Goal: Answer question/provide support: Share knowledge or assist other users

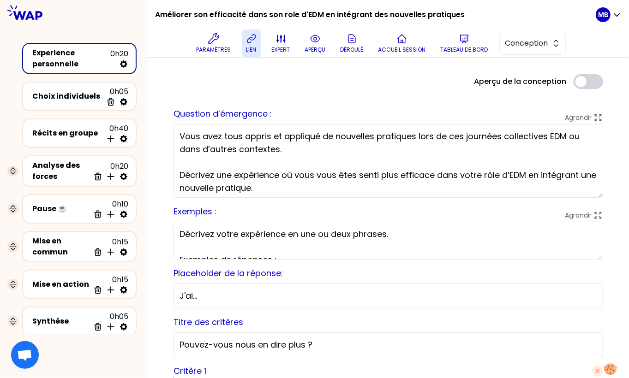
click at [250, 38] on icon at bounding box center [251, 38] width 11 height 11
click at [255, 50] on p "lien" at bounding box center [251, 49] width 10 height 7
click at [615, 15] on icon "button" at bounding box center [616, 14] width 9 height 9
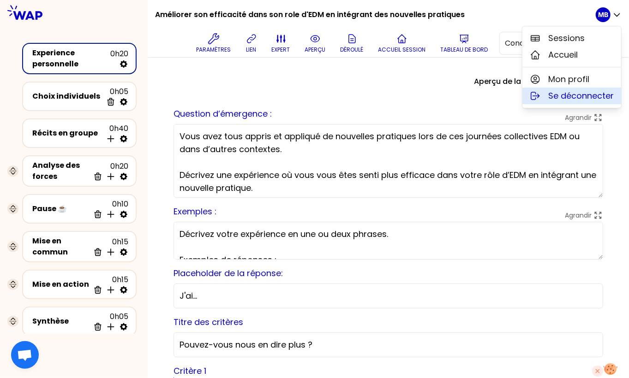
click at [553, 99] on span "Se déconnecter" at bounding box center [581, 96] width 66 height 13
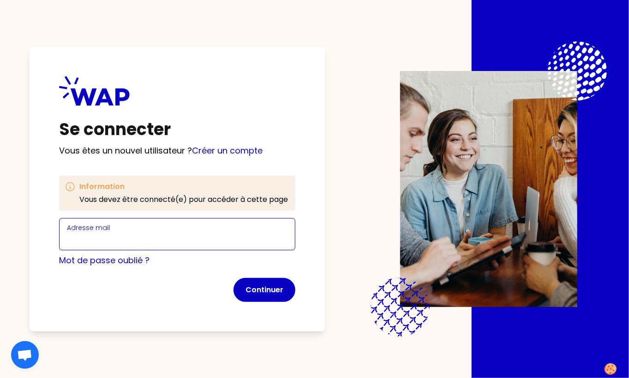
click at [101, 245] on input "Adresse mail" at bounding box center [177, 239] width 221 height 13
type input "marine.bourgeaud@wearepeers.com"
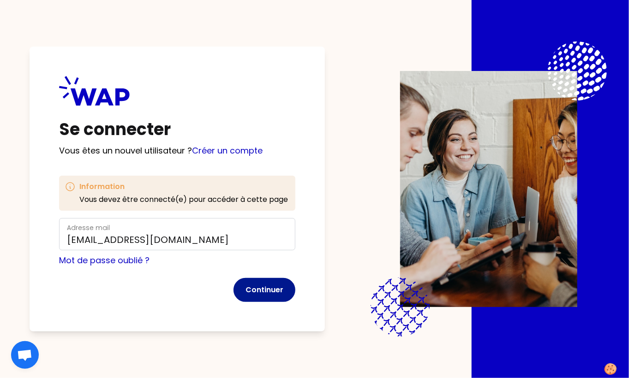
click at [275, 294] on button "Continuer" at bounding box center [264, 290] width 62 height 24
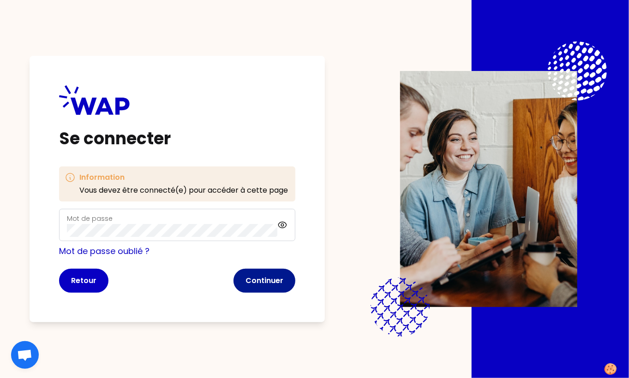
click at [255, 279] on button "Continuer" at bounding box center [264, 281] width 62 height 24
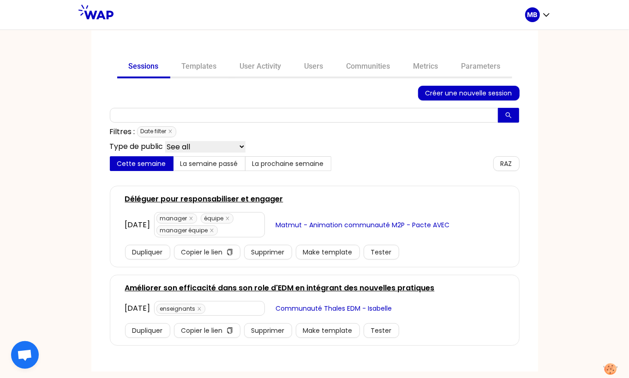
click at [248, 287] on link "Améliorer son efficacité dans son role d'EDM en intégrant des nouvelles pratiqu…" at bounding box center [280, 288] width 310 height 11
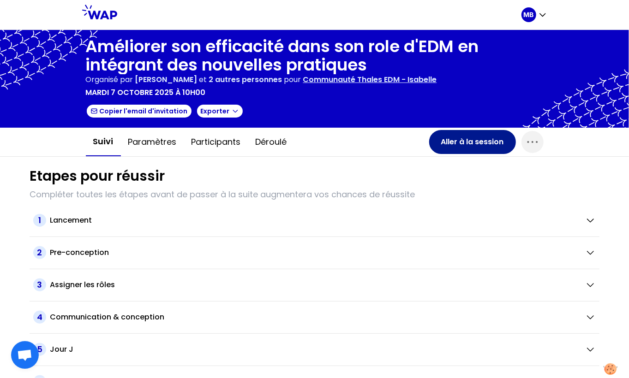
click at [476, 146] on button "Aller à la session" at bounding box center [472, 142] width 87 height 24
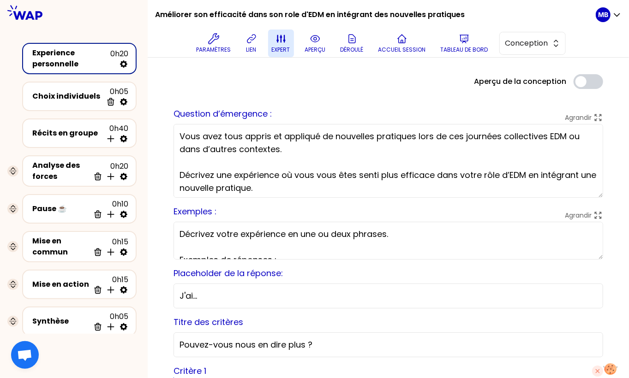
click at [286, 43] on icon at bounding box center [280, 38] width 11 height 11
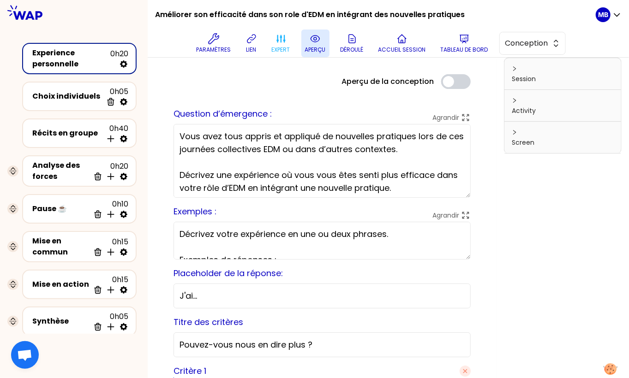
click at [308, 40] on button "aperçu" at bounding box center [315, 44] width 28 height 28
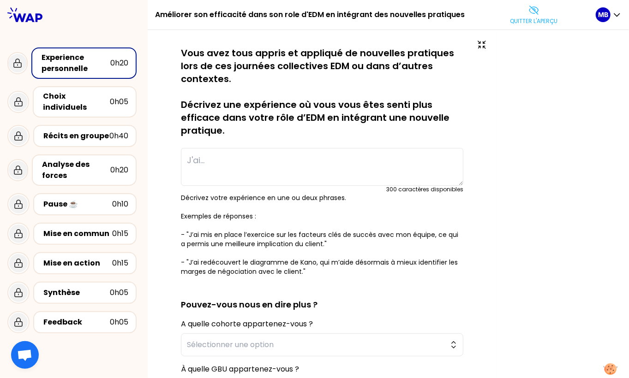
type textarea "J'ai aidé à maintenir l'équipe focalisée vers la recherche des solutions/hypoth…"
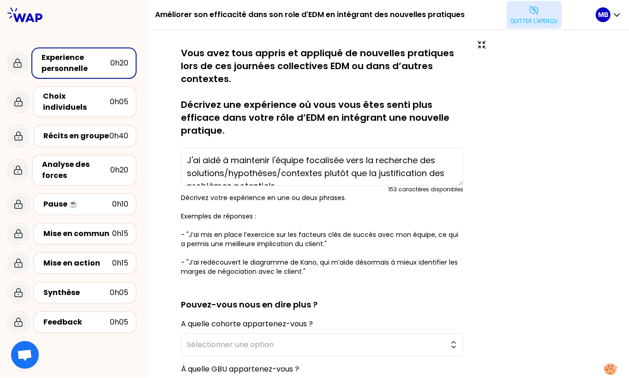
click at [524, 22] on p "Quitter l'aperçu" at bounding box center [534, 21] width 48 height 7
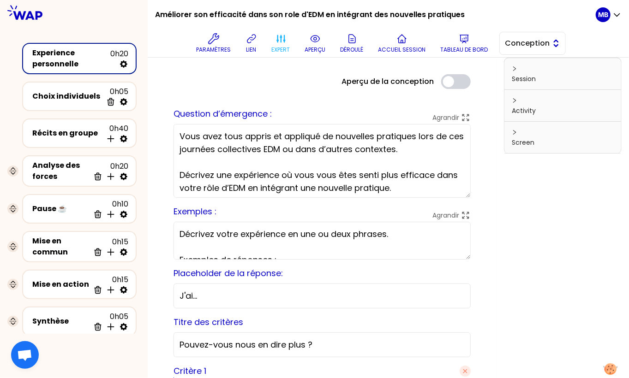
click at [525, 43] on span "Conception" at bounding box center [526, 43] width 42 height 11
click at [525, 79] on span "Facilitation" at bounding box center [538, 81] width 40 height 11
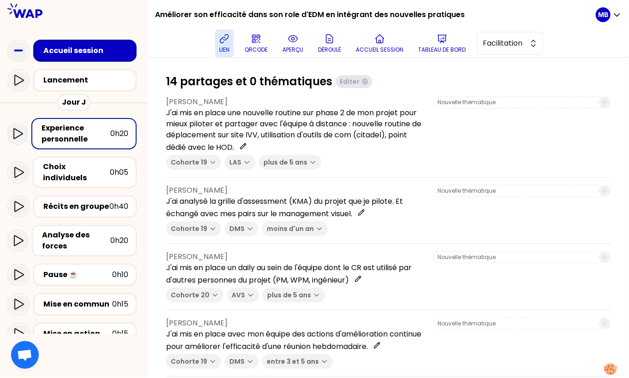
click at [222, 37] on icon at bounding box center [224, 39] width 8 height 8
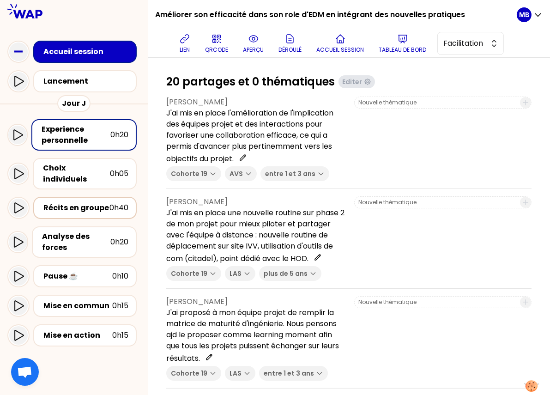
scroll to position [101, 0]
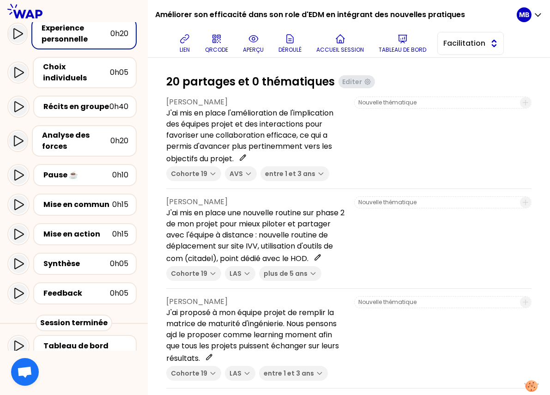
click at [389, 47] on span "Facilitation" at bounding box center [464, 43] width 42 height 11
click at [389, 69] on span "Conception" at bounding box center [476, 66] width 40 height 11
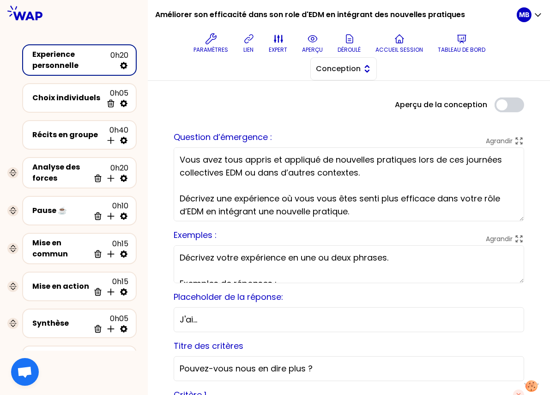
click at [347, 78] on button "Conception" at bounding box center [343, 68] width 66 height 23
click at [345, 104] on span "Facilitation" at bounding box center [349, 106] width 40 height 11
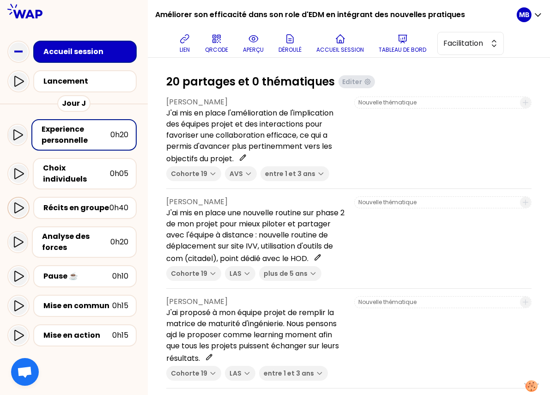
click at [16, 202] on icon at bounding box center [18, 207] width 11 height 11
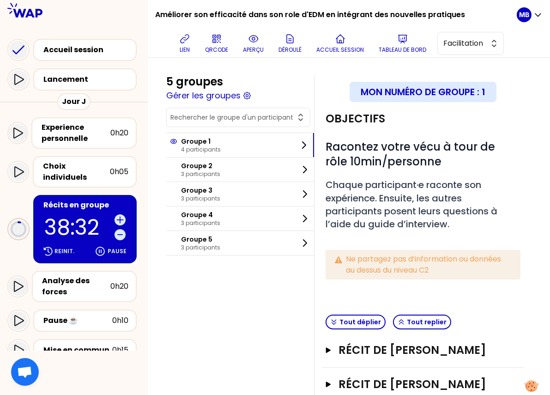
click at [209, 114] on input "text" at bounding box center [232, 117] width 125 height 9
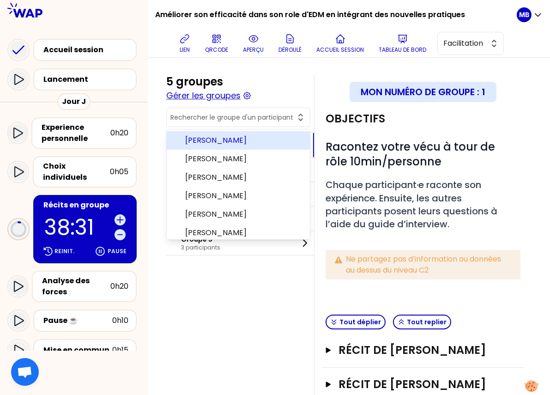
click at [200, 96] on button "Gérer les groupes" at bounding box center [203, 95] width 74 height 13
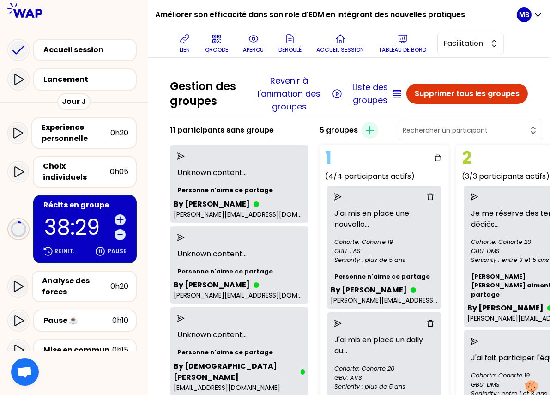
click at [389, 139] on div "5 groupes Créer un groupe" at bounding box center [431, 130] width 231 height 22
click at [389, 131] on input "text" at bounding box center [464, 130] width 125 height 9
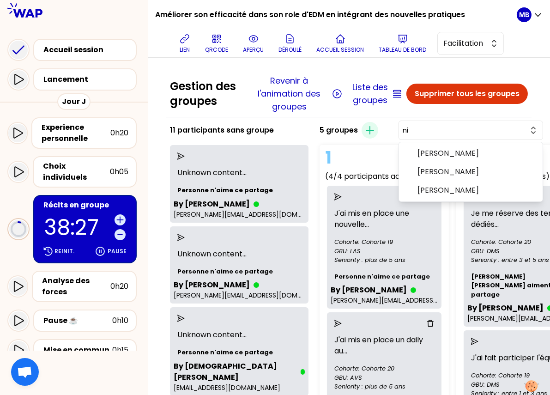
click at [389, 183] on li "Nizar RAJABALY" at bounding box center [471, 190] width 144 height 18
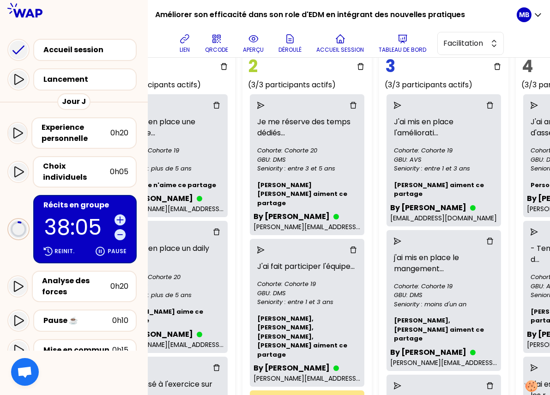
scroll to position [0, 214]
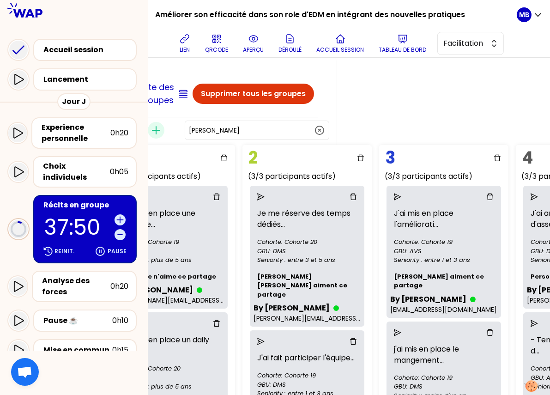
drag, startPoint x: 293, startPoint y: 129, endPoint x: 188, endPoint y: 126, distance: 104.8
click at [188, 126] on div "5 groupes Créer un groupe Nizar RAJABALY" at bounding box center [217, 130] width 231 height 22
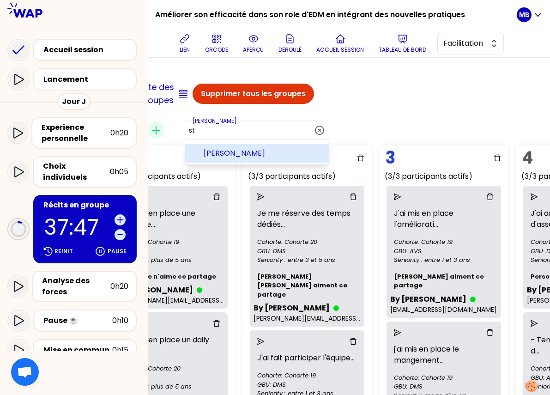
click at [250, 144] on li "Stève CARTEREAU" at bounding box center [257, 153] width 144 height 18
type input "Stève CARTEREAU"
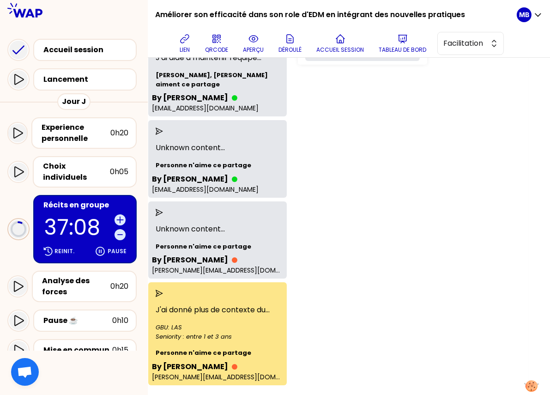
scroll to position [0, 22]
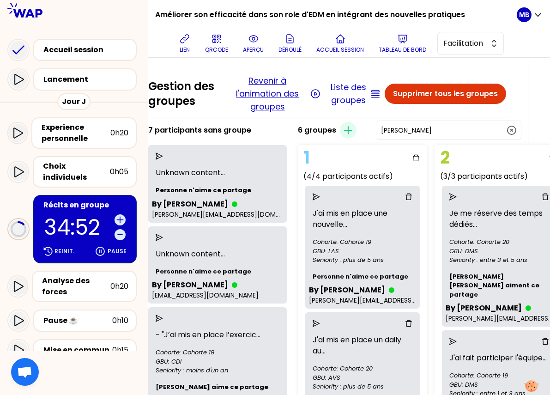
click at [260, 89] on button "Revenir à l'animation des groupes" at bounding box center [267, 93] width 81 height 39
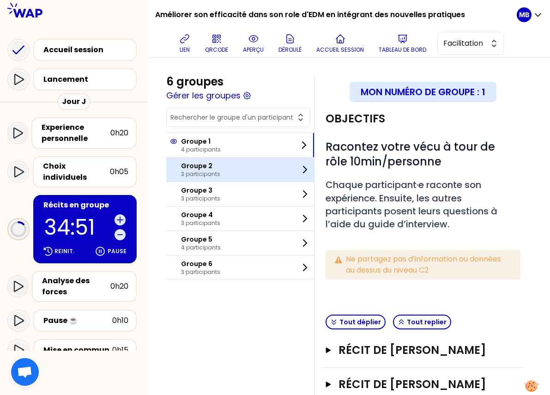
click at [231, 164] on div "Groupe 2 3 participants" at bounding box center [240, 169] width 148 height 24
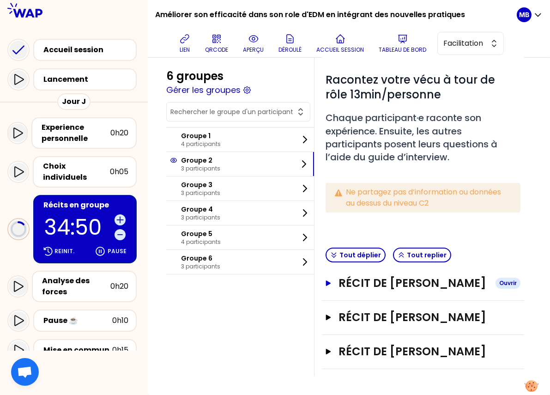
click at [381, 282] on h3 "Récit de Guillaume DE FERRON DU CHESNE" at bounding box center [413, 282] width 150 height 15
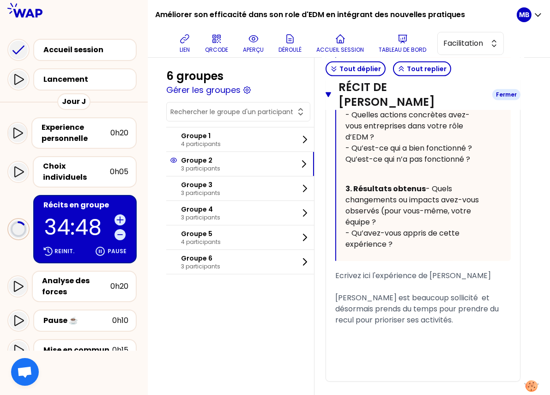
scroll to position [705, 0]
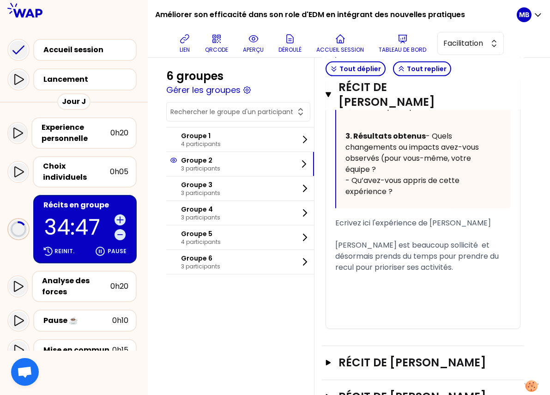
click at [389, 273] on div "Guillaume est beaucoup sollicité et désormais prends du temps pour prendre du r…" at bounding box center [422, 255] width 175 height 33
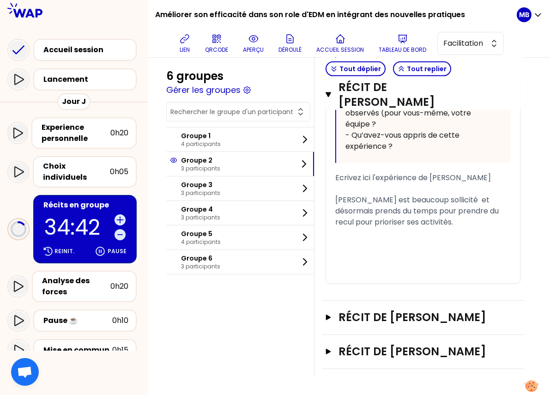
scroll to position [757, 0]
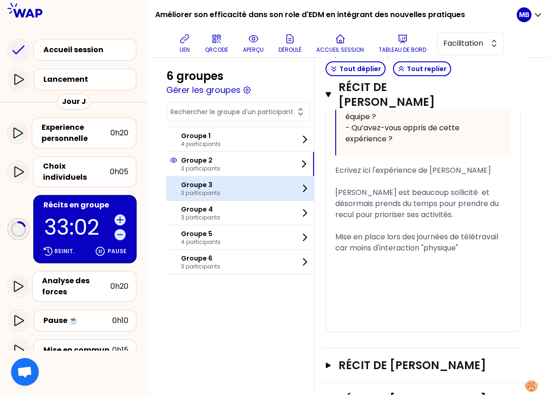
click at [205, 189] on p "3 participants" at bounding box center [200, 192] width 39 height 7
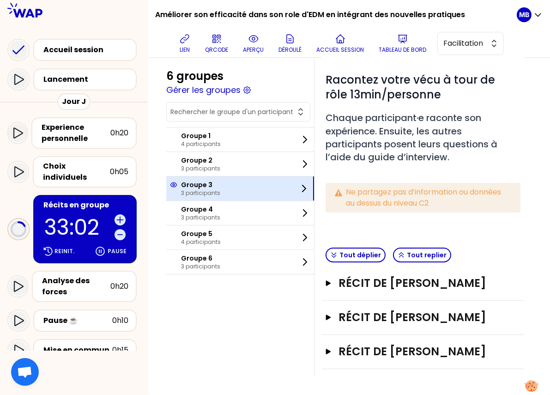
scroll to position [78, 0]
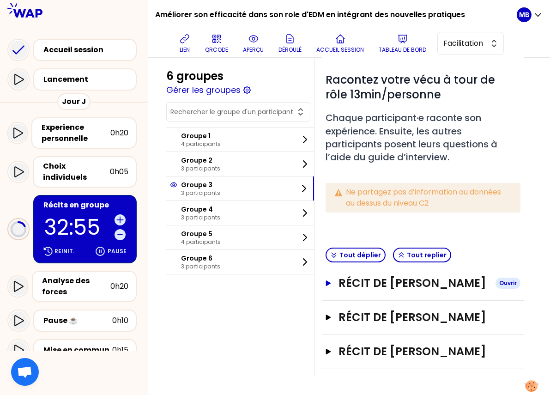
click at [384, 286] on h3 "Récit de Sandy benjah RAVALOMANGA" at bounding box center [413, 282] width 150 height 15
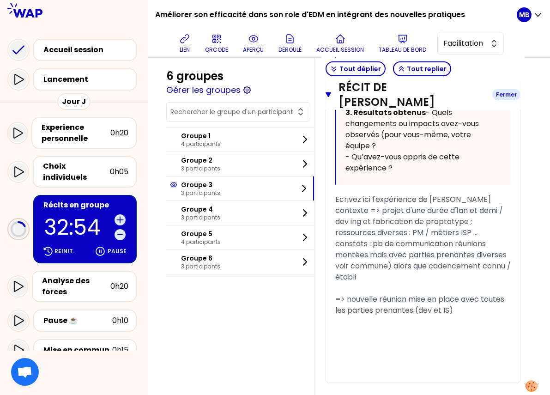
scroll to position [766, 0]
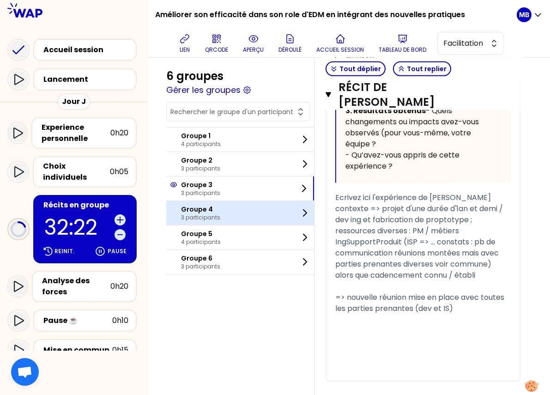
click at [212, 217] on p "3 participants" at bounding box center [200, 217] width 39 height 7
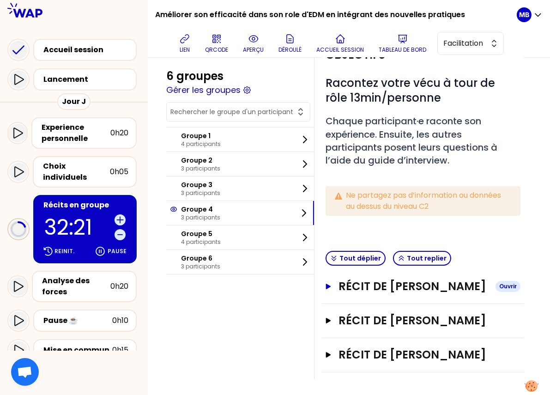
click at [372, 282] on h3 "Récit de Mathieu HERRY" at bounding box center [413, 286] width 150 height 15
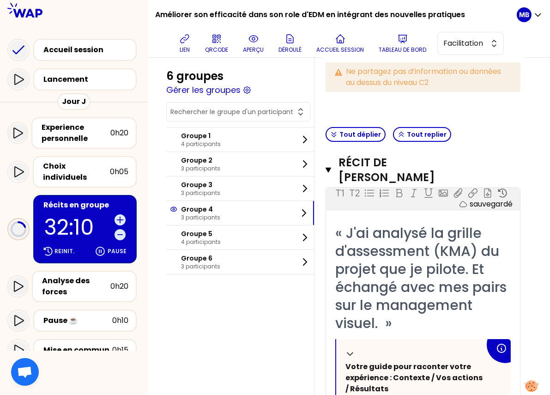
scroll to position [172, 0]
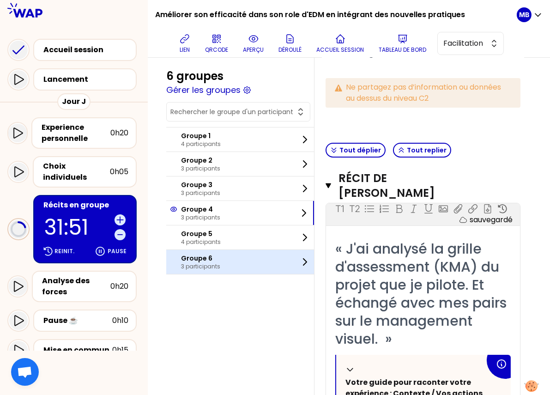
click at [193, 271] on div "Groupe 6 3 participants" at bounding box center [240, 262] width 148 height 24
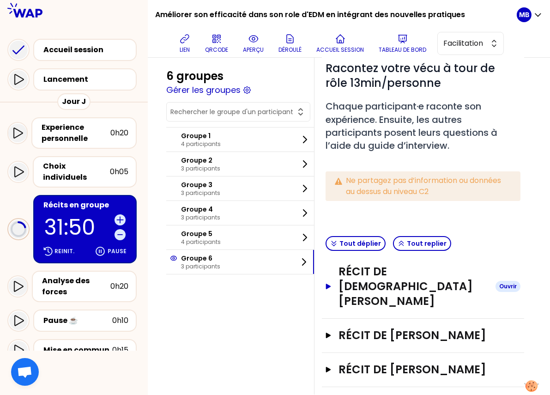
click at [363, 272] on h3 "Récit de Islam BOUGUIR" at bounding box center [413, 286] width 150 height 44
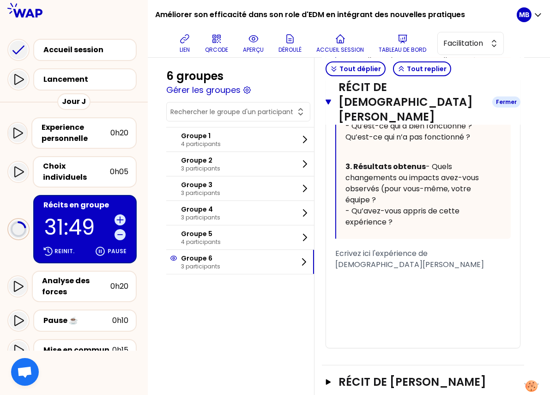
scroll to position [598, 0]
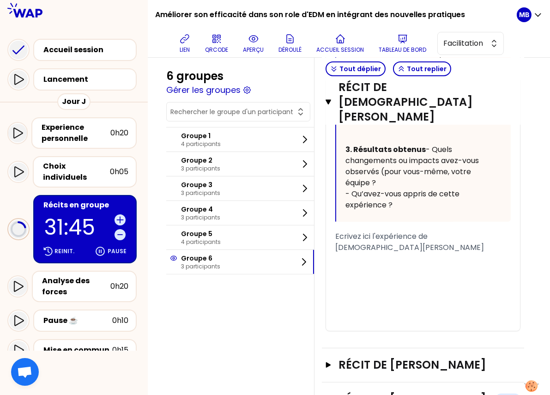
click at [389, 391] on h3 "Récit de Philippe BRUEL" at bounding box center [413, 398] width 150 height 15
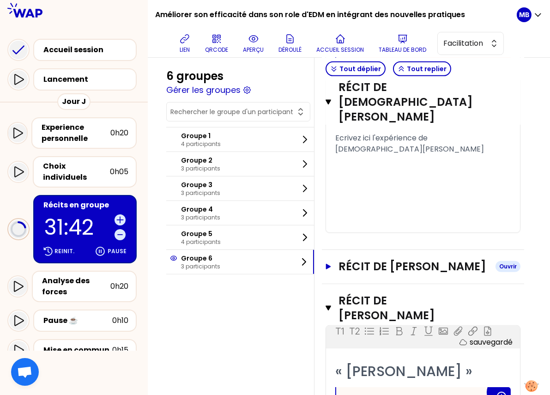
click at [375, 259] on h3 "Récit de Melanie KAUFFMANN" at bounding box center [413, 266] width 150 height 15
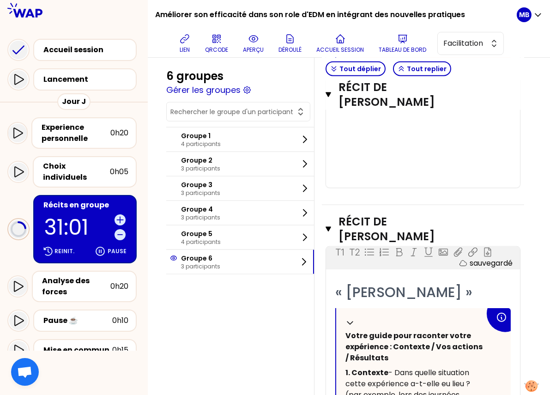
scroll to position [1468, 0]
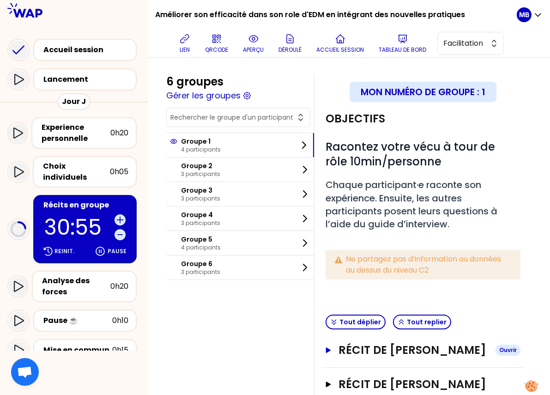
scroll to position [127, 0]
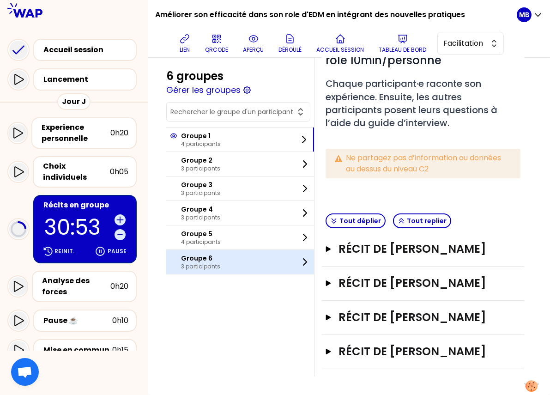
click at [207, 263] on p "3 participants" at bounding box center [200, 266] width 39 height 7
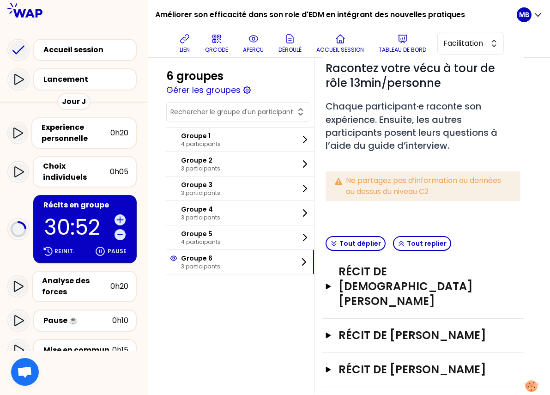
click at [400, 362] on div "Récit de [PERSON_NAME]" at bounding box center [423, 370] width 202 height 34
click at [399, 362] on h3 "Récit de [PERSON_NAME]" at bounding box center [413, 369] width 150 height 15
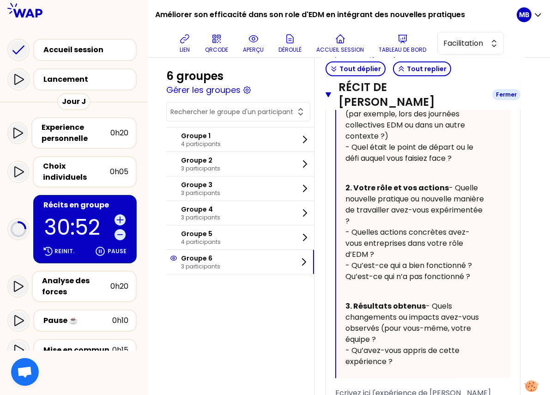
scroll to position [598, 0]
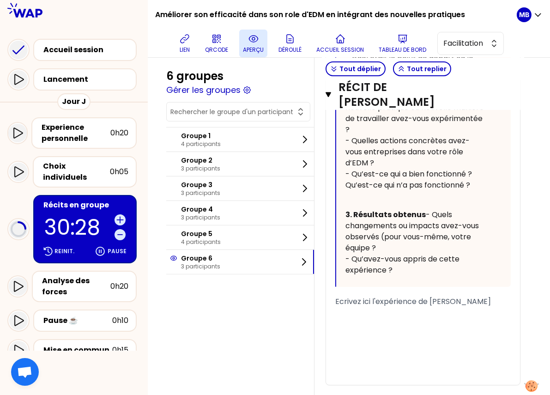
click at [252, 41] on icon at bounding box center [253, 38] width 11 height 11
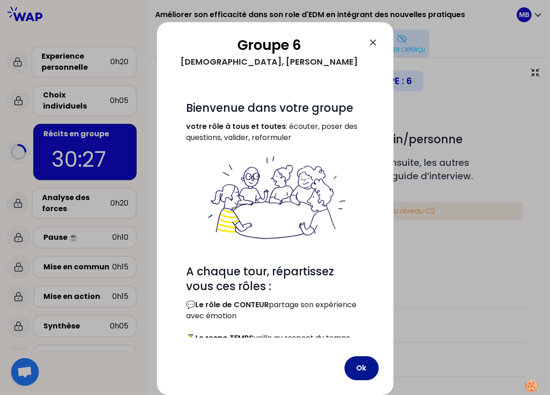
click at [359, 361] on button "Ok" at bounding box center [361, 368] width 34 height 24
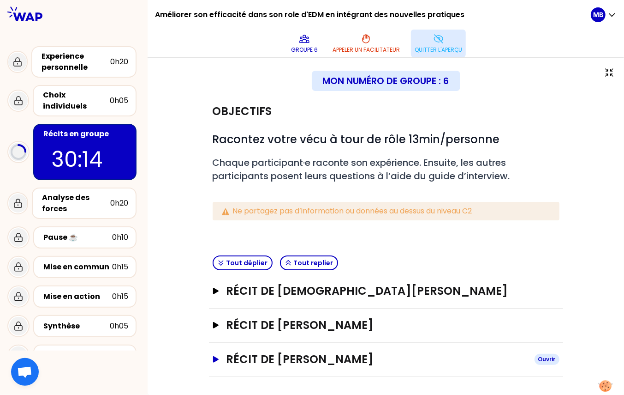
click at [282, 359] on h3 "Récit de [PERSON_NAME]" at bounding box center [376, 359] width 301 height 15
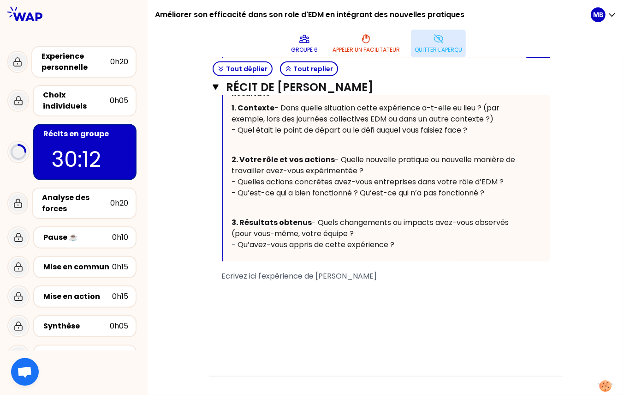
scroll to position [383, 0]
click at [248, 293] on div "﻿" at bounding box center [386, 286] width 329 height 11
drag, startPoint x: 286, startPoint y: 297, endPoint x: 198, endPoint y: 296, distance: 88.6
click at [198, 296] on div "Objectifs # Racontez votre vécu à tour de rôle 13min/personne # Chaque particip…" at bounding box center [386, 47] width 440 height 657
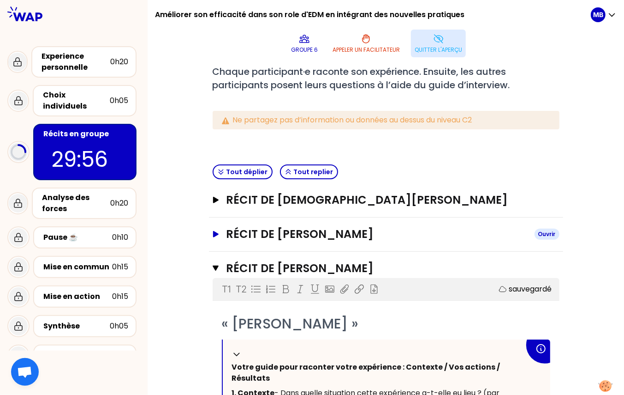
scroll to position [92, 0]
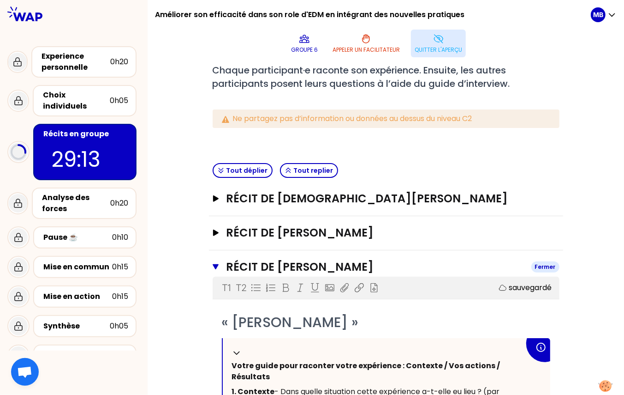
click at [221, 263] on button "Récit de [PERSON_NAME]" at bounding box center [386, 266] width 347 height 15
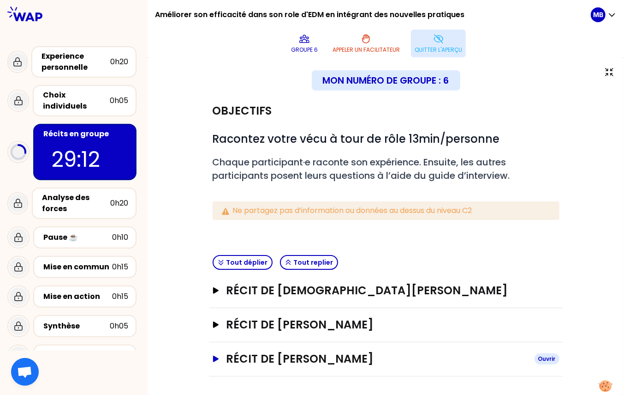
scroll to position [0, 0]
click at [275, 296] on h3 "Récit de [DEMOGRAPHIC_DATA][PERSON_NAME]" at bounding box center [376, 290] width 301 height 15
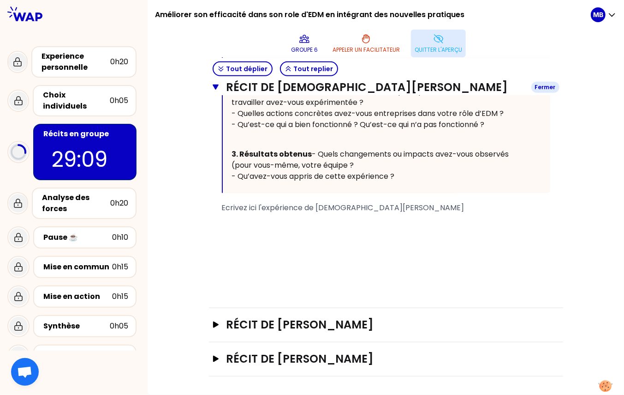
scroll to position [405, 0]
click at [241, 222] on div "﻿" at bounding box center [386, 218] width 329 height 11
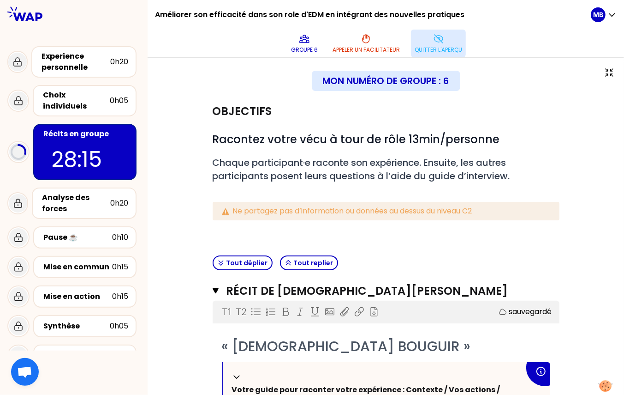
click at [110, 133] on div "Récits en groupe 28:15" at bounding box center [84, 152] width 103 height 56
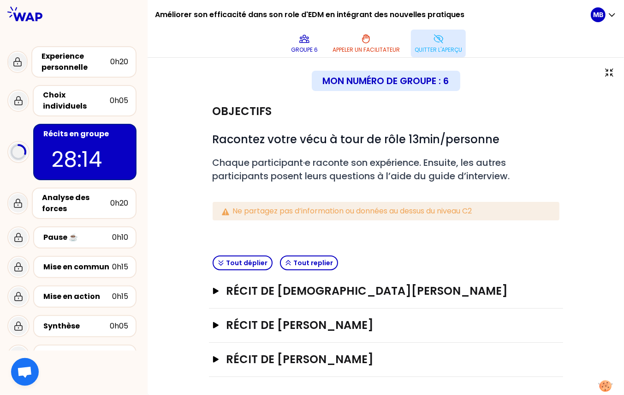
click at [424, 56] on button "Quitter l'aperçu" at bounding box center [438, 44] width 55 height 28
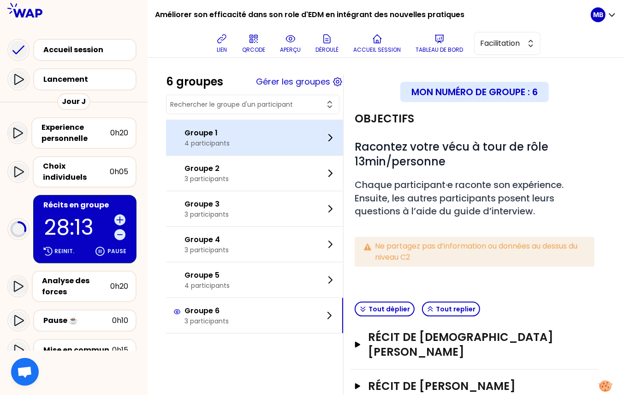
click at [234, 134] on div "Groupe 1 4 participants" at bounding box center [254, 137] width 177 height 35
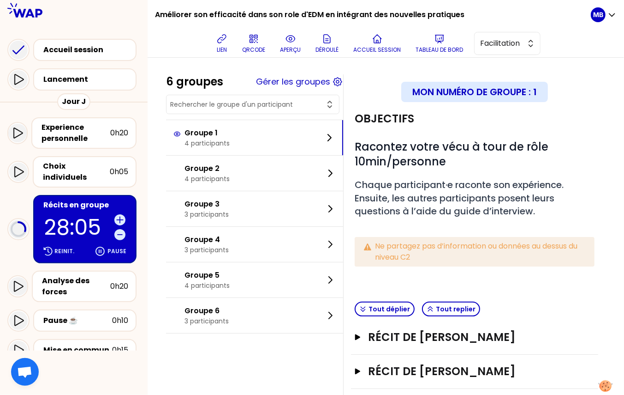
scroll to position [84, 0]
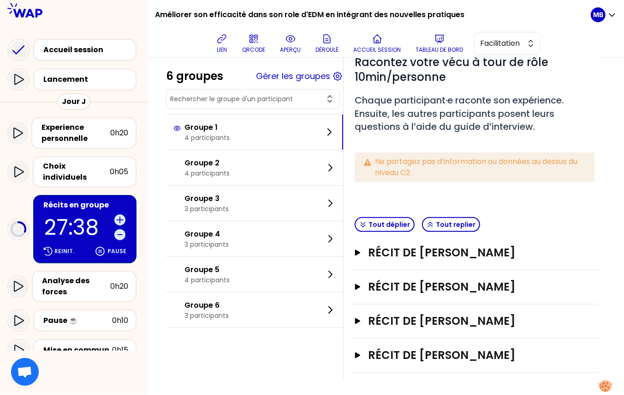
click at [416, 259] on div "Récit de Anne-celine LE BELLER Ouvrir" at bounding box center [474, 253] width 247 height 34
click at [395, 256] on h3 "Récit de [PERSON_NAME]" at bounding box center [465, 252] width 194 height 15
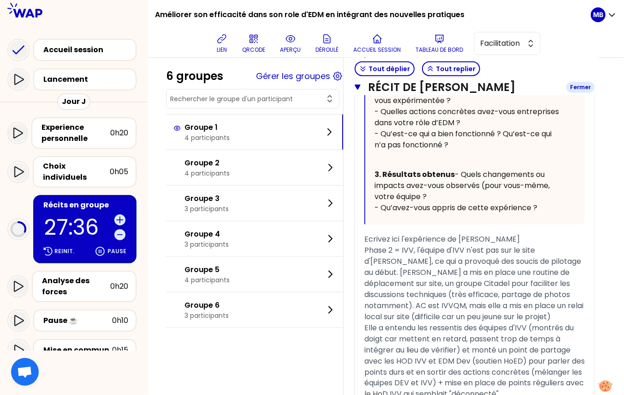
scroll to position [789, 0]
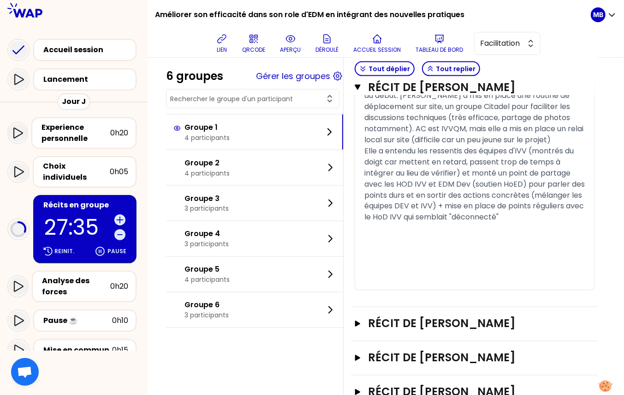
click at [407, 248] on div "﻿" at bounding box center [475, 250] width 221 height 11
click at [404, 320] on h3 "Récit de [PERSON_NAME]" at bounding box center [465, 323] width 194 height 15
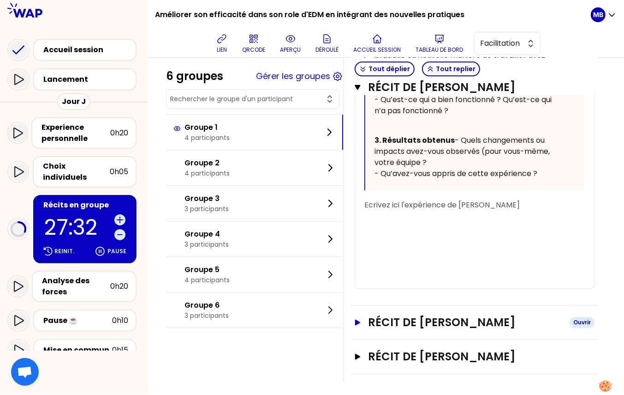
click at [404, 321] on h3 "Récit de [PERSON_NAME]" at bounding box center [465, 322] width 194 height 15
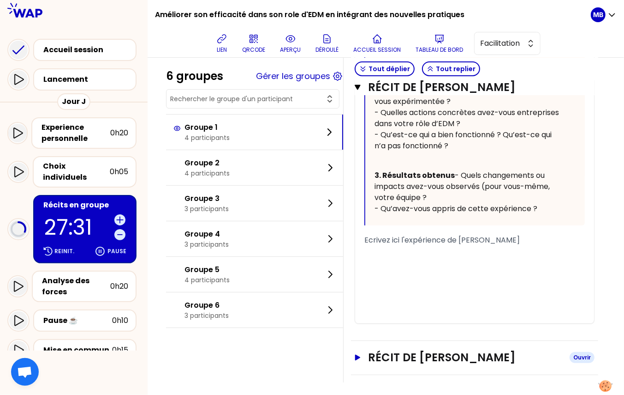
click at [409, 353] on h3 "Récit de [PERSON_NAME]" at bounding box center [465, 357] width 194 height 15
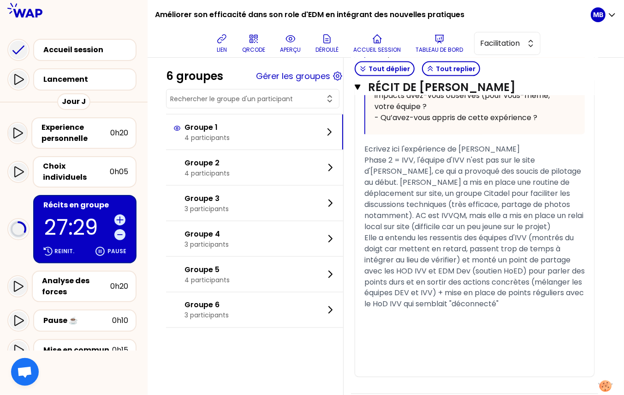
scroll to position [295, 0]
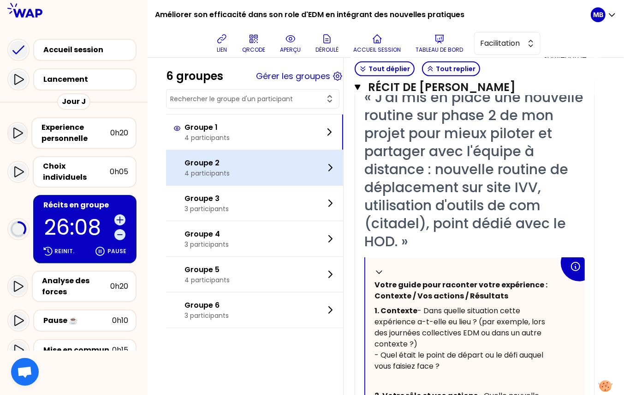
click at [238, 167] on div "Groupe 2 4 participants" at bounding box center [254, 167] width 177 height 35
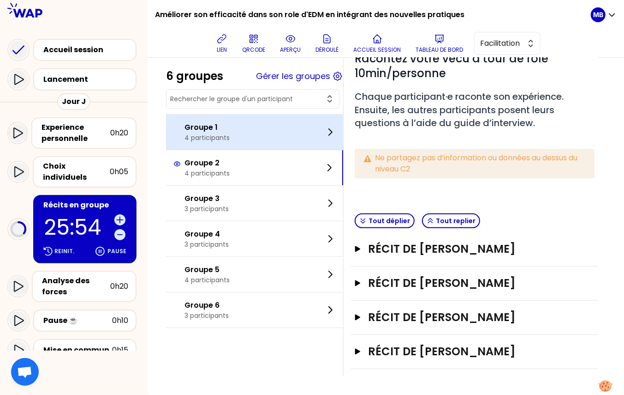
click at [199, 134] on p "4 participants" at bounding box center [207, 137] width 45 height 9
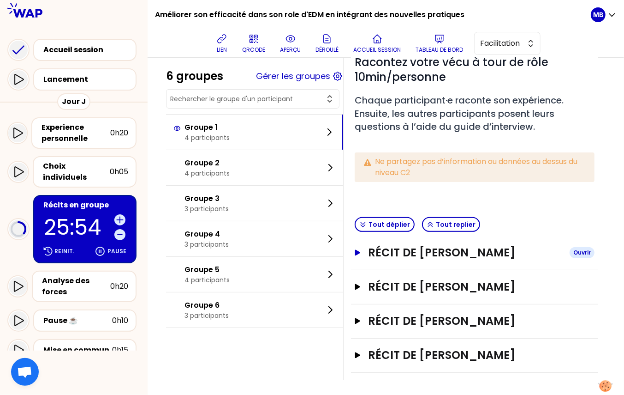
click at [415, 255] on h3 "Récit de [PERSON_NAME]" at bounding box center [465, 252] width 194 height 15
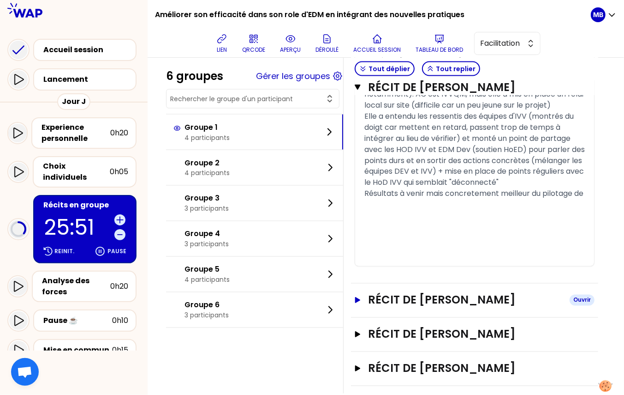
click at [411, 307] on h3 "Récit de [PERSON_NAME]" at bounding box center [465, 300] width 194 height 15
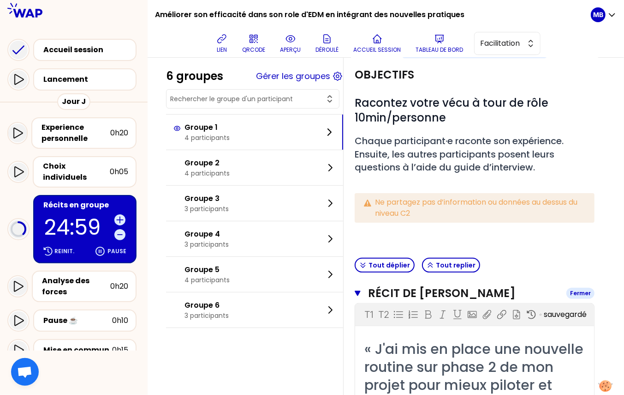
scroll to position [0, 0]
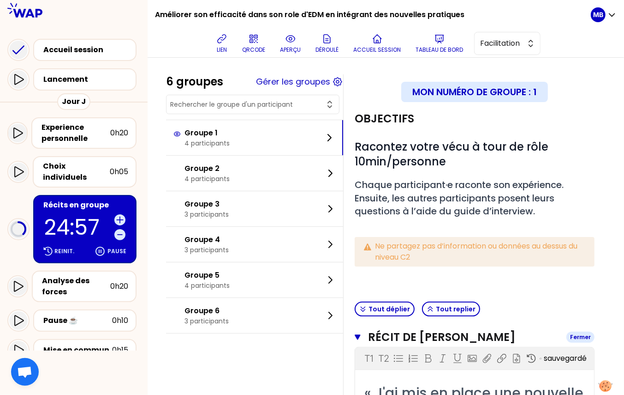
click at [360, 334] on icon "button" at bounding box center [358, 336] width 6 height 5
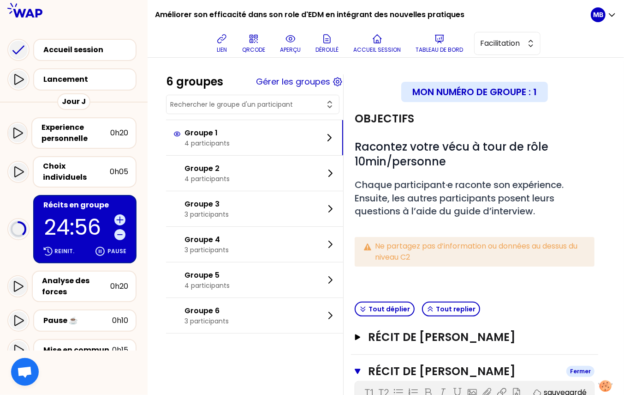
click at [359, 368] on icon "button" at bounding box center [358, 370] width 6 height 5
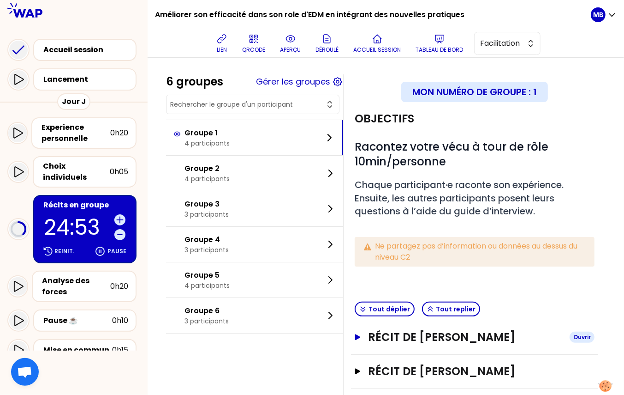
scroll to position [84, 0]
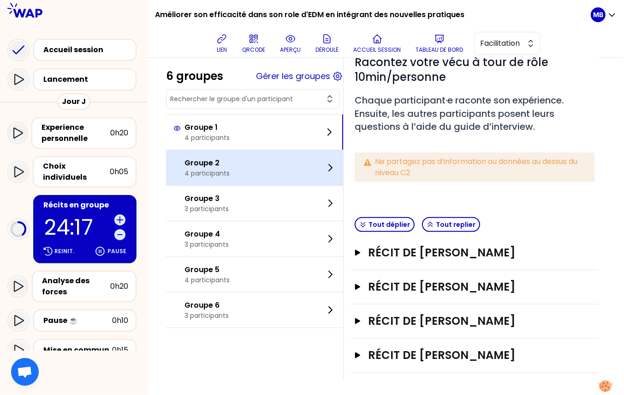
click at [210, 169] on p "4 participants" at bounding box center [207, 172] width 45 height 9
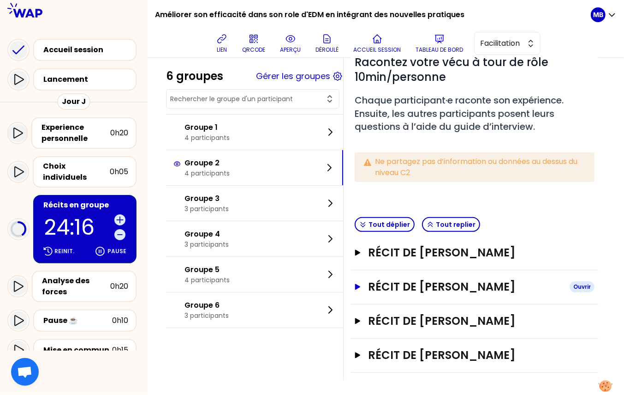
click at [387, 284] on h3 "Récit de [PERSON_NAME]" at bounding box center [465, 286] width 194 height 15
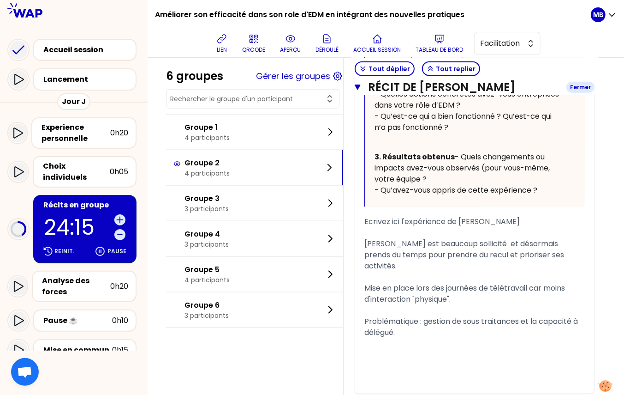
scroll to position [720, 0]
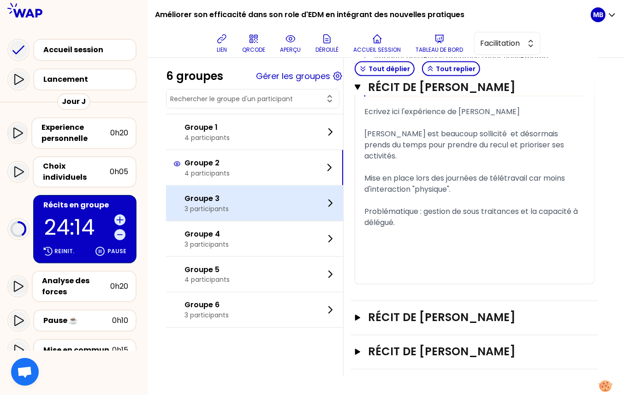
click at [246, 200] on div "Groupe 3 3 participants" at bounding box center [254, 203] width 177 height 35
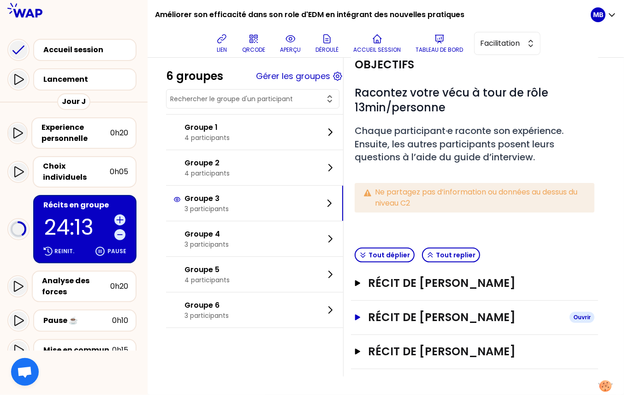
click at [398, 320] on h3 "Récit de [PERSON_NAME]" at bounding box center [465, 317] width 194 height 15
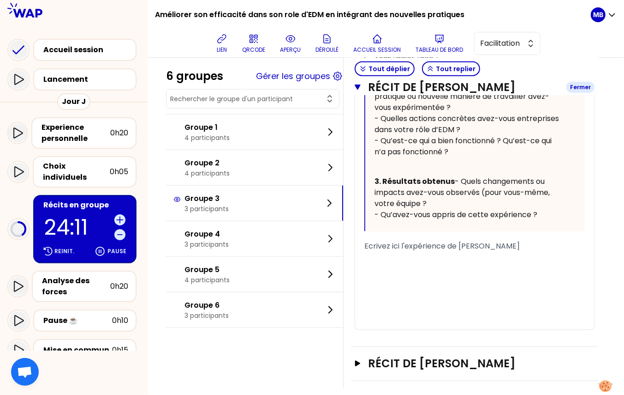
scroll to position [608, 0]
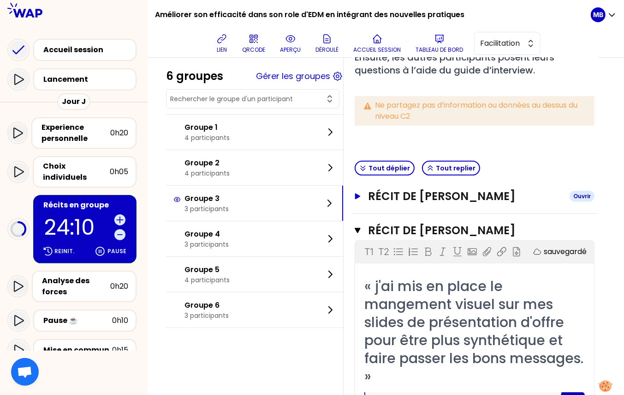
click at [381, 204] on h3 "Récit de [PERSON_NAME]" at bounding box center [465, 196] width 194 height 15
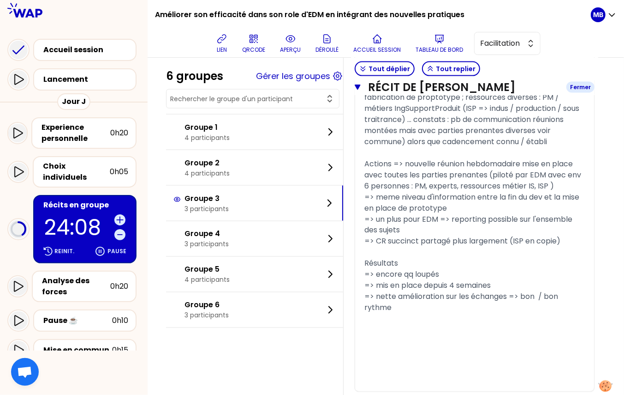
scroll to position [899, 0]
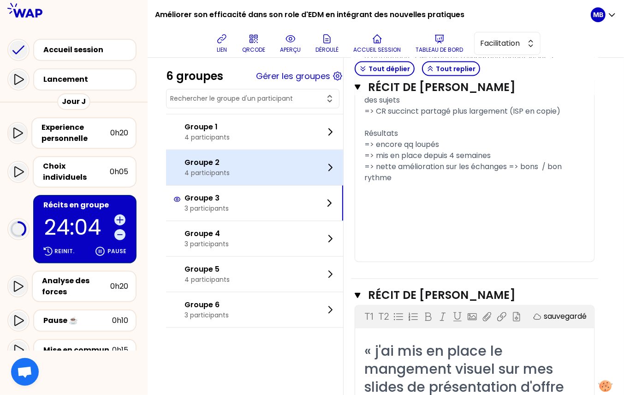
click at [264, 154] on div "Groupe 2 4 participants" at bounding box center [254, 167] width 177 height 35
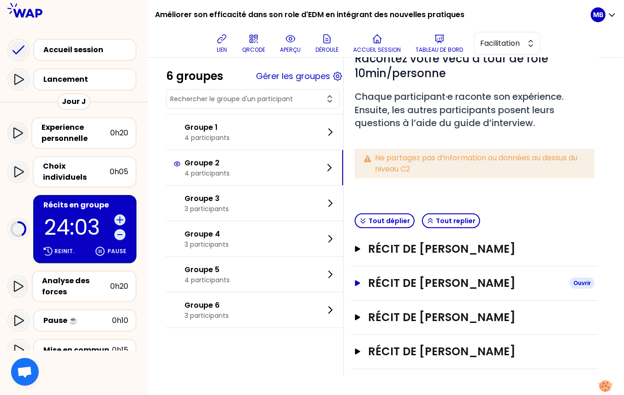
click at [413, 275] on h3 "Récit de [PERSON_NAME]" at bounding box center [465, 282] width 194 height 15
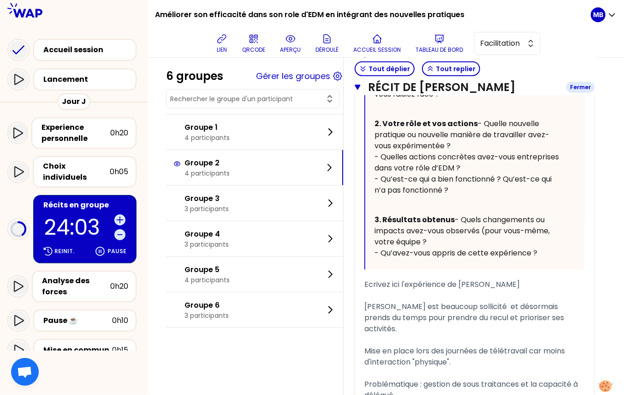
scroll to position [720, 0]
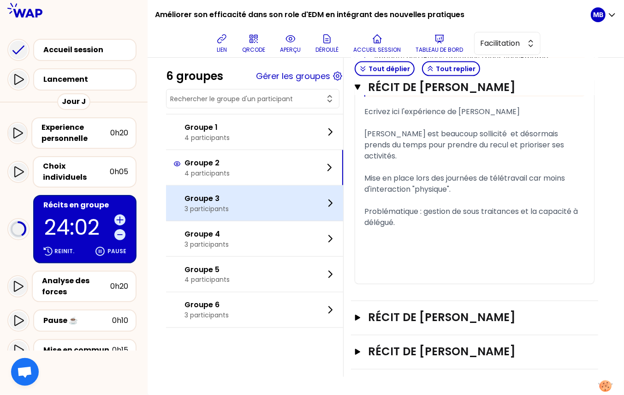
click at [234, 198] on div "Groupe 3 3 participants" at bounding box center [254, 203] width 177 height 35
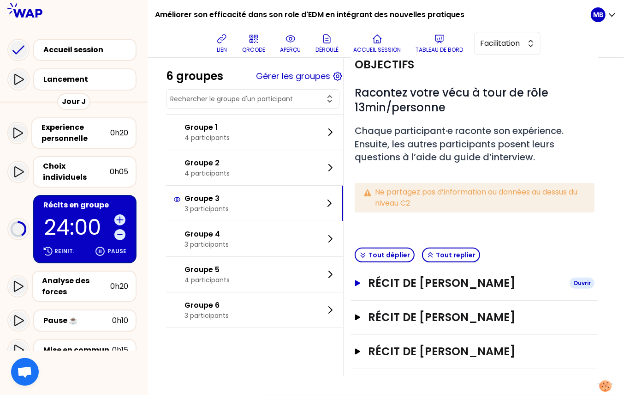
click at [399, 282] on h3 "Récit de [PERSON_NAME]" at bounding box center [465, 282] width 194 height 15
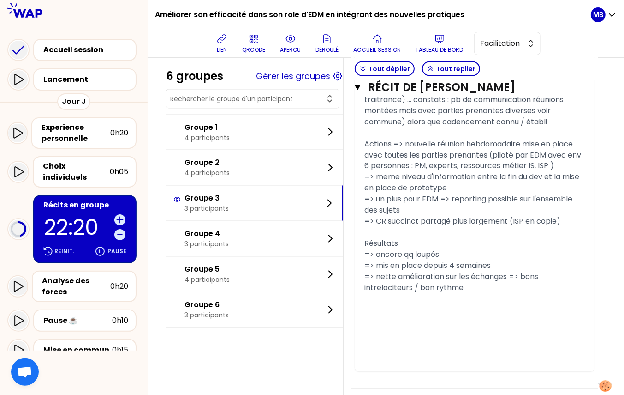
scroll to position [835, 0]
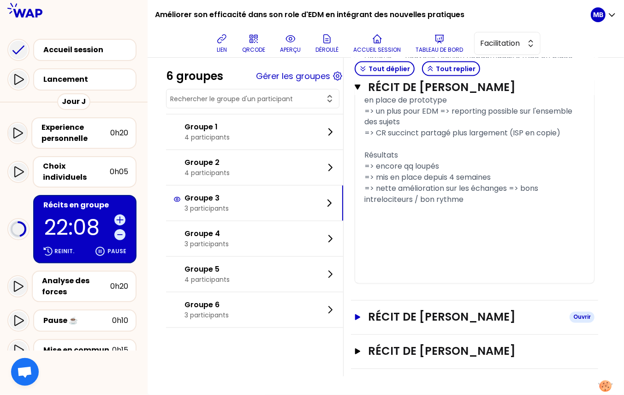
click at [408, 315] on h3 "Récit de [PERSON_NAME]" at bounding box center [465, 317] width 194 height 15
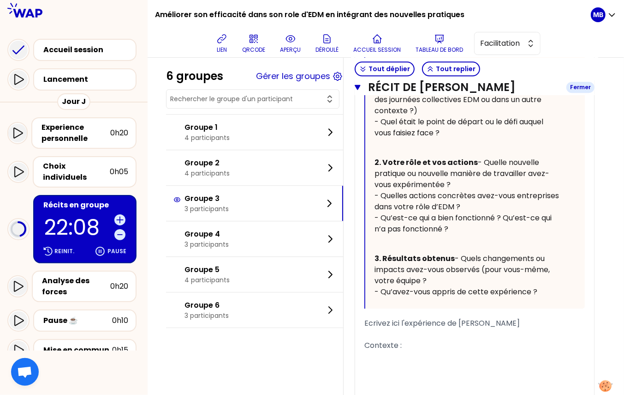
scroll to position [1442, 0]
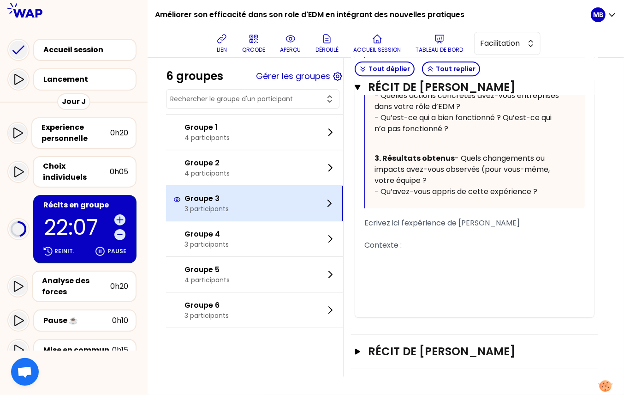
click at [218, 208] on p "3 participants" at bounding box center [207, 208] width 44 height 9
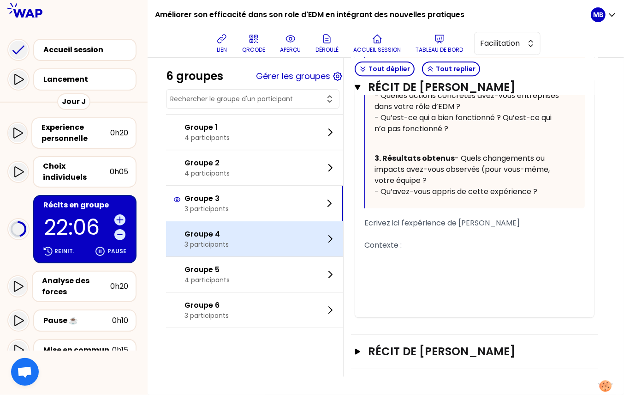
click at [218, 244] on p "3 participants" at bounding box center [207, 243] width 44 height 9
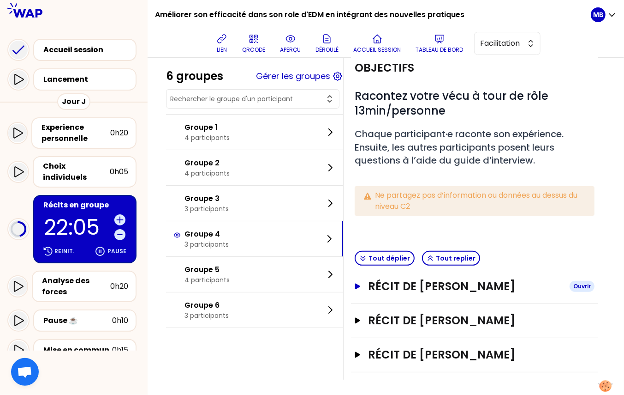
click at [408, 282] on h3 "Récit de [PERSON_NAME]" at bounding box center [465, 286] width 194 height 15
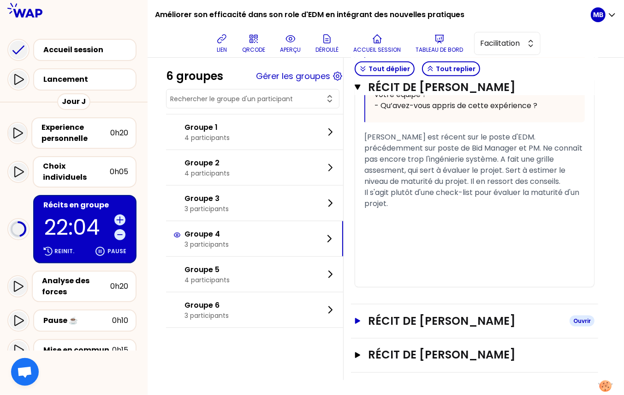
click at [410, 313] on h3 "Récit de [PERSON_NAME]" at bounding box center [465, 320] width 194 height 15
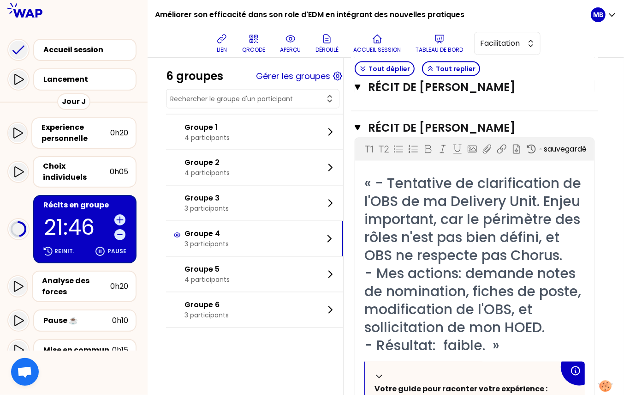
scroll to position [820, 0]
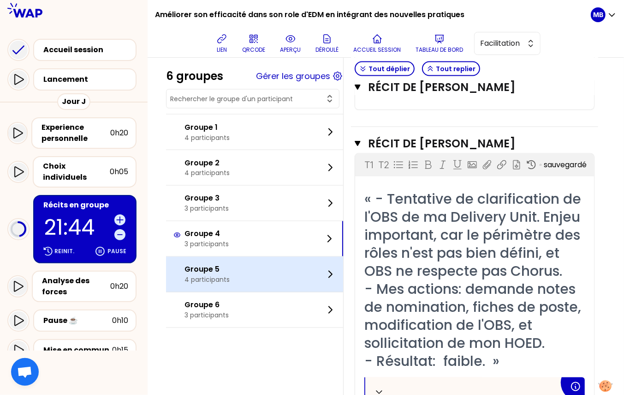
click at [283, 270] on div "Groupe 5 4 participants" at bounding box center [254, 274] width 177 height 35
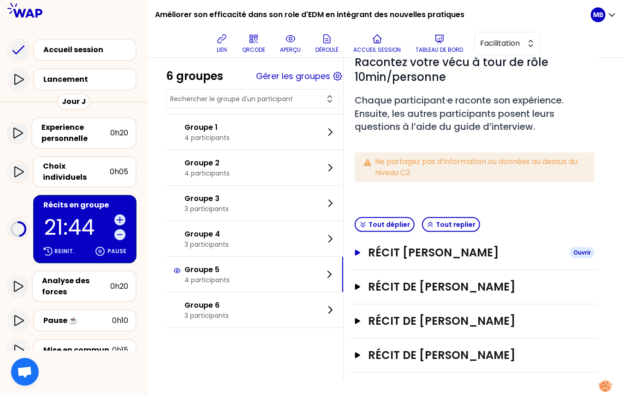
click at [403, 252] on h3 "Récit [PERSON_NAME]" at bounding box center [465, 252] width 194 height 15
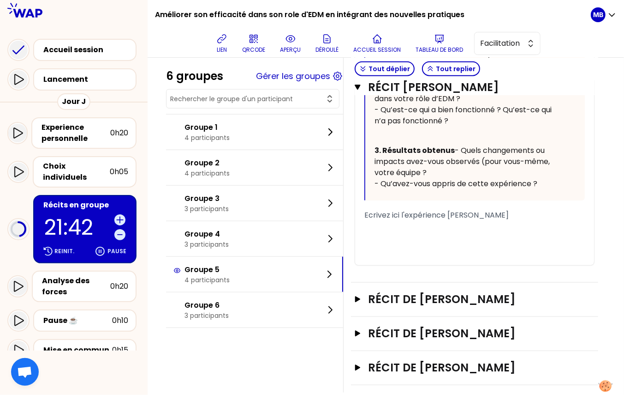
scroll to position [539, 0]
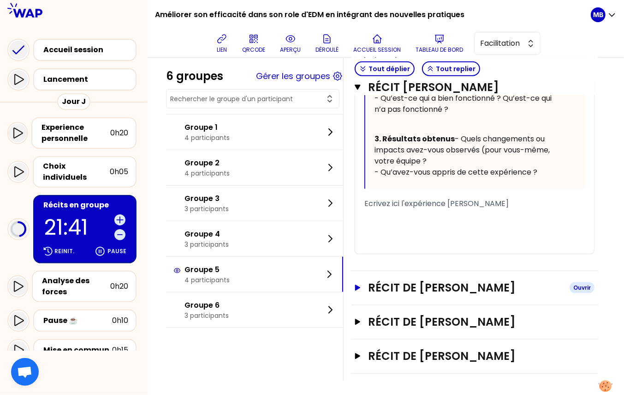
click at [393, 281] on h3 "Récit de [PERSON_NAME]" at bounding box center [465, 287] width 194 height 15
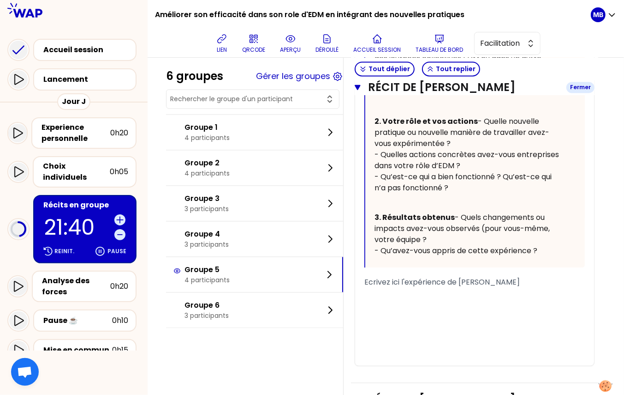
scroll to position [1100, 0]
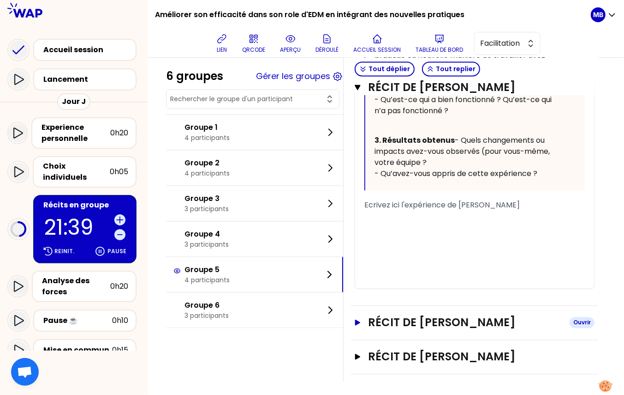
click at [395, 322] on h3 "Récit de [PERSON_NAME]" at bounding box center [465, 322] width 194 height 15
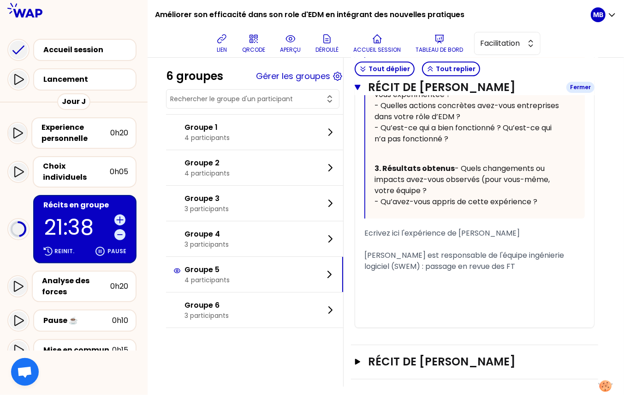
scroll to position [1636, 0]
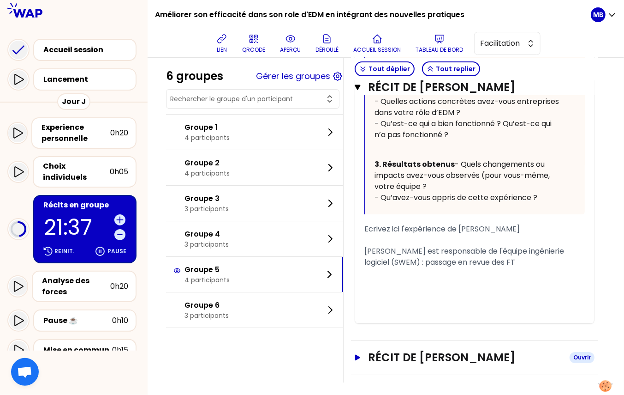
click at [395, 350] on h3 "Récit de [PERSON_NAME]" at bounding box center [465, 357] width 194 height 15
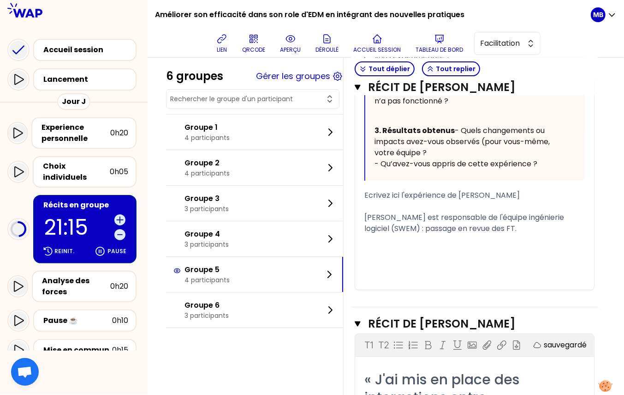
scroll to position [1669, 0]
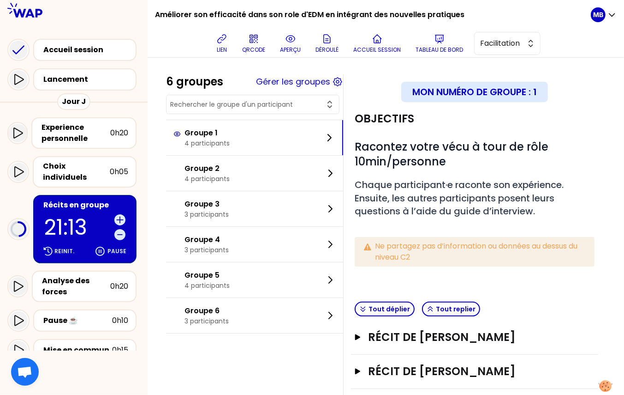
scroll to position [84, 0]
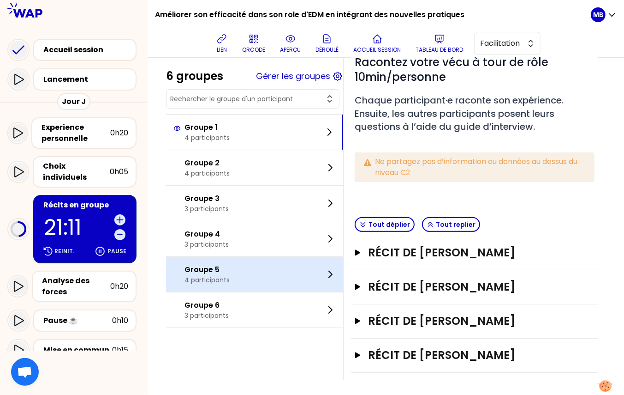
click at [239, 273] on div "Groupe 5 4 participants" at bounding box center [254, 274] width 177 height 35
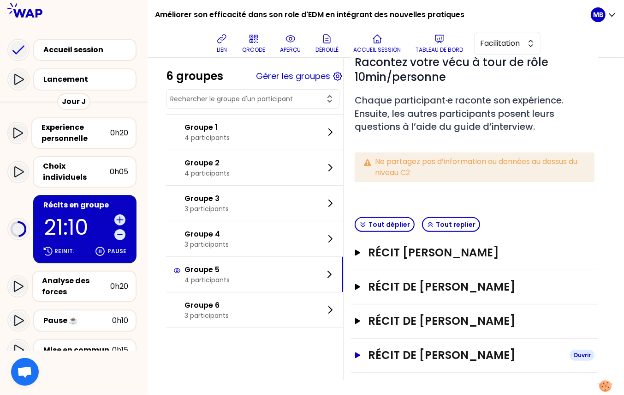
click at [425, 351] on h3 "Récit de [PERSON_NAME]" at bounding box center [465, 354] width 194 height 15
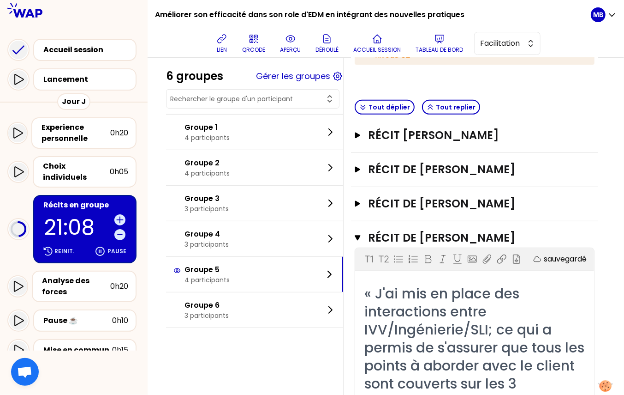
scroll to position [173, 0]
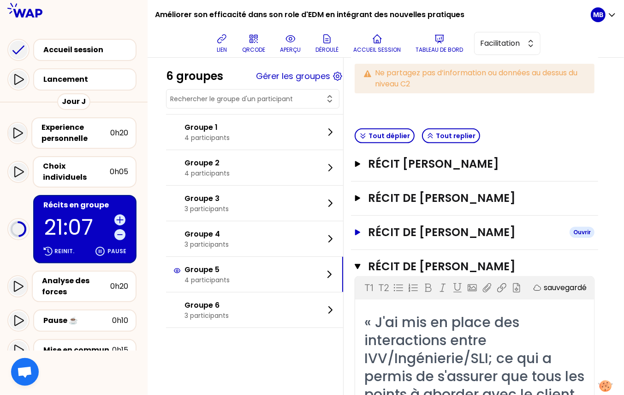
click at [412, 226] on h3 "Récit de [PERSON_NAME]" at bounding box center [465, 232] width 194 height 15
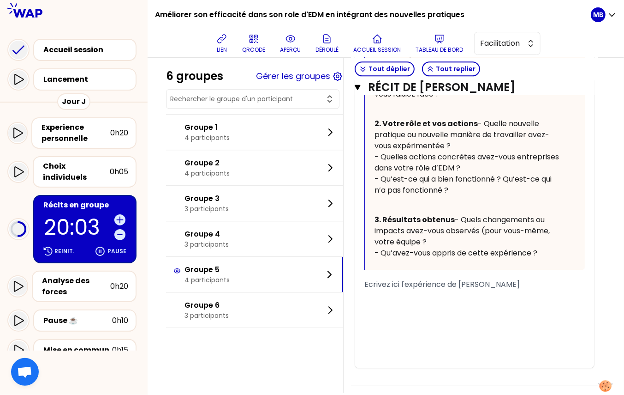
scroll to position [1260, 0]
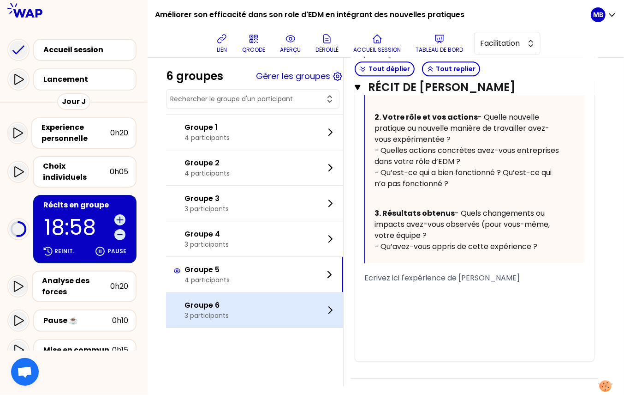
click at [198, 311] on p "3 participants" at bounding box center [207, 315] width 44 height 9
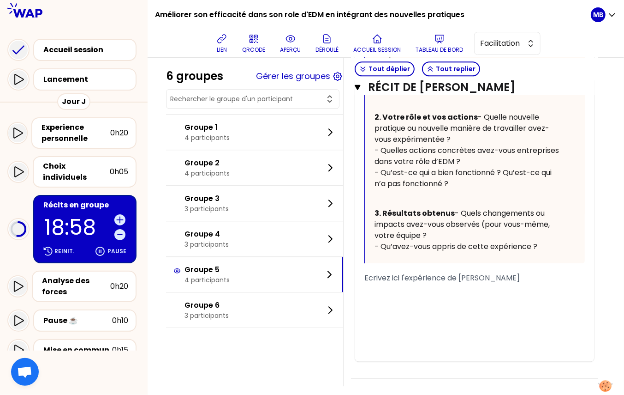
scroll to position [51, 0]
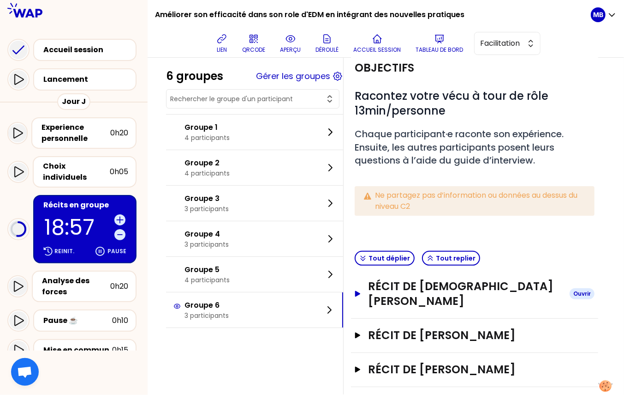
click at [382, 284] on h3 "Récit de [DEMOGRAPHIC_DATA][PERSON_NAME]" at bounding box center [465, 294] width 194 height 30
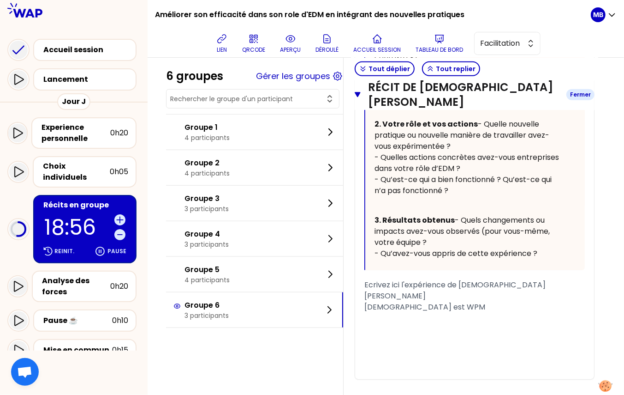
scroll to position [518, 0]
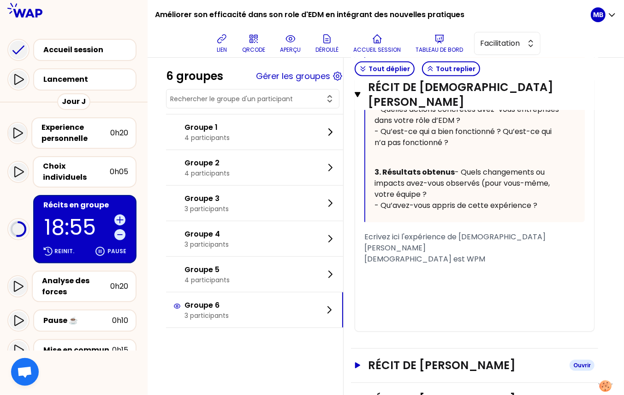
click at [393, 358] on h3 "Récit de [PERSON_NAME]" at bounding box center [465, 365] width 194 height 15
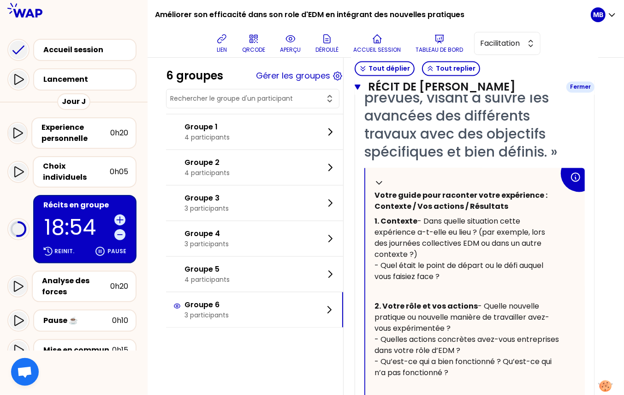
scroll to position [1151, 0]
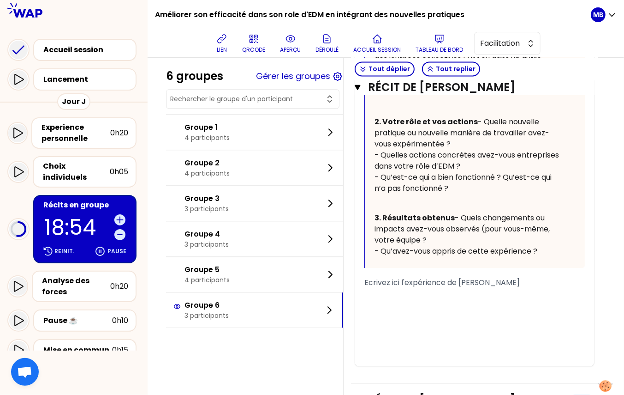
click at [397, 392] on h3 "Récit de [PERSON_NAME]" at bounding box center [465, 399] width 194 height 15
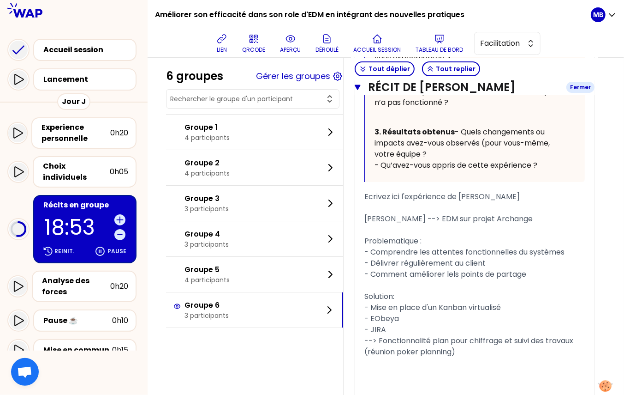
scroll to position [1737, 0]
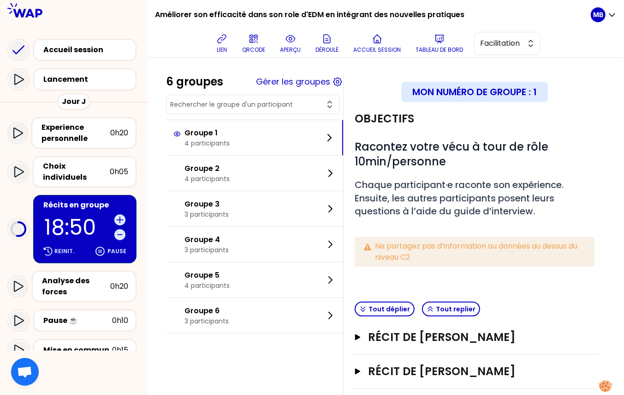
scroll to position [84, 0]
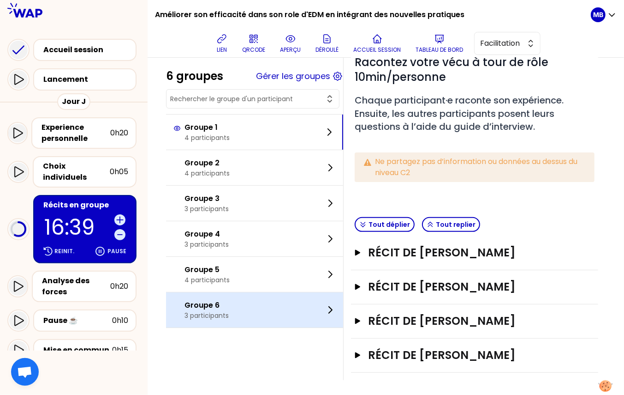
click at [221, 311] on p "3 participants" at bounding box center [207, 315] width 44 height 9
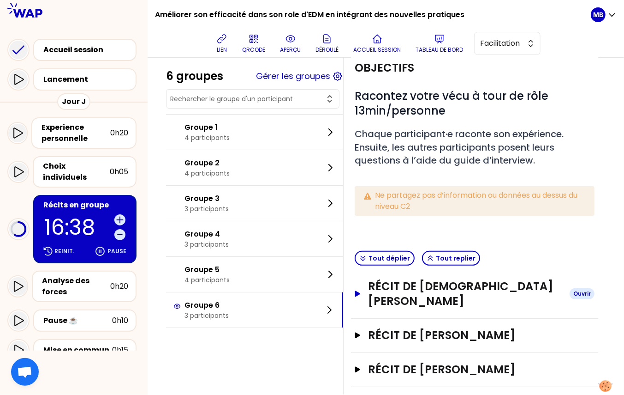
click at [440, 281] on h3 "Récit de [DEMOGRAPHIC_DATA][PERSON_NAME]" at bounding box center [465, 294] width 194 height 30
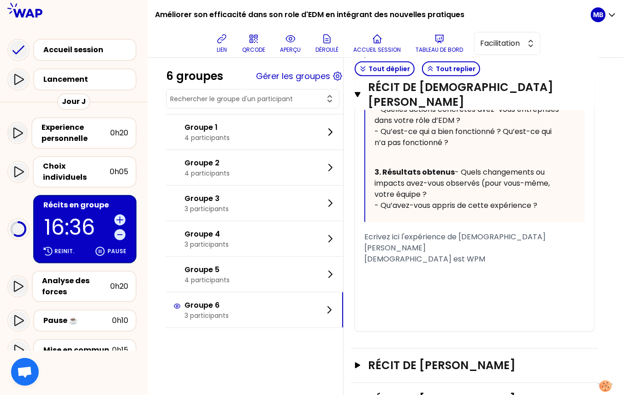
click at [412, 358] on h3 "Récit de [PERSON_NAME]" at bounding box center [465, 365] width 194 height 15
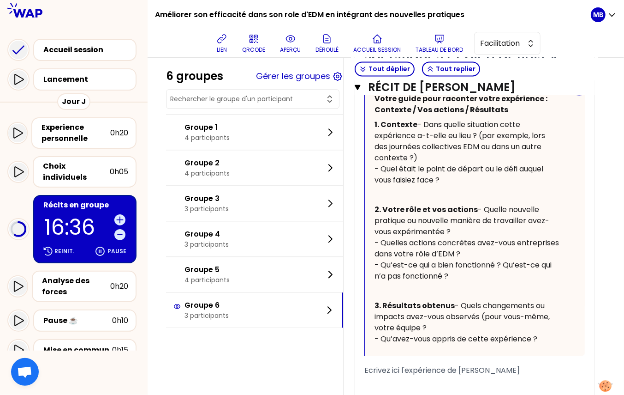
scroll to position [1151, 0]
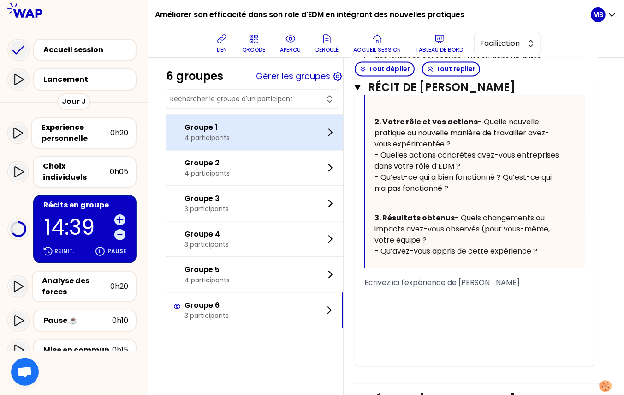
click at [207, 139] on p "4 participants" at bounding box center [207, 137] width 45 height 9
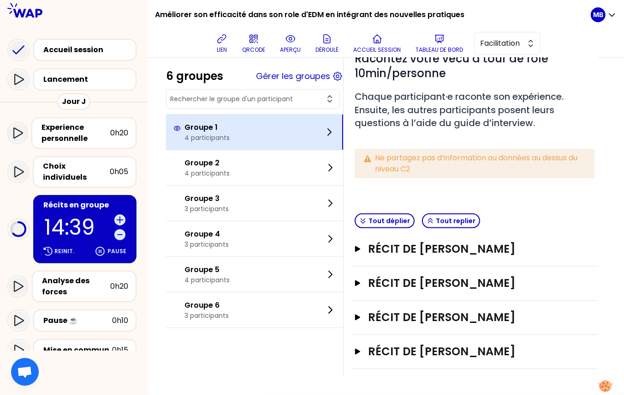
scroll to position [84, 0]
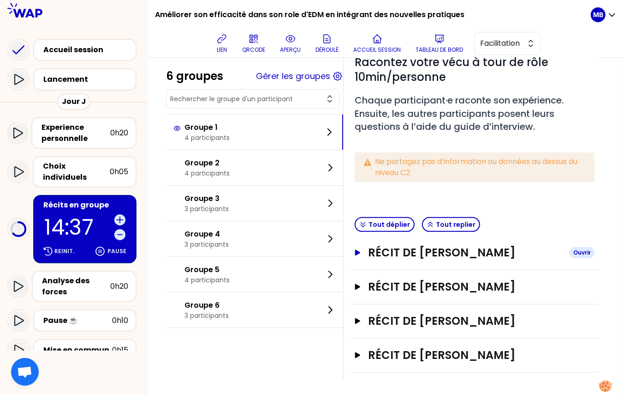
click at [392, 247] on h3 "Récit de Anne-celine LE BELLER" at bounding box center [465, 252] width 194 height 15
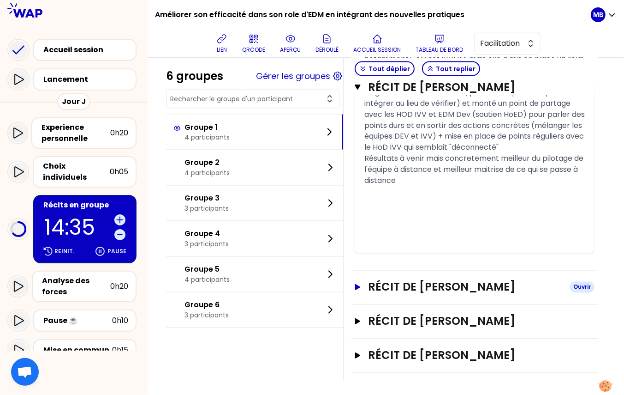
click at [389, 280] on h3 "Récit de Nicolas MECHOUK" at bounding box center [465, 287] width 194 height 15
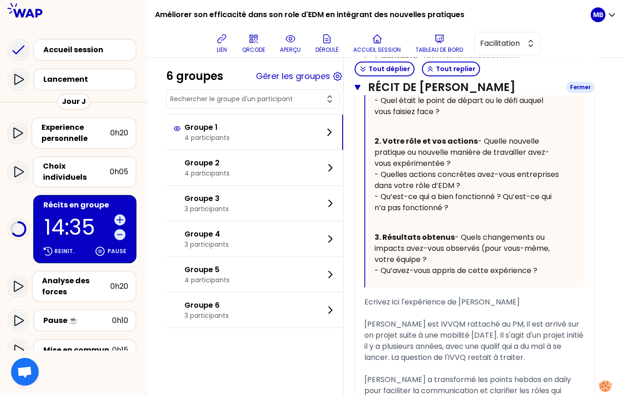
scroll to position [1538, 0]
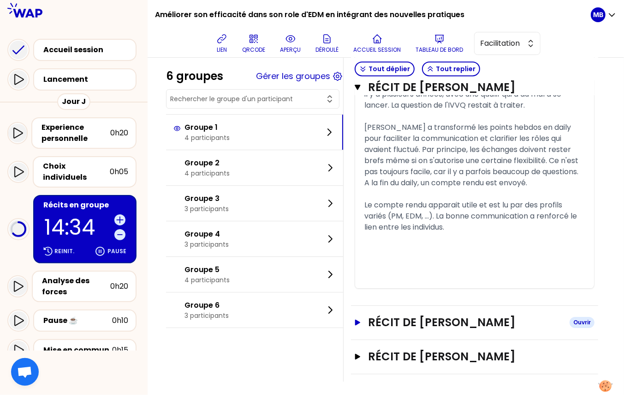
click at [387, 315] on h3 "Récit de Julie AUDARD" at bounding box center [465, 322] width 194 height 15
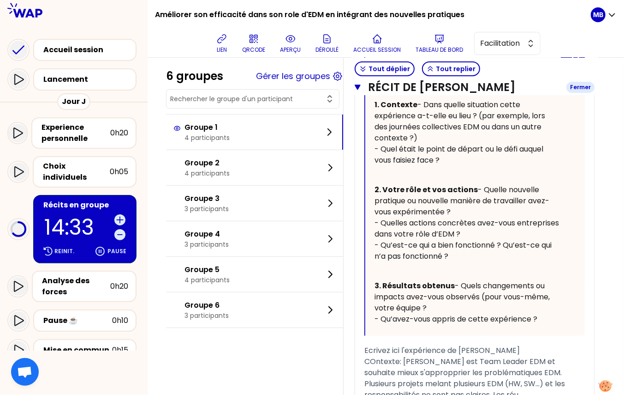
scroll to position [2143, 0]
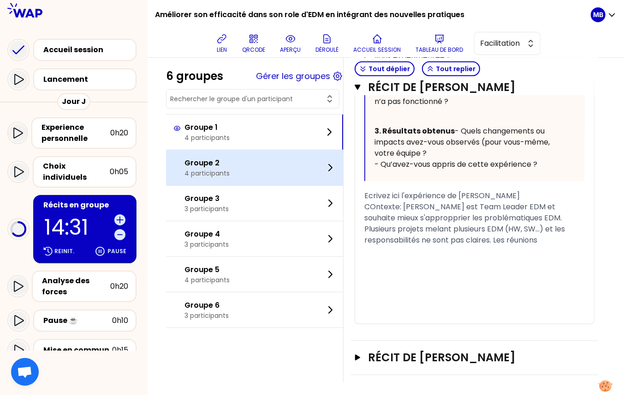
click at [247, 175] on div "Groupe 2 4 participants" at bounding box center [254, 167] width 177 height 35
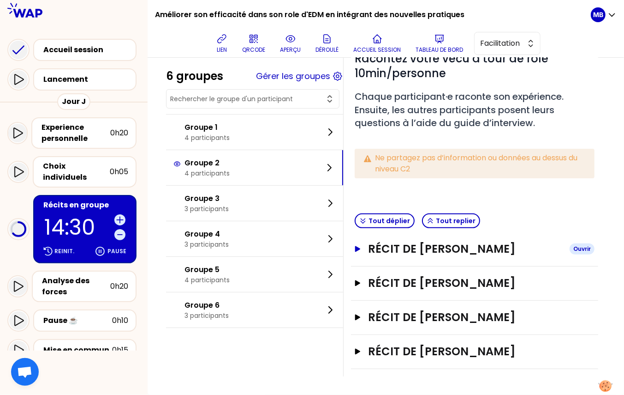
click at [427, 241] on h3 "Récit de Gregoire CHATAING" at bounding box center [465, 248] width 194 height 15
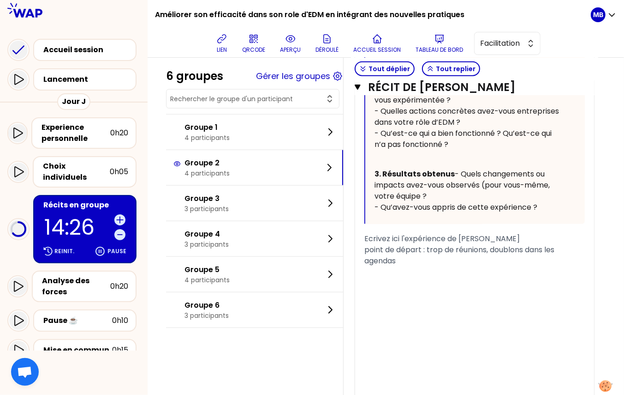
scroll to position [521, 0]
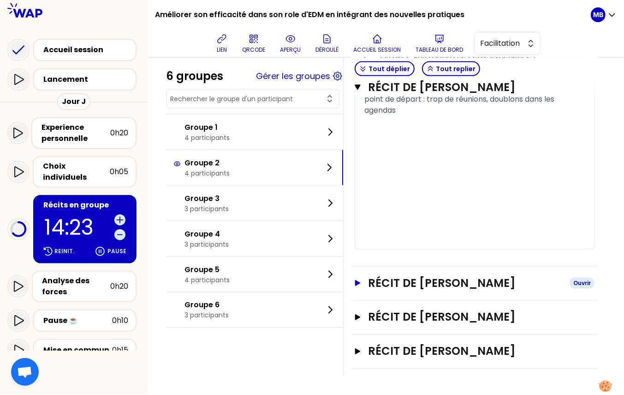
click at [408, 276] on h3 "Récit de Guillaume DE FERRON DU CHESNE" at bounding box center [465, 282] width 194 height 15
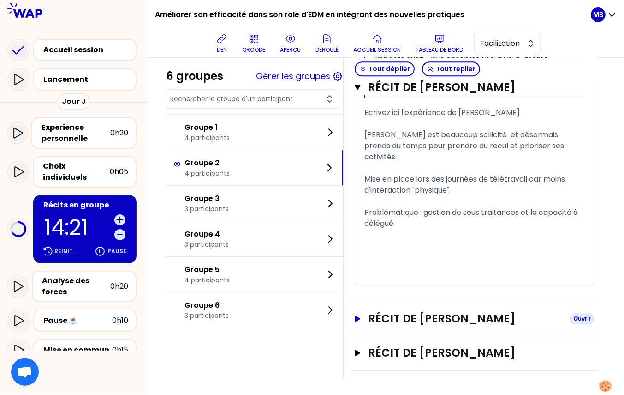
click at [401, 314] on h3 "Récit de Adrien HINGANT" at bounding box center [465, 318] width 194 height 15
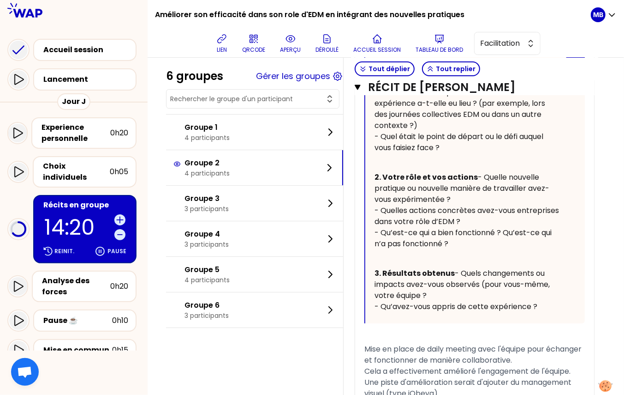
scroll to position [1941, 0]
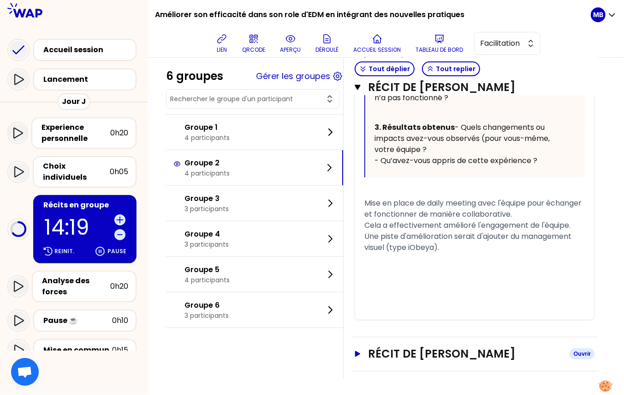
click at [397, 346] on h3 "Récit de Nizar RAJABALY" at bounding box center [465, 353] width 194 height 15
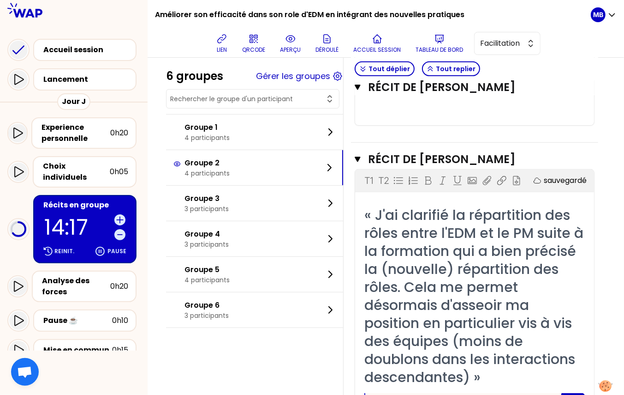
scroll to position [2556, 0]
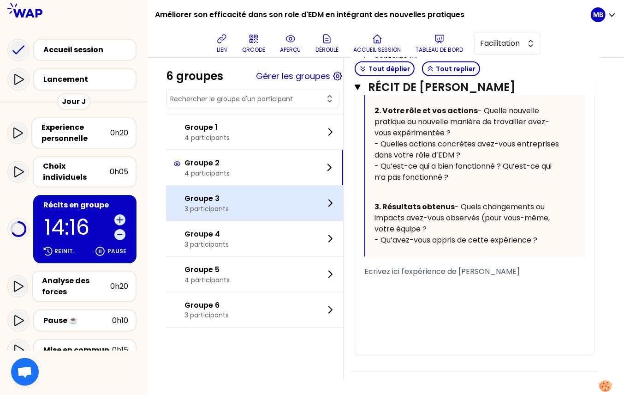
click at [215, 202] on p "Groupe 3" at bounding box center [207, 198] width 44 height 11
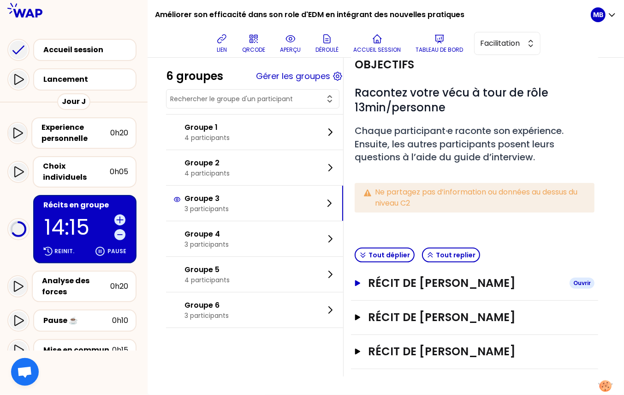
click at [383, 275] on h3 "Récit de Sandy benjah RAVALOMANGA" at bounding box center [465, 282] width 194 height 15
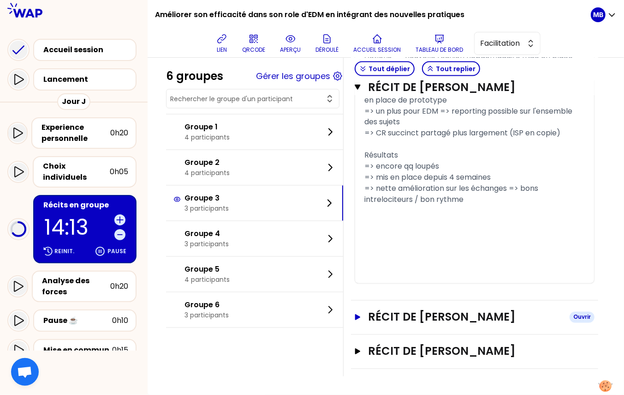
click at [387, 317] on h3 "Récit de Philippe BARBE" at bounding box center [465, 317] width 194 height 15
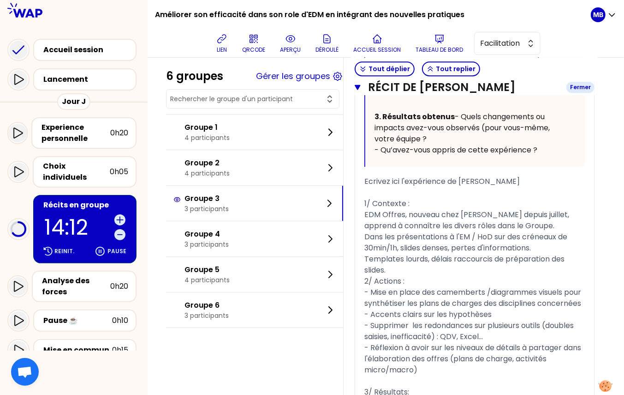
scroll to position [1630, 0]
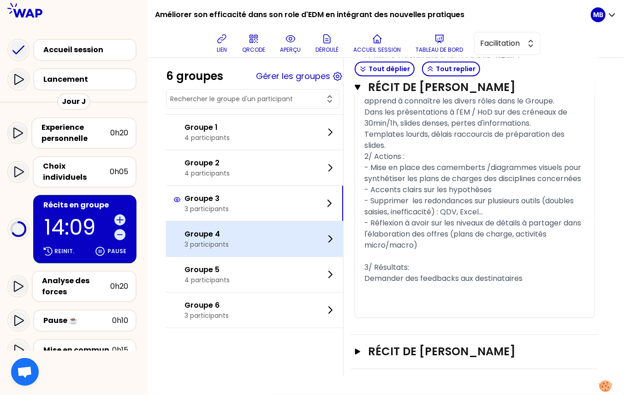
click at [187, 231] on p "Groupe 4" at bounding box center [207, 233] width 44 height 11
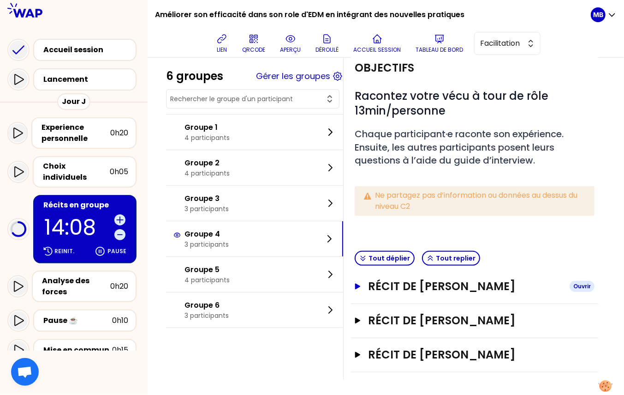
click at [395, 289] on h3 "Récit de Mathieu HERRY" at bounding box center [465, 286] width 194 height 15
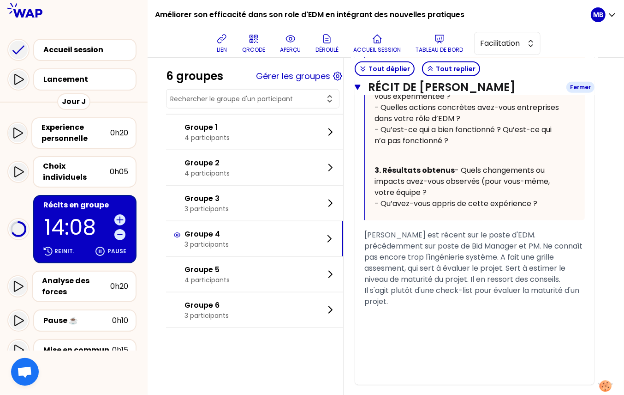
scroll to position [642, 0]
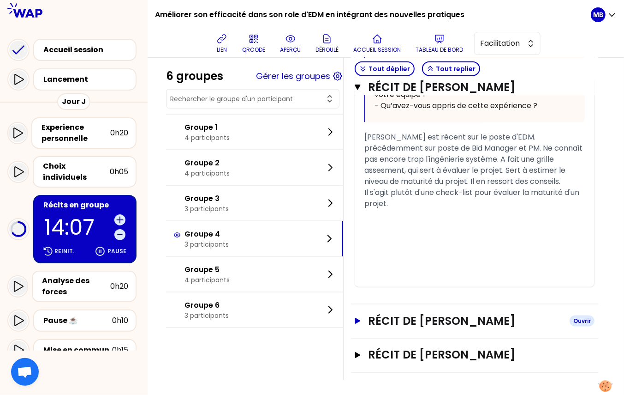
click at [394, 323] on h3 "Récit de Frederic OUSSET" at bounding box center [465, 320] width 194 height 15
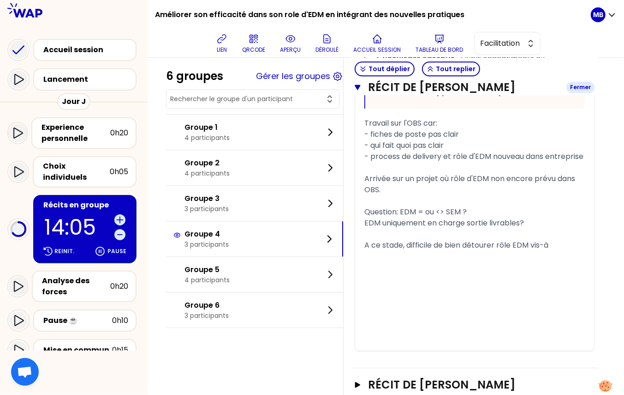
scroll to position [1401, 0]
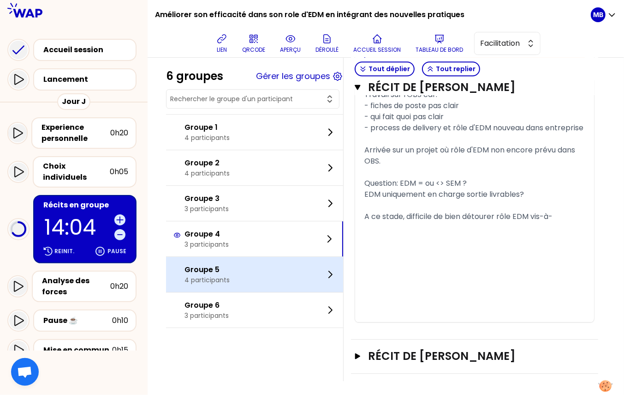
click at [243, 274] on div "Groupe 5 4 participants" at bounding box center [254, 274] width 177 height 35
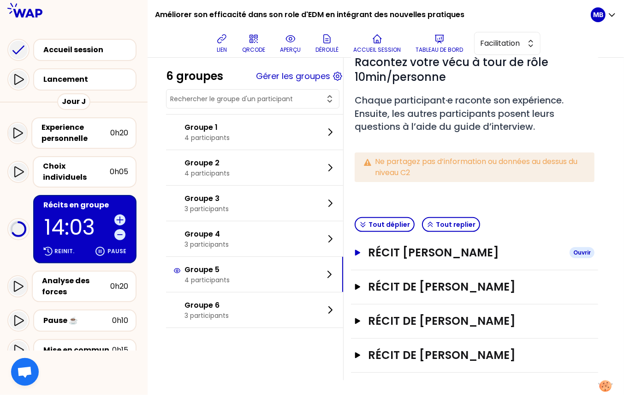
click at [398, 257] on h3 "Récit de Clement SAVERGNE" at bounding box center [465, 252] width 194 height 15
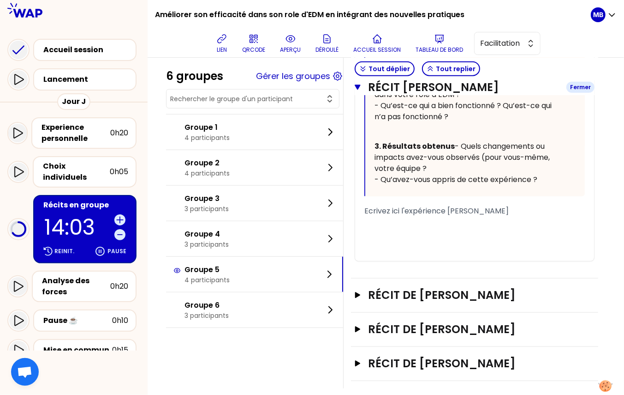
scroll to position [539, 0]
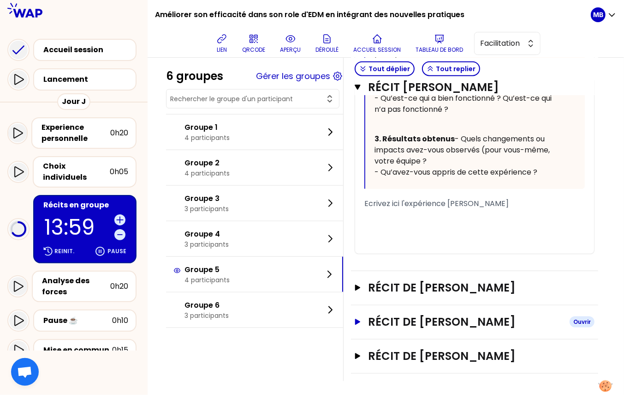
click at [405, 316] on h3 "Récit de Claire LAME" at bounding box center [465, 321] width 194 height 15
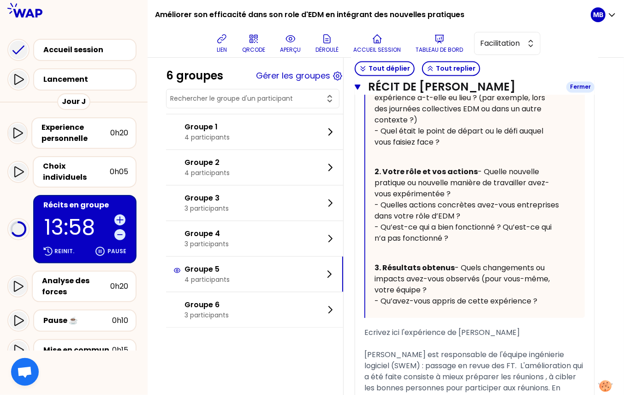
scroll to position [1119, 0]
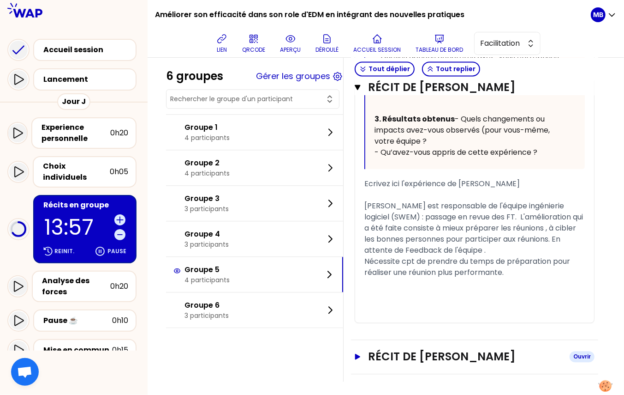
click at [401, 353] on h3 "Récit de Isabelle MOYNET" at bounding box center [465, 356] width 194 height 15
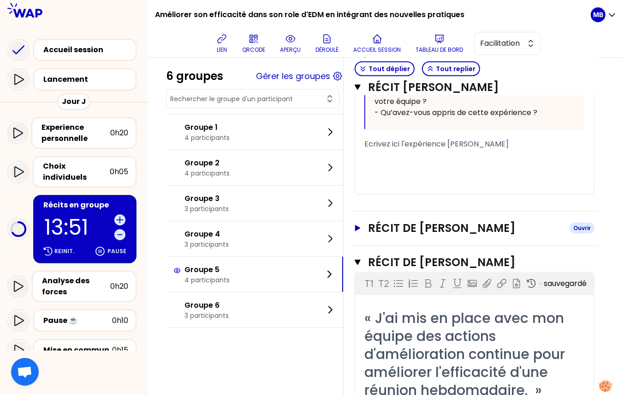
click at [405, 227] on h3 "Récit de Mathilde CAPRON" at bounding box center [465, 228] width 194 height 15
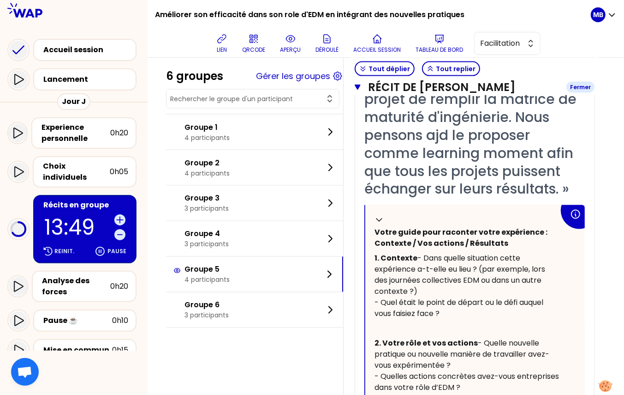
scroll to position [736, 0]
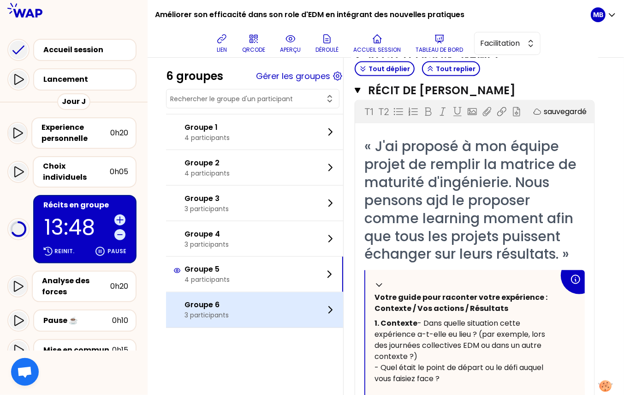
click at [232, 305] on div "Groupe 6 3 participants" at bounding box center [254, 309] width 177 height 35
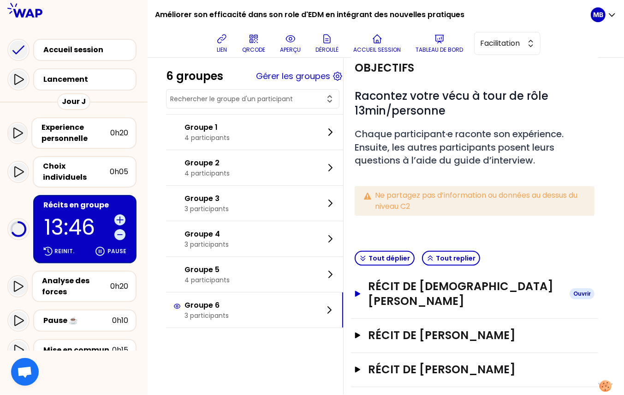
click at [416, 289] on h3 "Récit de Islam BOUGUIR" at bounding box center [465, 294] width 194 height 30
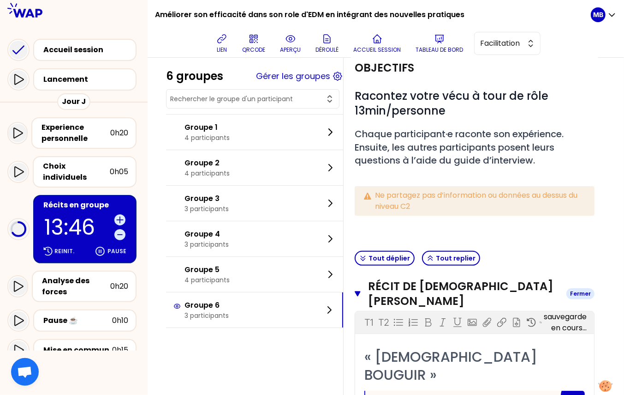
scroll to position [529, 0]
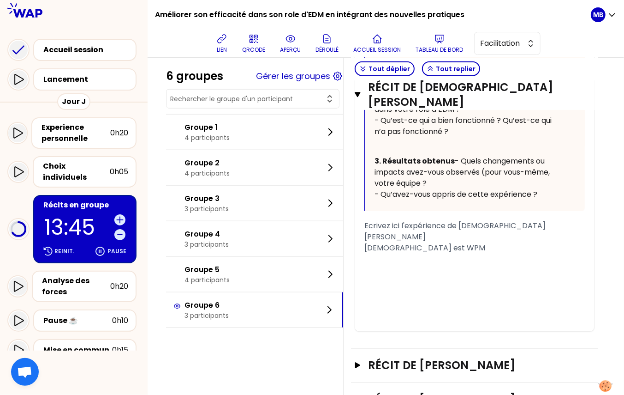
click at [417, 383] on div "Récit de Philippe BRUEL Ouvrir" at bounding box center [474, 400] width 247 height 34
click at [417, 358] on h3 "Récit de Melanie KAUFFMANN" at bounding box center [465, 365] width 194 height 15
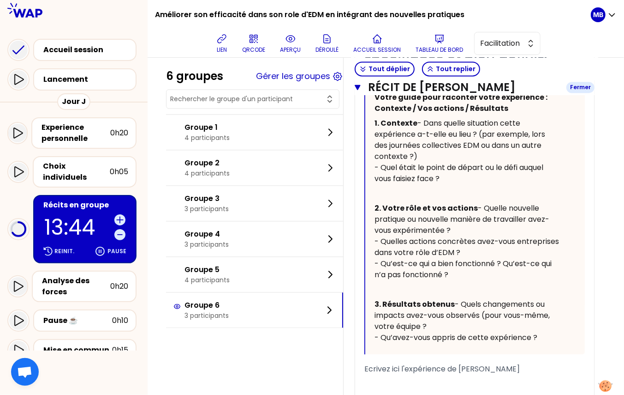
scroll to position [1162, 0]
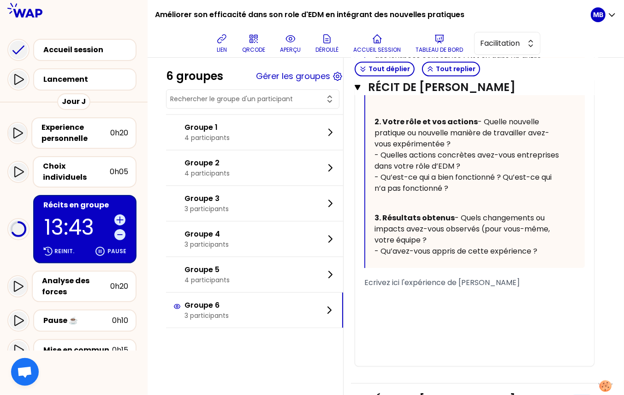
click at [417, 392] on h3 "Récit de Philippe BRUEL" at bounding box center [465, 399] width 194 height 15
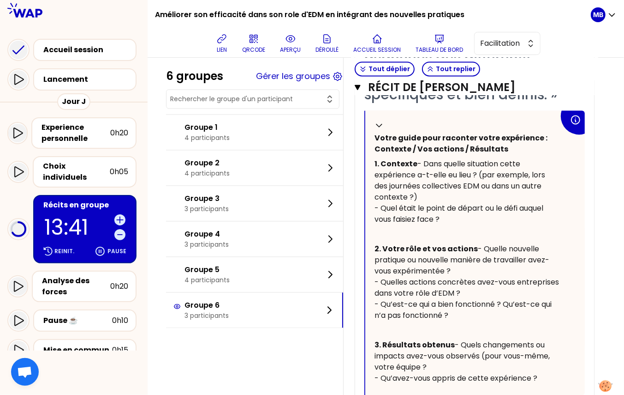
scroll to position [1013, 0]
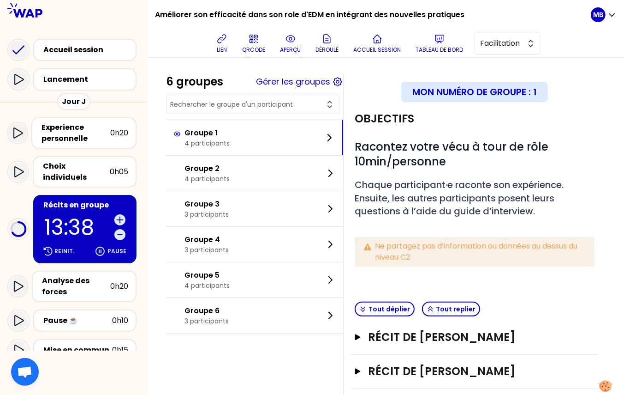
scroll to position [84, 0]
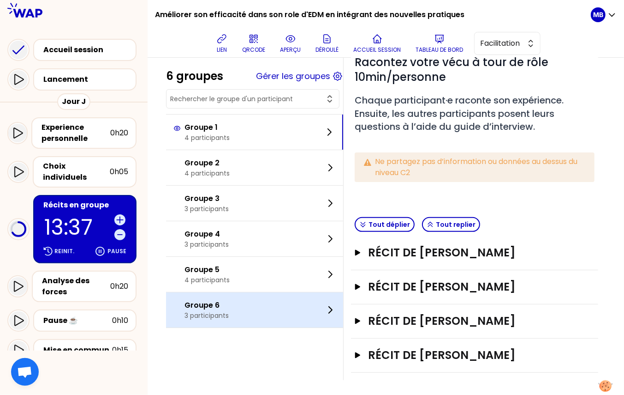
click at [269, 305] on div "Groupe 6 3 participants" at bounding box center [254, 309] width 177 height 35
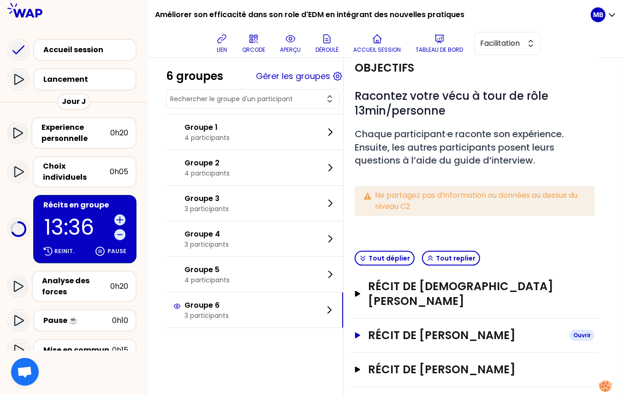
click at [416, 328] on h3 "Récit de [PERSON_NAME]" at bounding box center [465, 335] width 194 height 15
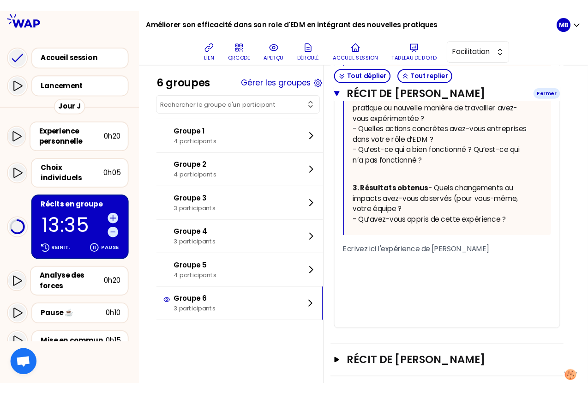
scroll to position [676, 0]
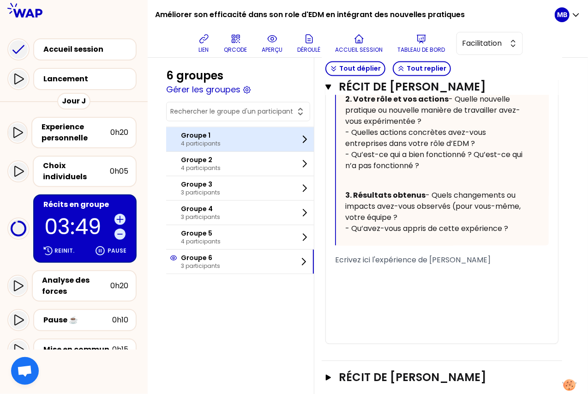
click at [245, 139] on div "Groupe 1 4 participants" at bounding box center [240, 139] width 148 height 24
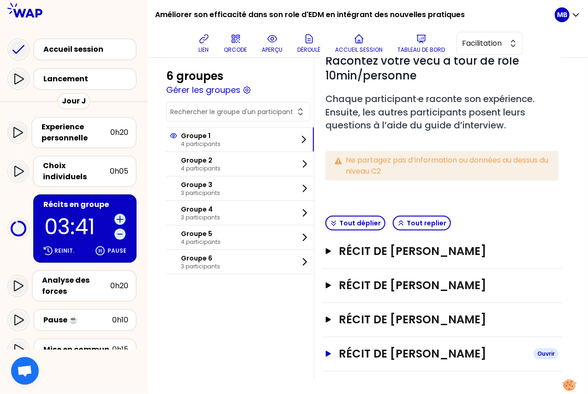
click at [360, 352] on h3 "Récit de [PERSON_NAME]" at bounding box center [432, 353] width 187 height 15
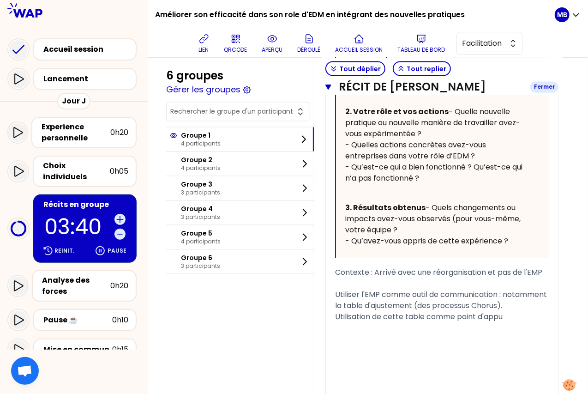
scroll to position [724, 0]
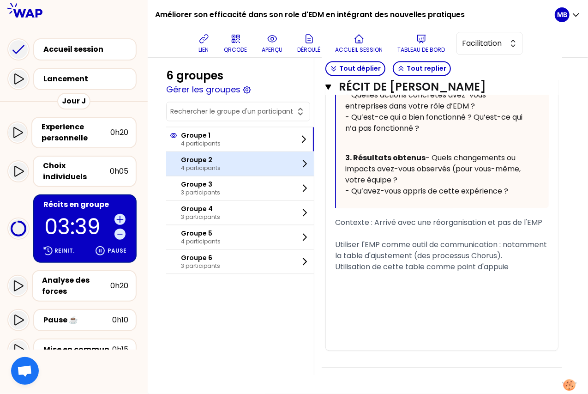
click at [203, 157] on p "Groupe 2" at bounding box center [201, 160] width 40 height 9
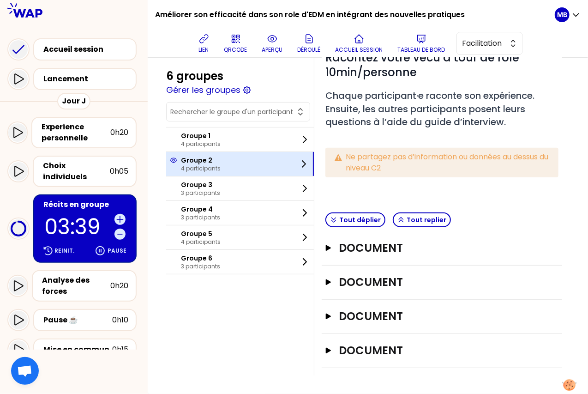
scroll to position [100, 0]
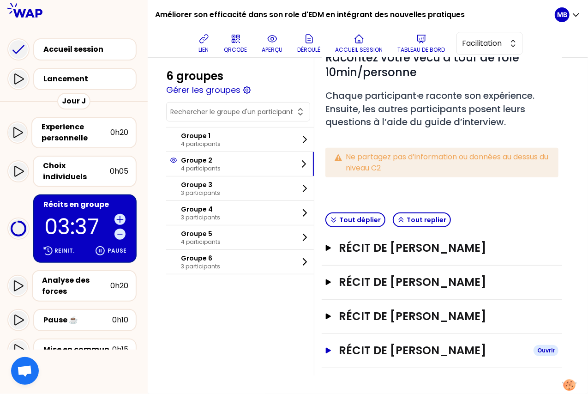
click at [378, 351] on h3 "Récit de [PERSON_NAME]" at bounding box center [432, 350] width 187 height 15
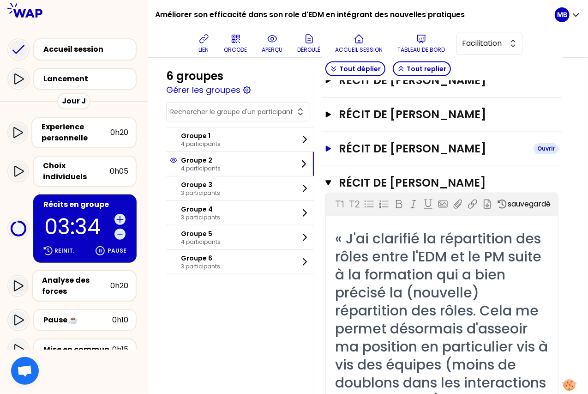
click at [376, 156] on h3 "Récit de [PERSON_NAME]" at bounding box center [432, 148] width 187 height 15
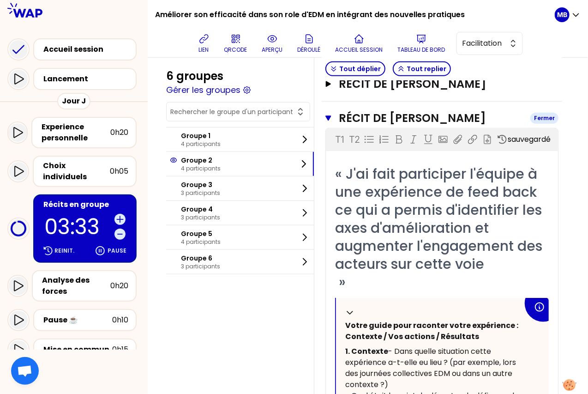
scroll to position [215, 0]
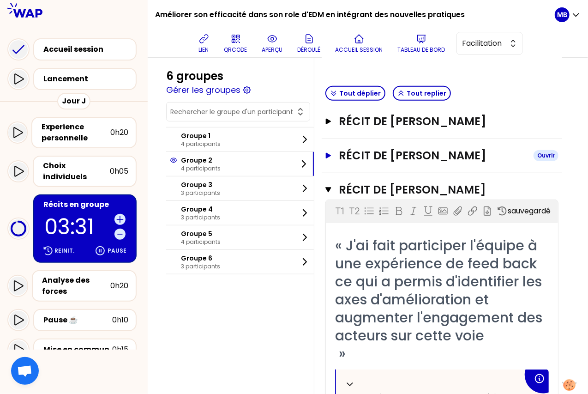
click at [377, 163] on h3 "Récit de [PERSON_NAME]" at bounding box center [432, 155] width 187 height 15
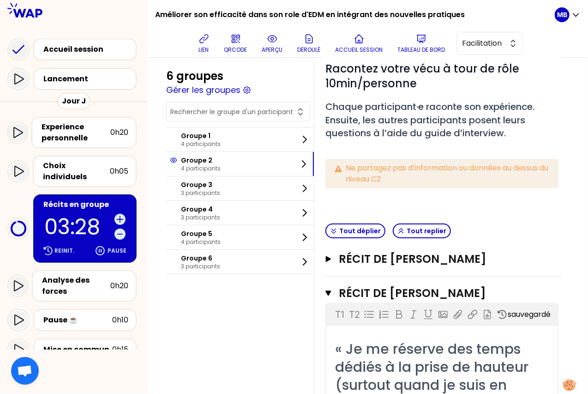
click at [376, 265] on div "Récit de [PERSON_NAME]" at bounding box center [442, 259] width 240 height 34
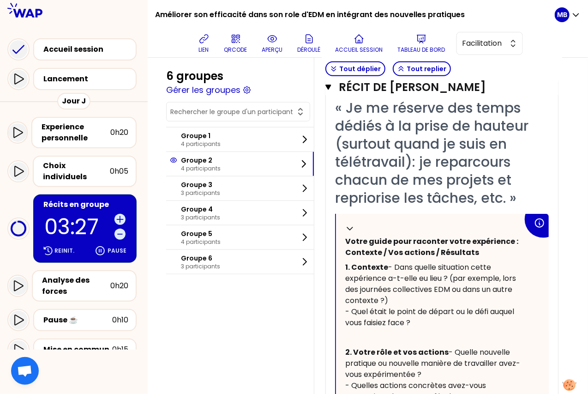
scroll to position [166, 0]
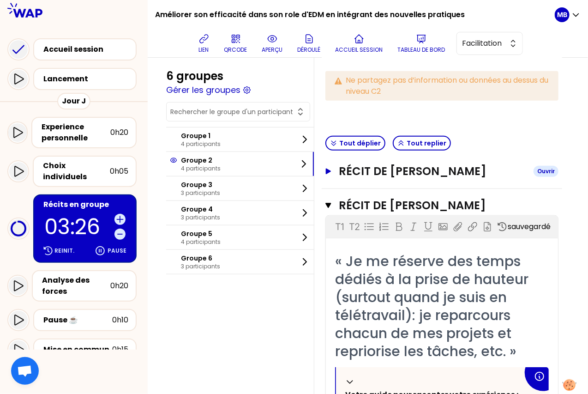
click at [374, 175] on h3 "Récit de [PERSON_NAME]" at bounding box center [432, 171] width 187 height 15
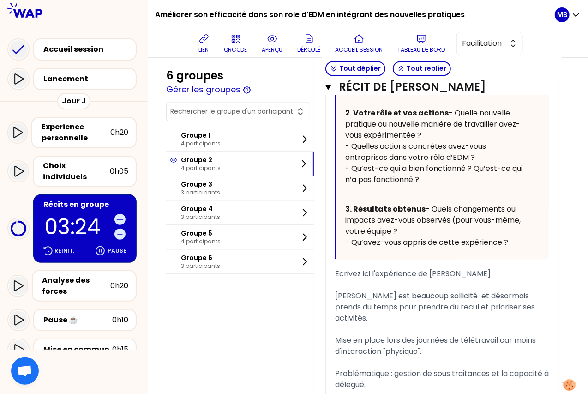
scroll to position [763, 0]
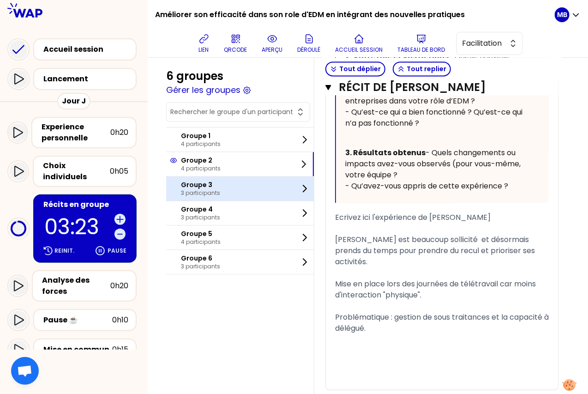
click at [220, 191] on div "Groupe 3 3 participants" at bounding box center [240, 188] width 148 height 24
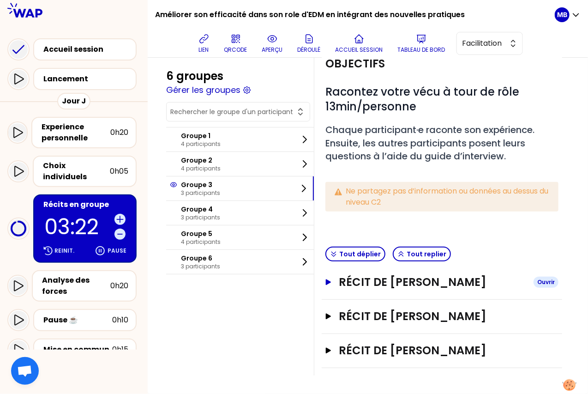
click at [396, 280] on h3 "Récit de [PERSON_NAME]" at bounding box center [432, 282] width 187 height 15
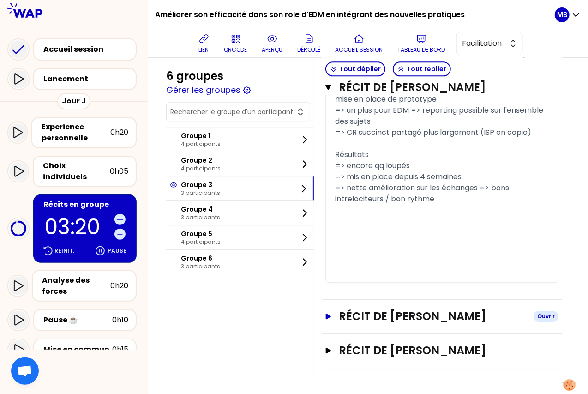
click at [399, 323] on h3 "Récit de [PERSON_NAME]" at bounding box center [432, 316] width 187 height 15
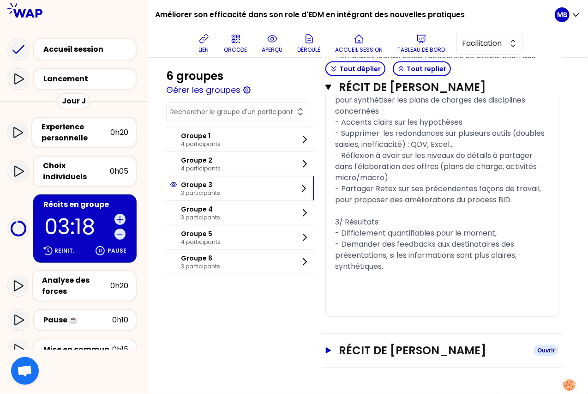
click at [402, 349] on h3 "Récit de [PERSON_NAME]" at bounding box center [432, 350] width 187 height 15
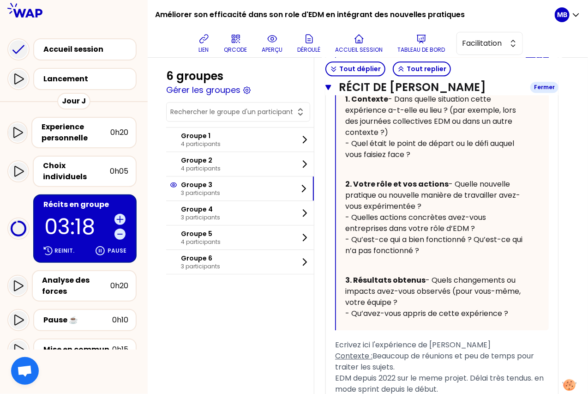
scroll to position [2476, 0]
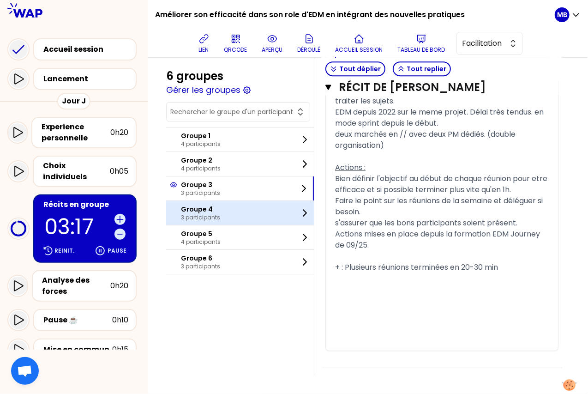
click at [222, 218] on div "Groupe 4 3 participants" at bounding box center [240, 213] width 148 height 24
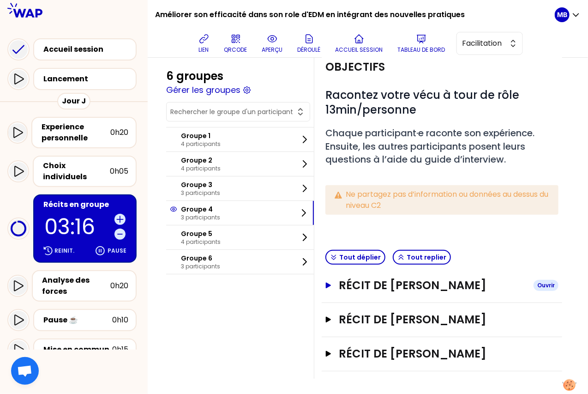
click at [393, 287] on h3 "Récit de [PERSON_NAME]" at bounding box center [432, 285] width 187 height 15
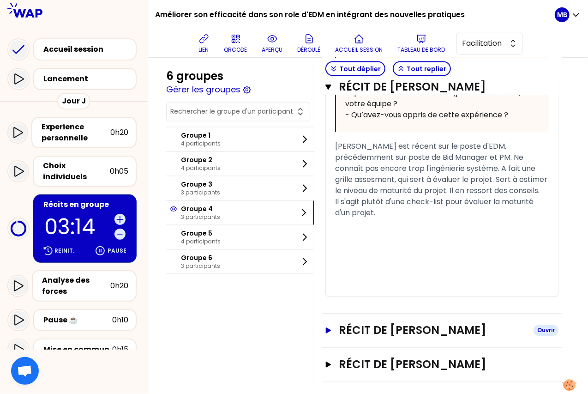
click at [385, 334] on h3 "Récit de [PERSON_NAME]" at bounding box center [432, 330] width 187 height 15
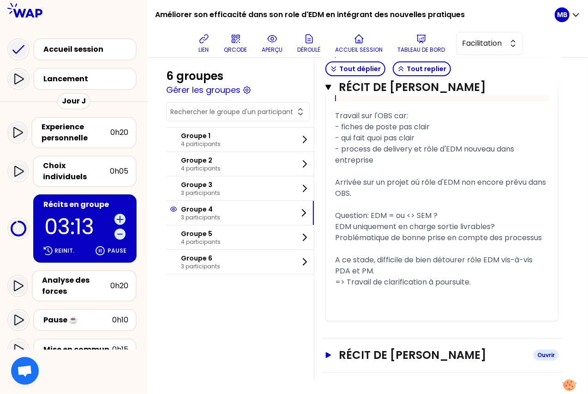
click at [388, 351] on h3 "Récit de [PERSON_NAME]" at bounding box center [432, 354] width 187 height 15
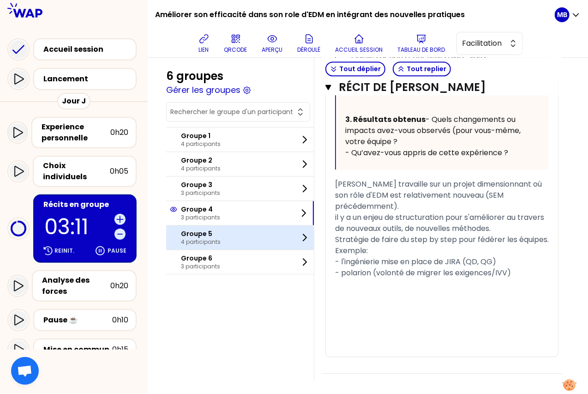
click at [221, 244] on div "Groupe 5 4 participants" at bounding box center [240, 237] width 148 height 24
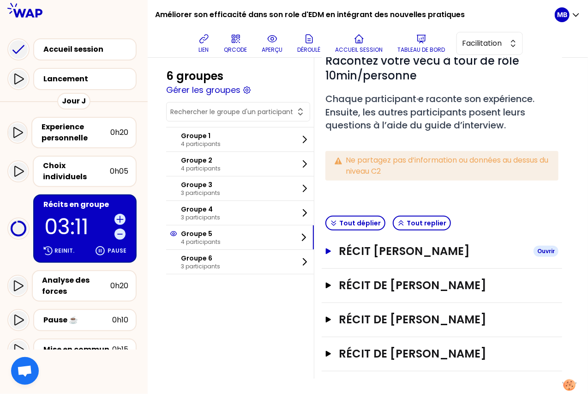
click at [385, 246] on h3 "Récit [PERSON_NAME]" at bounding box center [432, 251] width 187 height 15
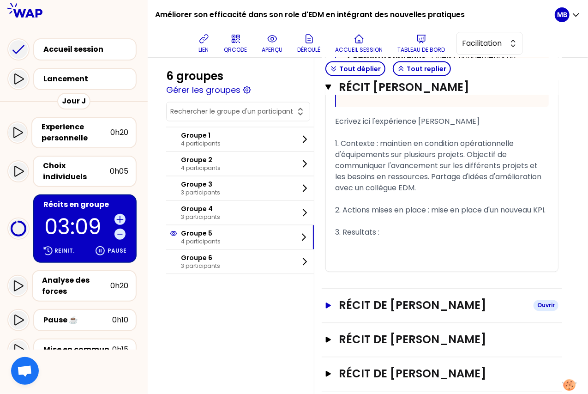
click at [363, 313] on h3 "Récit de [PERSON_NAME]" at bounding box center [432, 305] width 187 height 15
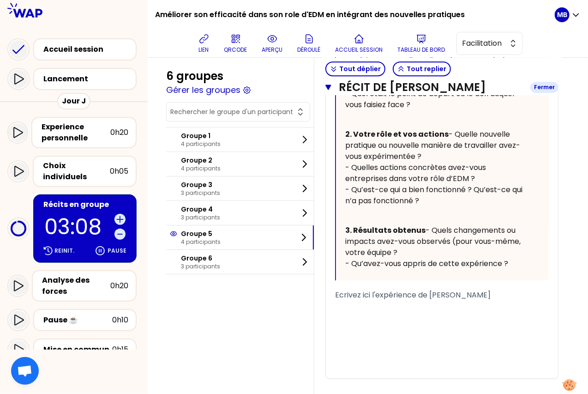
scroll to position [1212, 0]
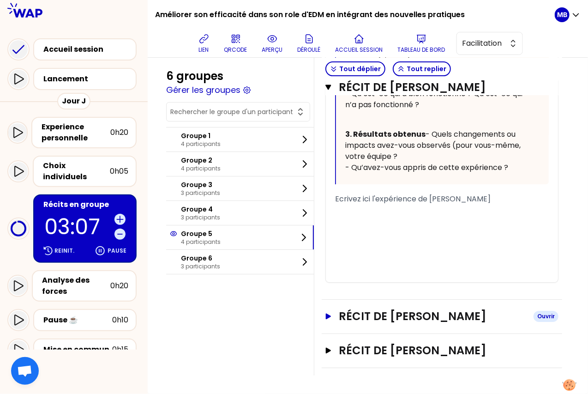
click at [367, 315] on h3 "Récit de [PERSON_NAME]" at bounding box center [432, 316] width 187 height 15
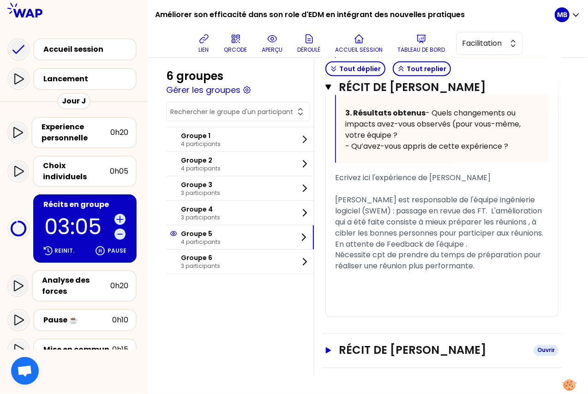
click at [369, 354] on h3 "Récit de [PERSON_NAME]" at bounding box center [432, 350] width 187 height 15
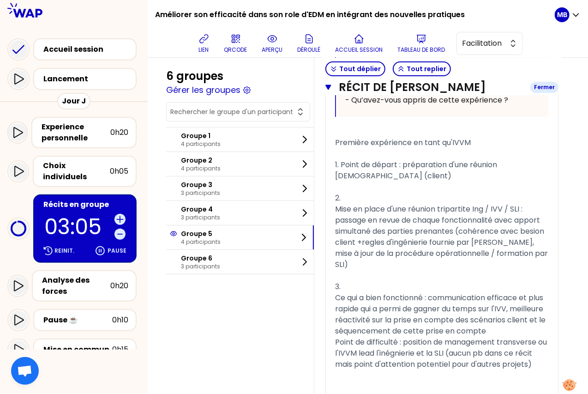
scroll to position [2631, 0]
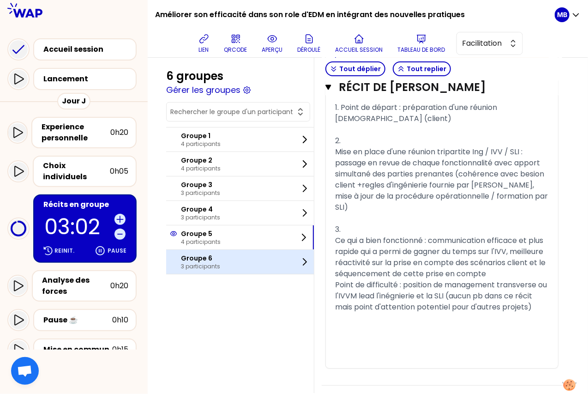
click at [256, 270] on div "Groupe 6 3 participants" at bounding box center [240, 262] width 148 height 24
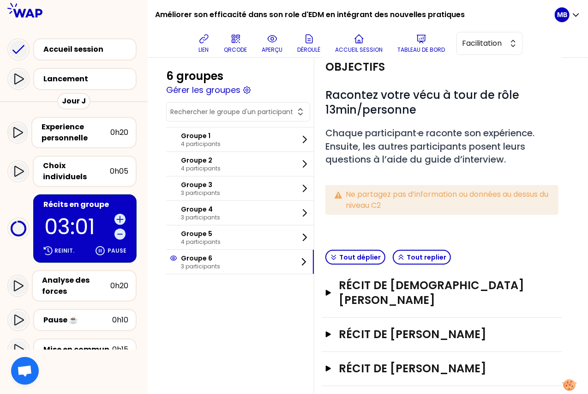
click at [414, 294] on div "Récit de [DEMOGRAPHIC_DATA][PERSON_NAME]" at bounding box center [442, 293] width 240 height 49
click at [411, 286] on h3 "Récit de [DEMOGRAPHIC_DATA][PERSON_NAME]" at bounding box center [432, 293] width 187 height 30
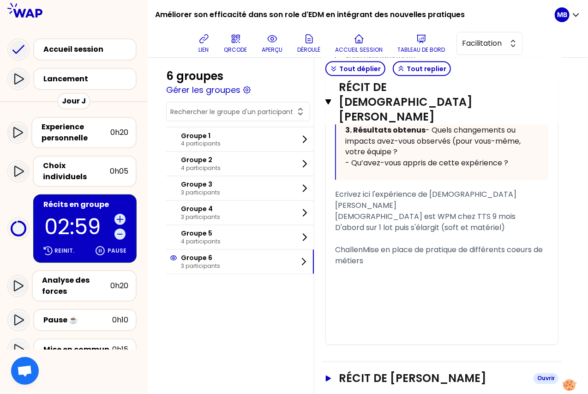
click at [405, 371] on h3 "Récit de [PERSON_NAME]" at bounding box center [432, 378] width 187 height 15
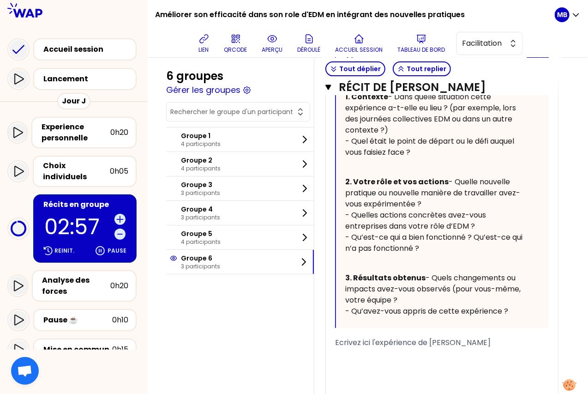
scroll to position [1208, 0]
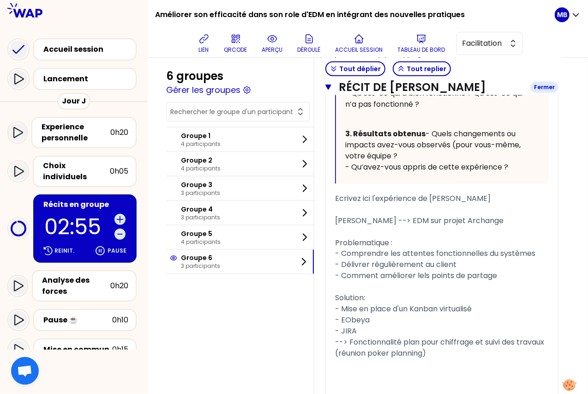
scroll to position [1785, 0]
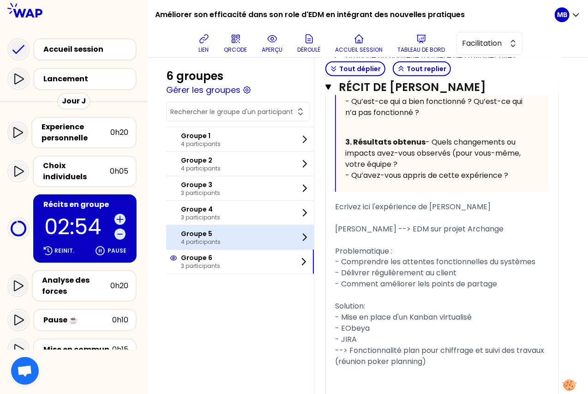
click at [273, 240] on div "Groupe 5 4 participants" at bounding box center [240, 237] width 148 height 24
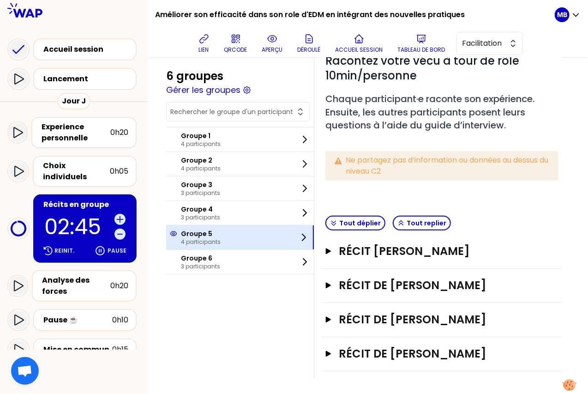
click at [228, 226] on div "Groupe 5 4 participants" at bounding box center [240, 237] width 148 height 24
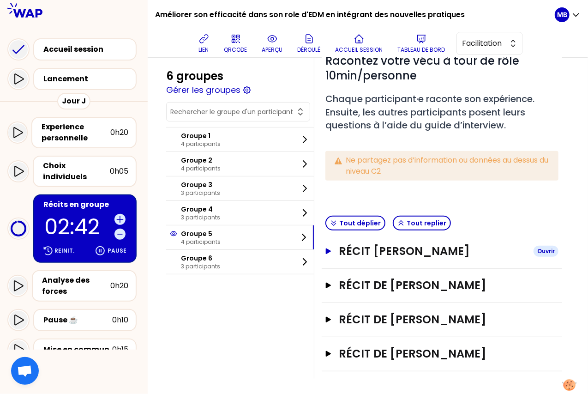
click at [403, 255] on h3 "Récit [PERSON_NAME]" at bounding box center [432, 251] width 187 height 15
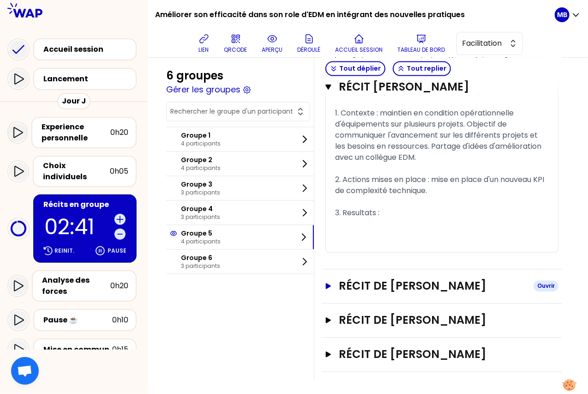
click at [360, 279] on h3 "Récit de [PERSON_NAME]" at bounding box center [432, 286] width 187 height 15
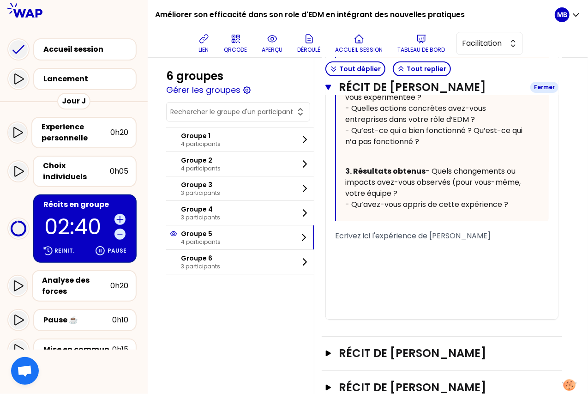
scroll to position [1212, 0]
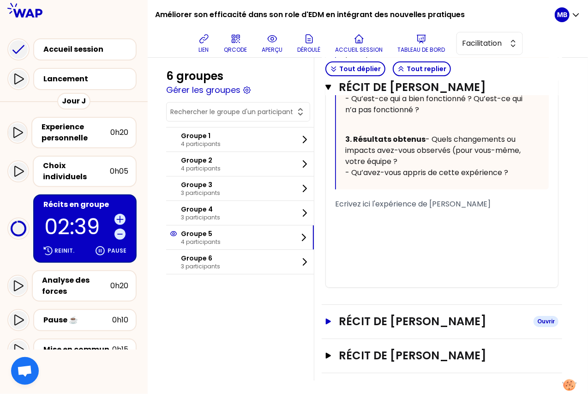
click at [360, 320] on h3 "Récit de [PERSON_NAME]" at bounding box center [432, 321] width 187 height 15
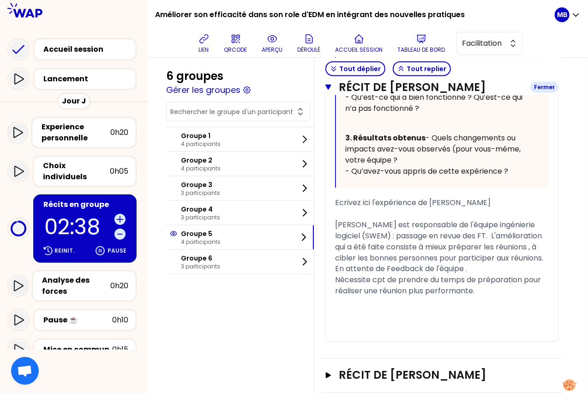
scroll to position [1777, 0]
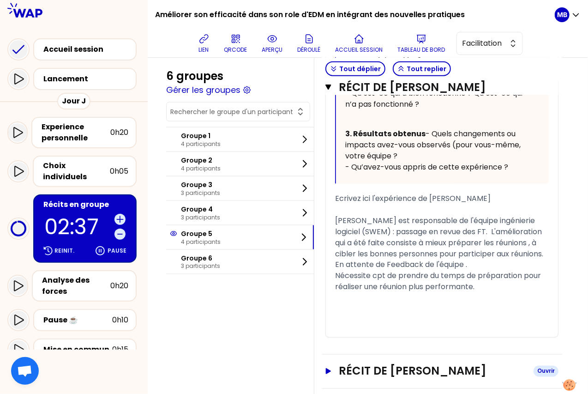
click at [364, 368] on h3 "Récit de [PERSON_NAME]" at bounding box center [432, 371] width 187 height 15
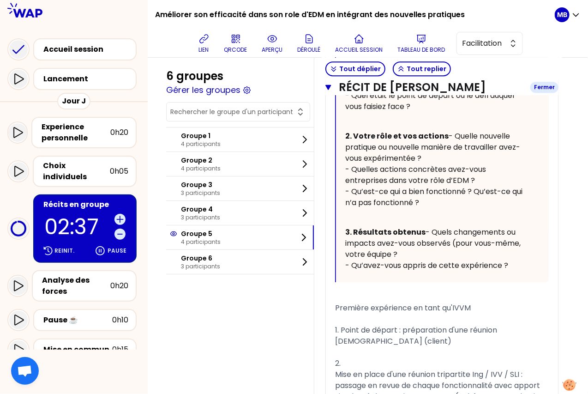
scroll to position [2595, 0]
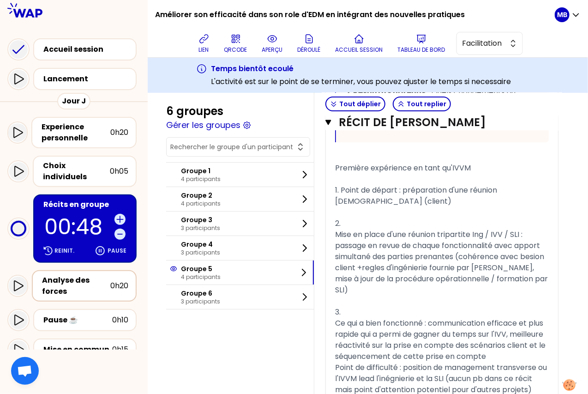
click at [77, 283] on div "Analyse des forces" at bounding box center [76, 286] width 68 height 22
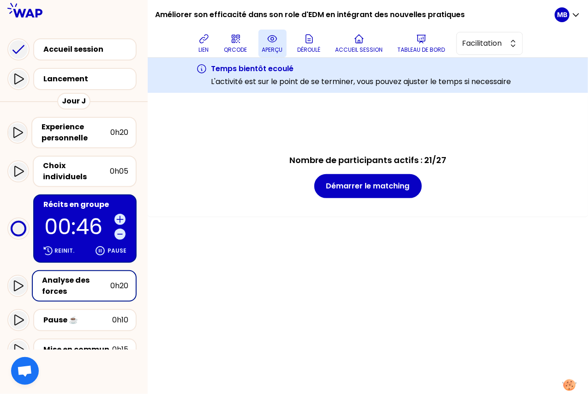
click at [274, 42] on icon at bounding box center [272, 38] width 11 height 11
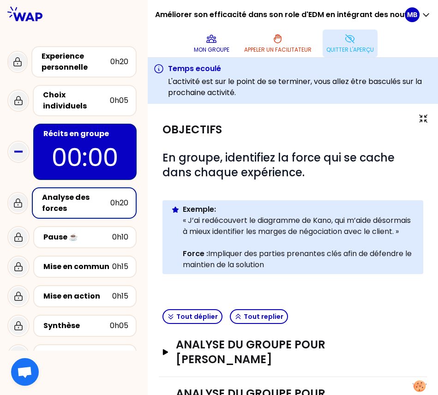
click at [354, 45] on button "Quitter l'aperçu" at bounding box center [350, 44] width 55 height 28
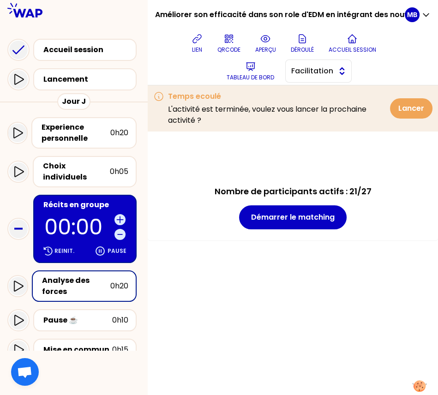
click at [309, 74] on span "Facilitation" at bounding box center [312, 71] width 42 height 11
click at [310, 96] on span "Conception" at bounding box center [324, 94] width 40 height 11
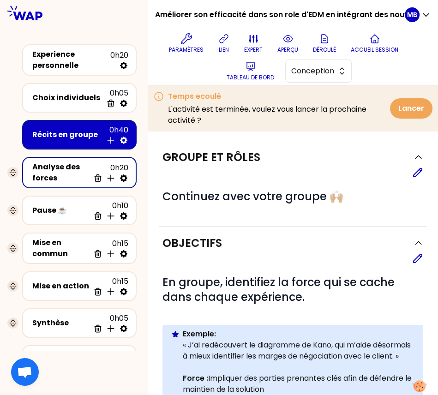
click at [131, 180] on div "Analyse des forces 0h20 Supprimer Insérer une activité en dessous" at bounding box center [79, 172] width 114 height 31
click at [124, 179] on icon at bounding box center [123, 177] width 7 height 7
select select "same_as"
select select "false"
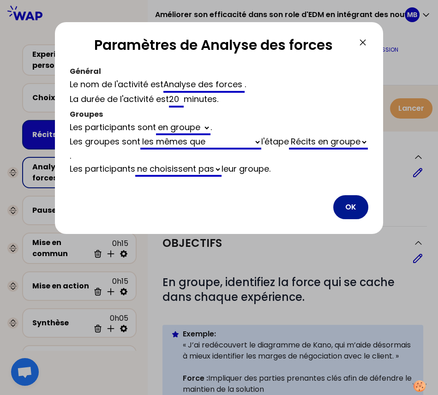
click at [353, 208] on button "OK" at bounding box center [350, 207] width 35 height 24
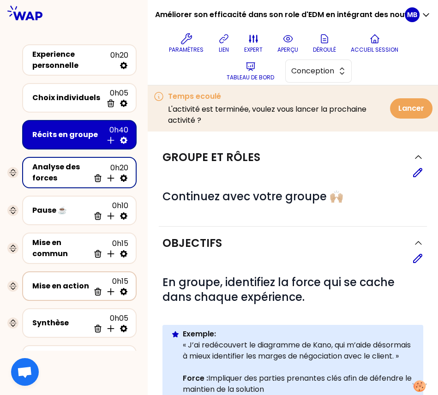
click at [125, 287] on icon at bounding box center [123, 291] width 9 height 9
select select "same_as"
select select "share"
select select "false"
select select "Each"
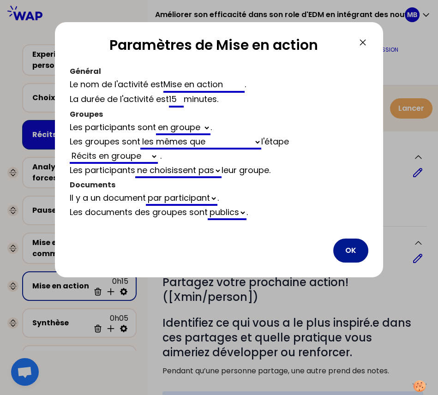
click at [338, 248] on button "OK" at bounding box center [350, 251] width 35 height 24
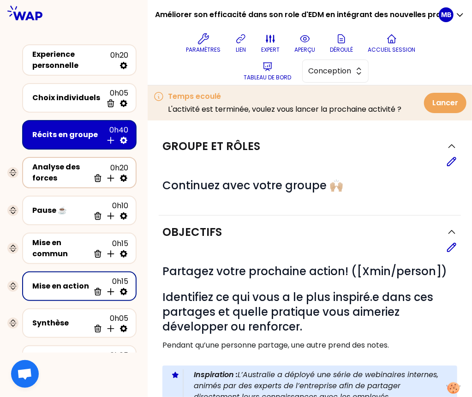
click at [124, 175] on icon at bounding box center [123, 177] width 7 height 7
select select "same_as"
select select "false"
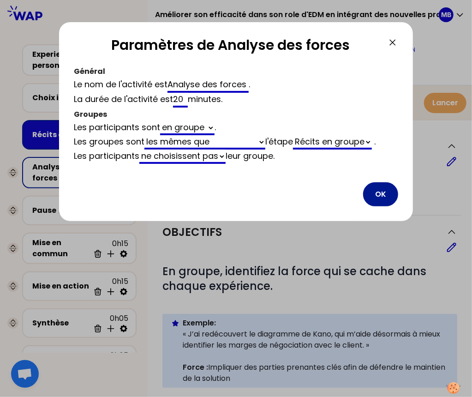
click at [385, 195] on button "OK" at bounding box center [380, 194] width 35 height 24
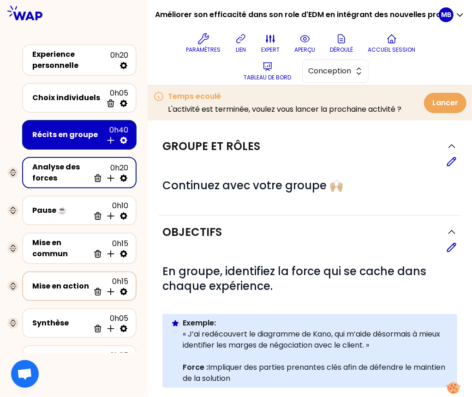
click at [87, 284] on div "Mise en action" at bounding box center [60, 286] width 57 height 11
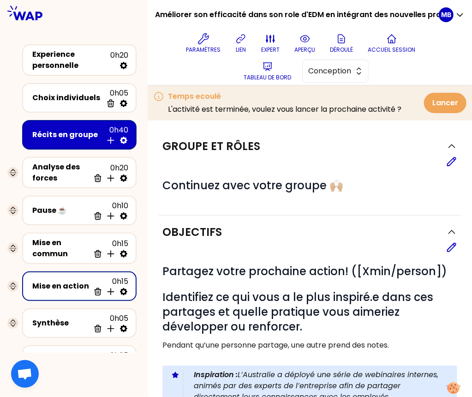
click at [125, 289] on icon at bounding box center [123, 291] width 9 height 9
select select "same_as"
select select "share"
select select "false"
select select "Each"
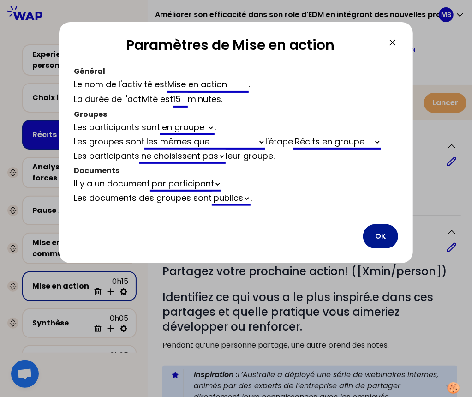
click at [375, 229] on button "OK" at bounding box center [380, 236] width 35 height 24
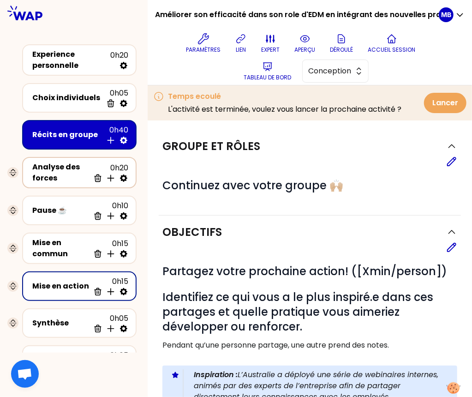
click at [48, 173] on div "Analyse des forces" at bounding box center [60, 173] width 57 height 22
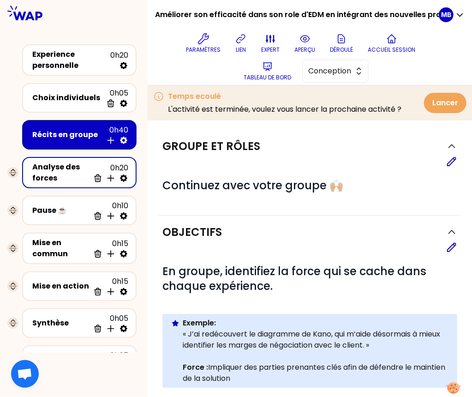
click at [82, 172] on div "Analyse des forces" at bounding box center [60, 173] width 57 height 22
click at [342, 68] on span "Conception" at bounding box center [329, 71] width 42 height 11
click at [340, 107] on span "Facilitation" at bounding box center [341, 108] width 40 height 11
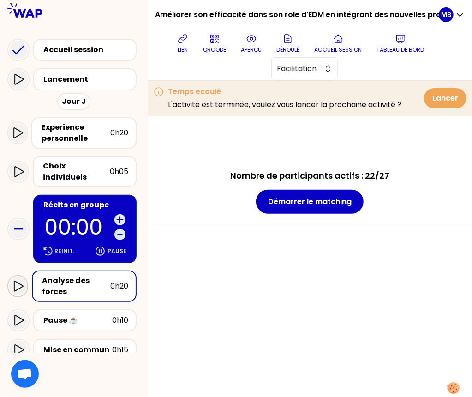
click at [12, 281] on icon at bounding box center [17, 286] width 11 height 11
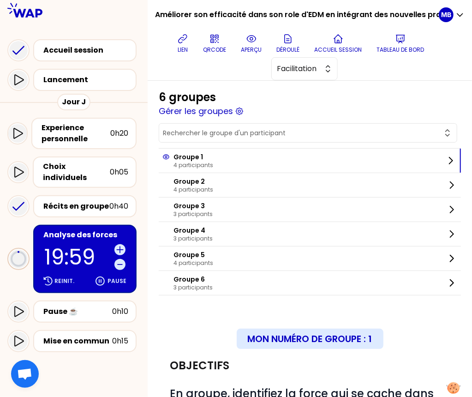
click at [193, 132] on input "text" at bounding box center [302, 132] width 279 height 9
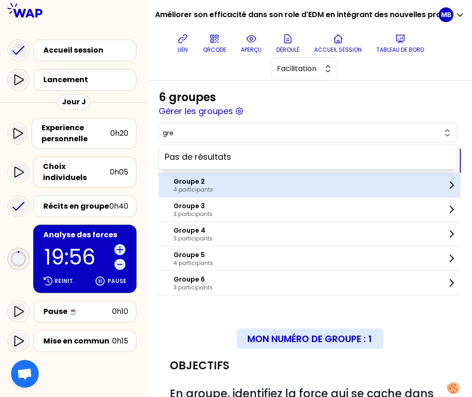
type input "gre"
click at [206, 177] on p "Groupe 2" at bounding box center [194, 181] width 40 height 9
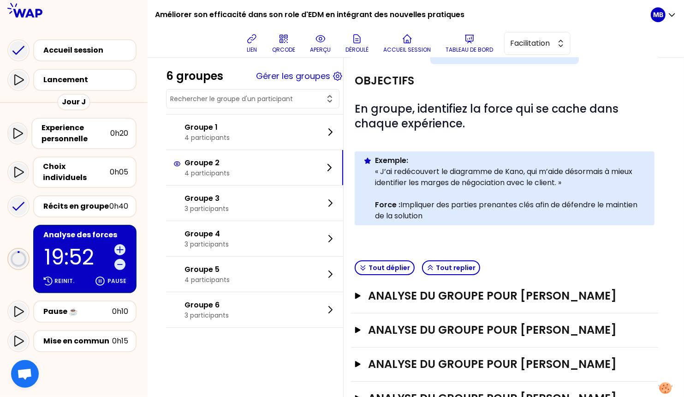
scroll to position [109, 0]
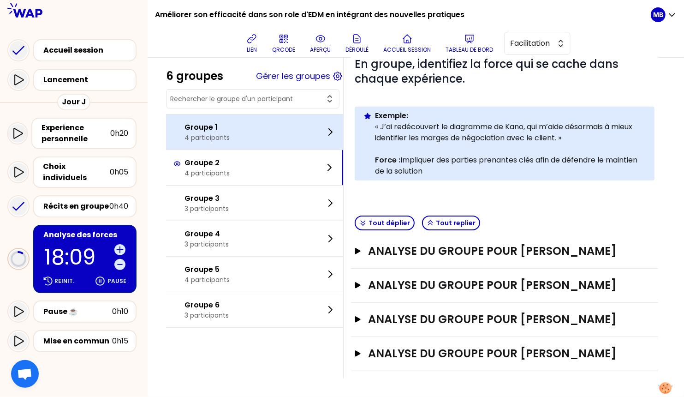
click at [215, 141] on p "4 participants" at bounding box center [207, 137] width 45 height 9
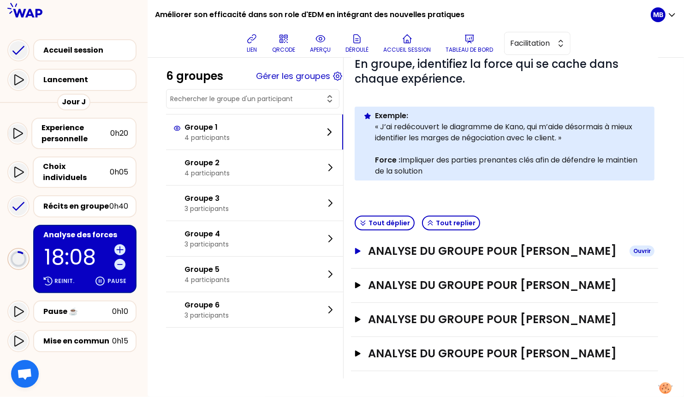
click at [387, 244] on h3 "Analyse du groupe pour Anne-celine LE BELLER" at bounding box center [496, 251] width 254 height 15
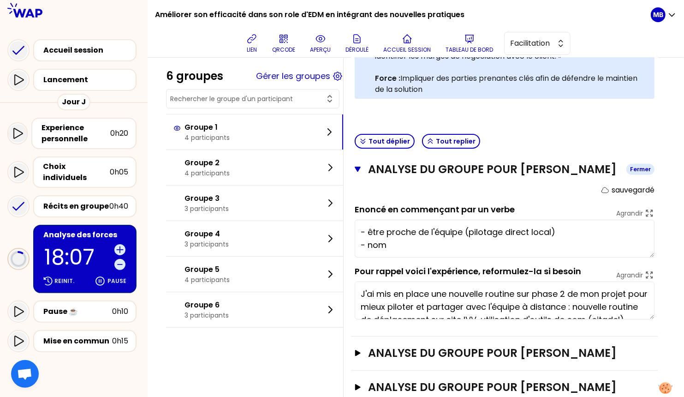
scroll to position [251, 0]
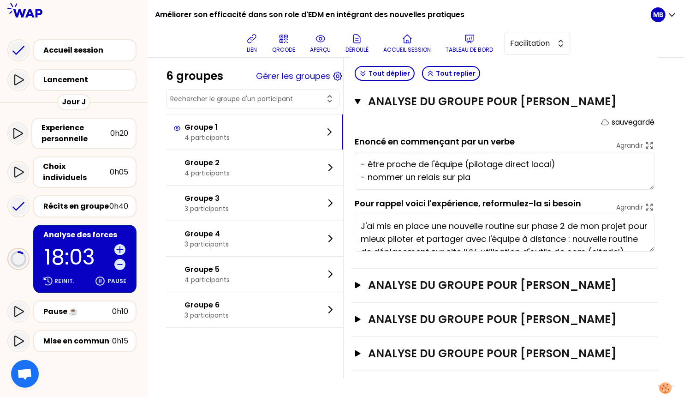
type textarea "- être proche de l'équipe (pilotage direct local) - nommer un relais sur place"
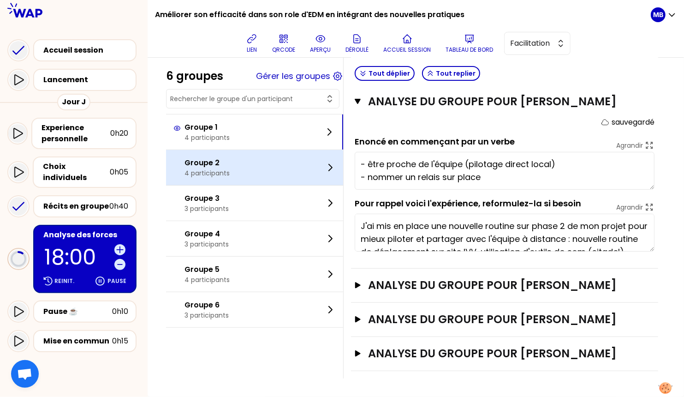
click at [219, 177] on div "Groupe 2 4 participants" at bounding box center [254, 167] width 177 height 35
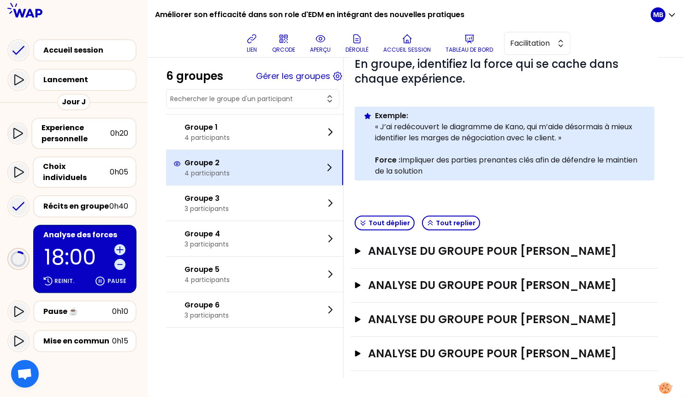
scroll to position [109, 0]
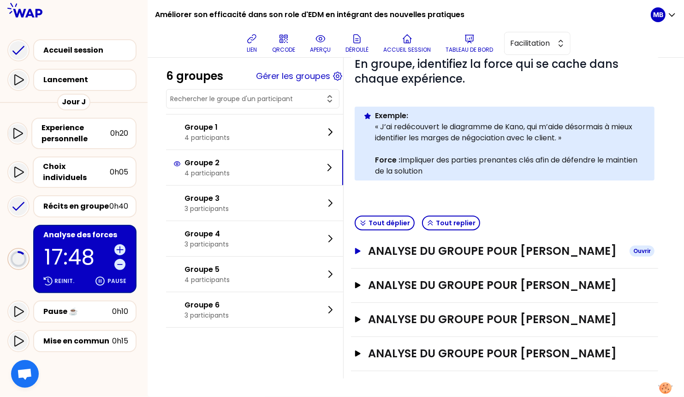
click at [441, 244] on h3 "Analyse du groupe pour Gregoire CHATAING" at bounding box center [496, 251] width 254 height 15
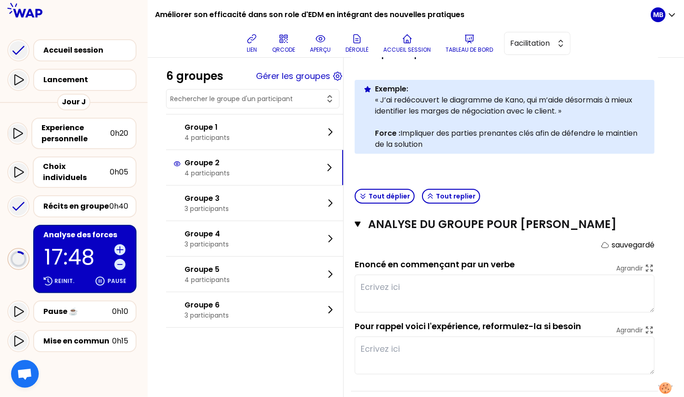
scroll to position [198, 0]
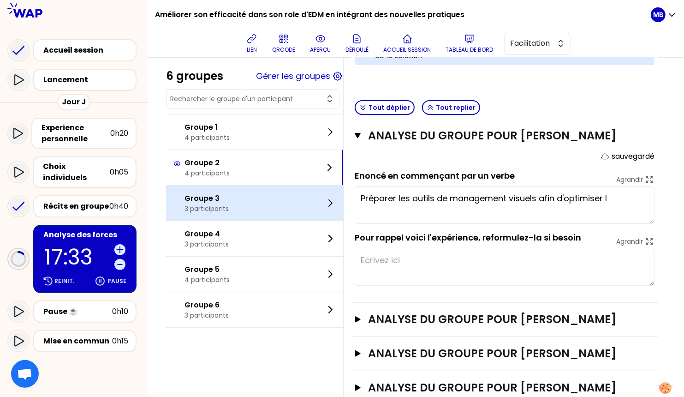
type textarea "Préparer les outils de management visuels afin d'optimiser les"
click at [201, 198] on p "Groupe 3" at bounding box center [207, 198] width 44 height 11
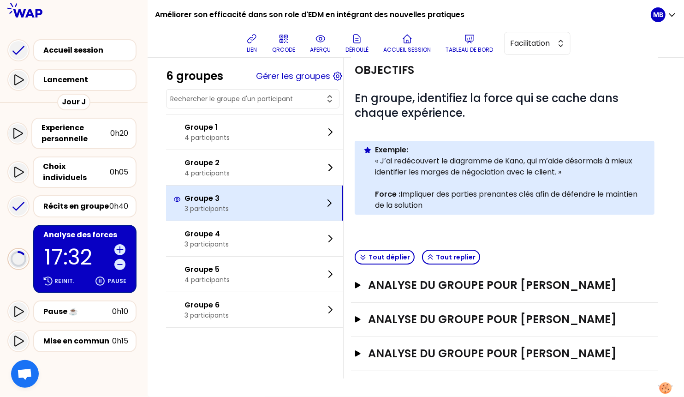
scroll to position [61, 0]
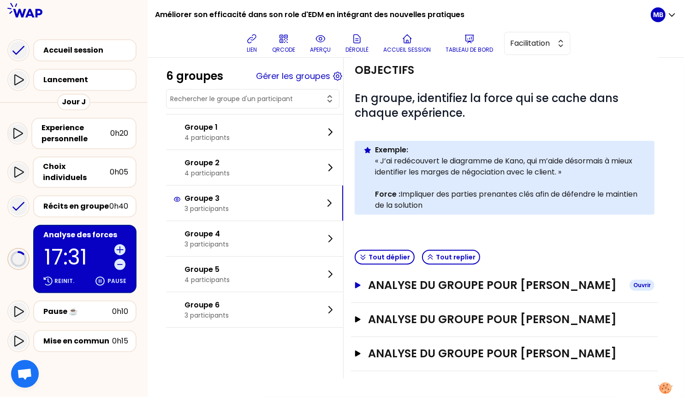
click at [406, 278] on h3 "Analyse du groupe pour Sandy benjah RAVALOMANGA" at bounding box center [496, 285] width 254 height 15
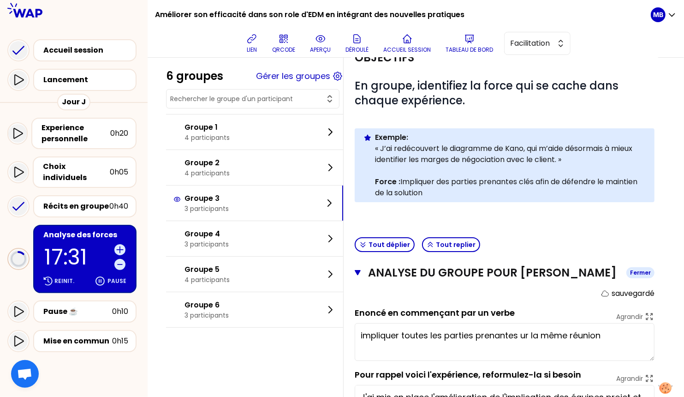
scroll to position [210, 0]
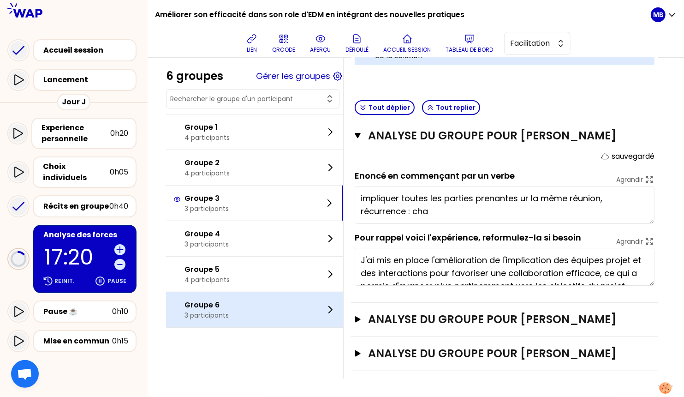
type textarea "impliquer toutes les parties prenantes ur la même réunion, récurrence : chaq"
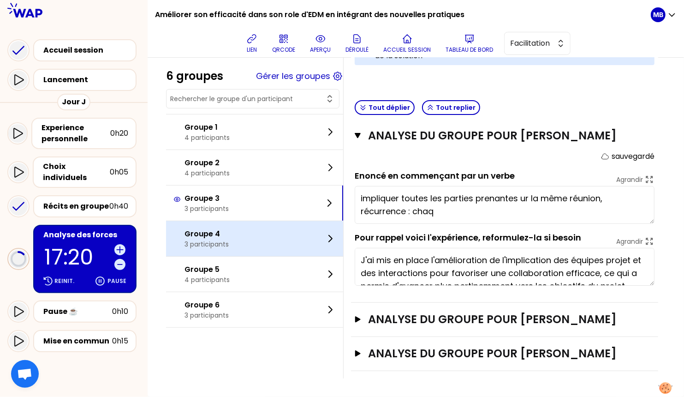
click at [192, 240] on p "3 participants" at bounding box center [207, 243] width 44 height 9
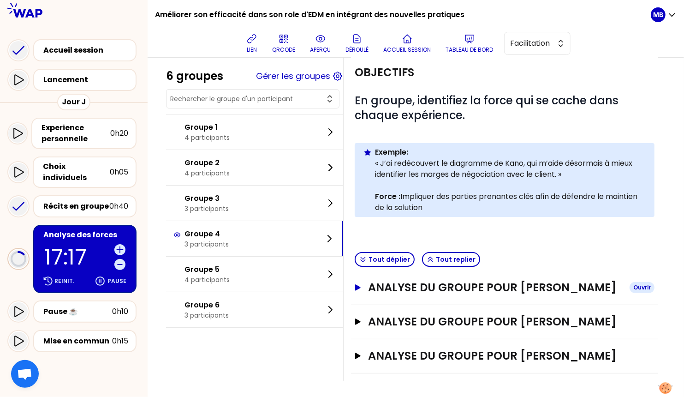
click at [388, 287] on h3 "Analyse du groupe pour Mathieu HERRY" at bounding box center [496, 287] width 254 height 15
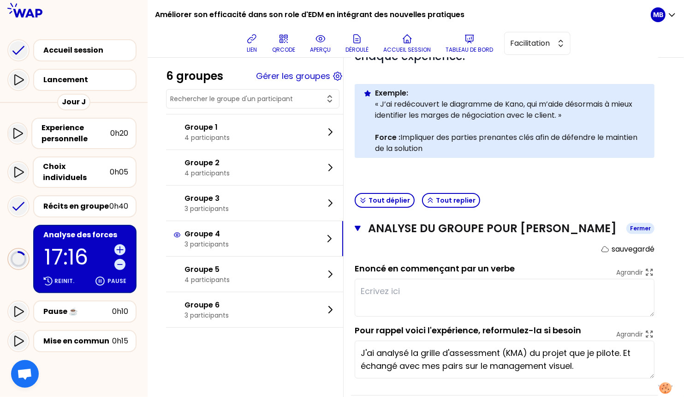
scroll to position [195, 0]
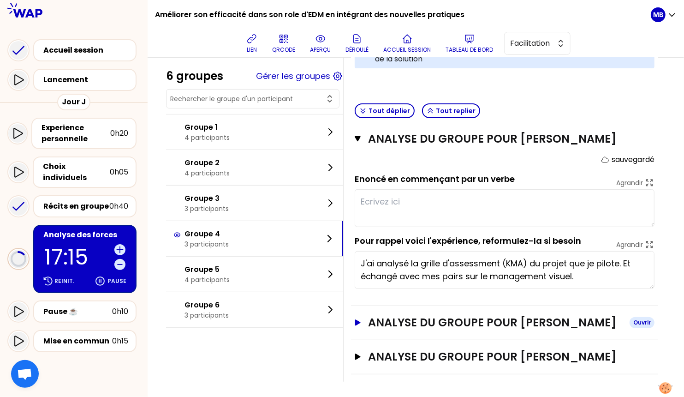
click at [396, 320] on h3 "Analyse du groupe pour Frederic OUSSET" at bounding box center [496, 322] width 254 height 15
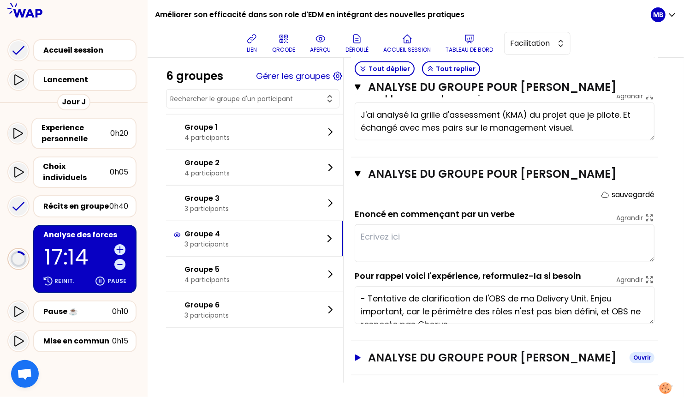
click at [394, 351] on h3 "Analyse du groupe pour Marjorie THARY" at bounding box center [496, 357] width 254 height 15
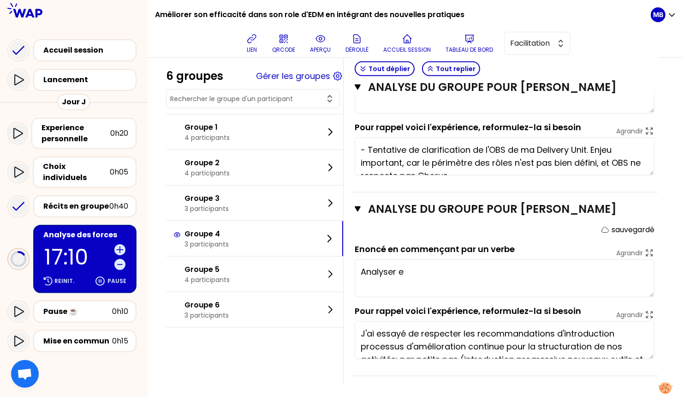
type textarea "Analyser"
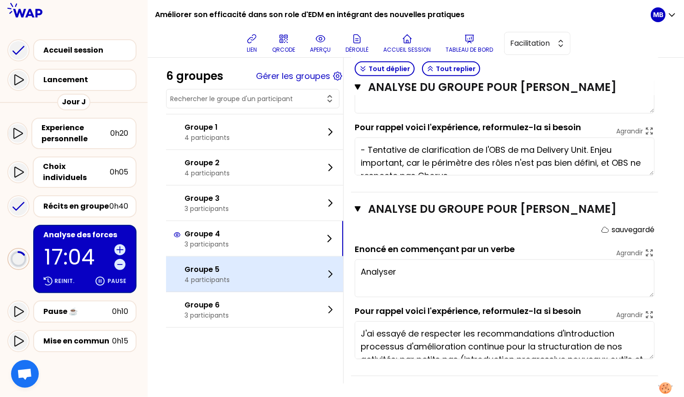
click at [197, 270] on p "Groupe 5" at bounding box center [207, 269] width 45 height 11
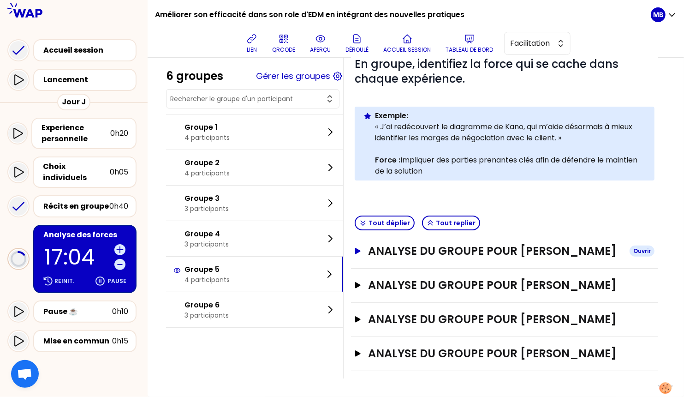
click at [418, 249] on h3 "Analyse du groupe pour Clement SAVERGNE" at bounding box center [496, 251] width 254 height 15
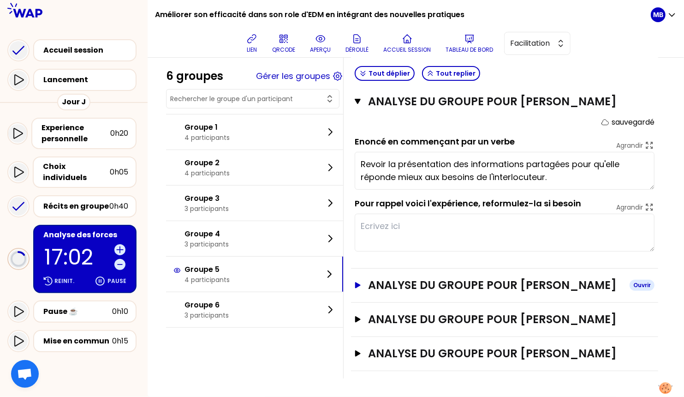
click at [419, 291] on h3 "Analyse du groupe pour Mathilde CAPRON" at bounding box center [496, 285] width 254 height 15
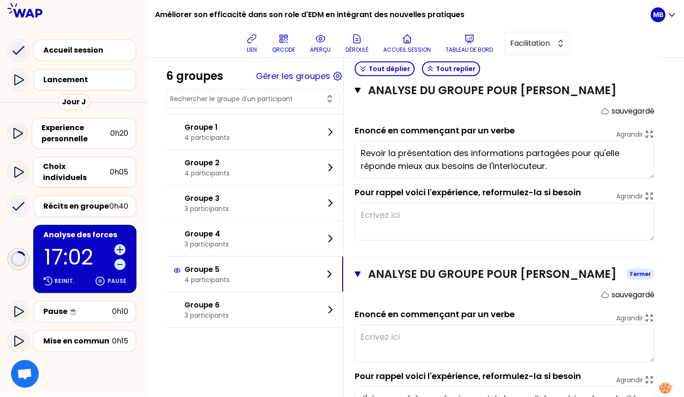
scroll to position [353, 0]
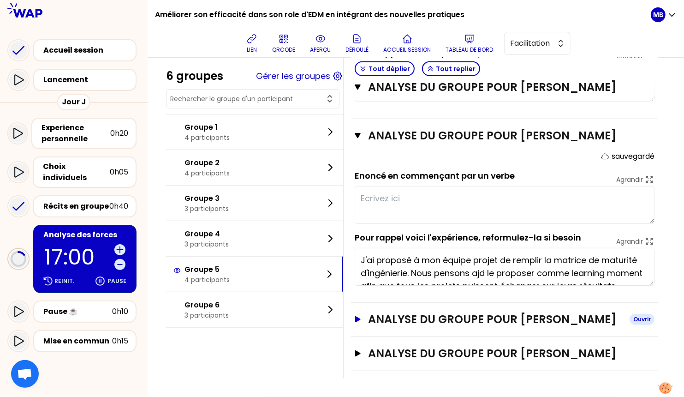
click at [425, 321] on h3 "Analyse du groupe pour Claire LAME" at bounding box center [496, 319] width 254 height 15
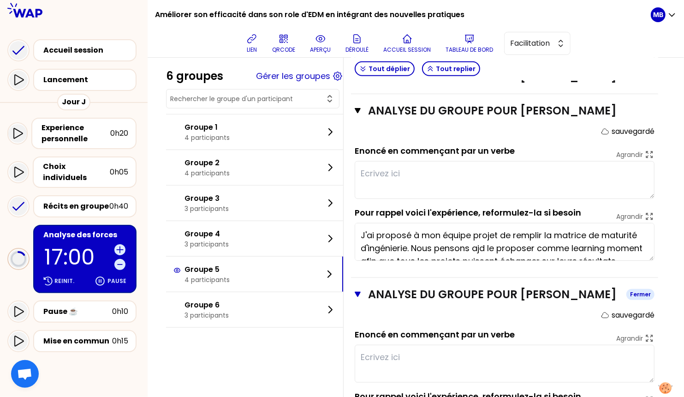
scroll to position [555, 0]
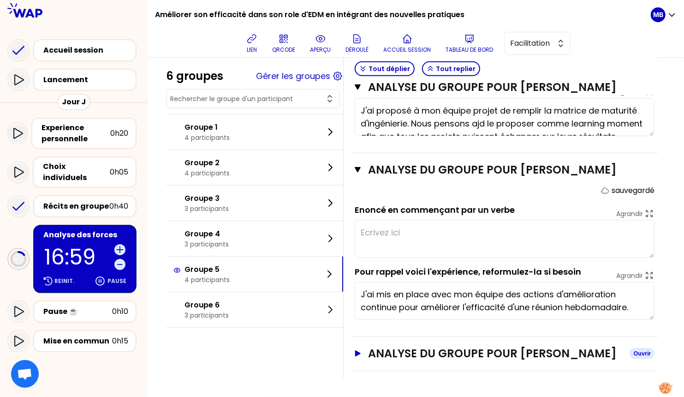
click at [413, 359] on h3 "Analyse du groupe pour Isabelle MOYNET" at bounding box center [496, 353] width 254 height 15
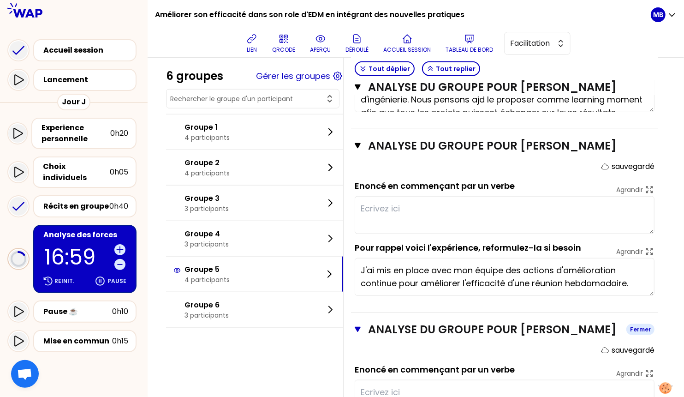
scroll to position [704, 0]
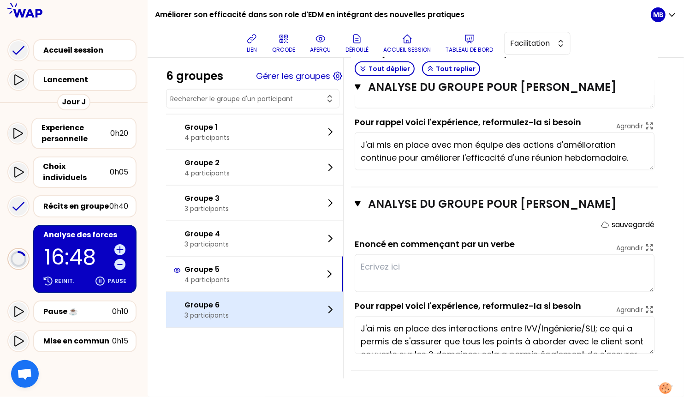
click at [203, 307] on p "Groupe 6" at bounding box center [207, 304] width 44 height 11
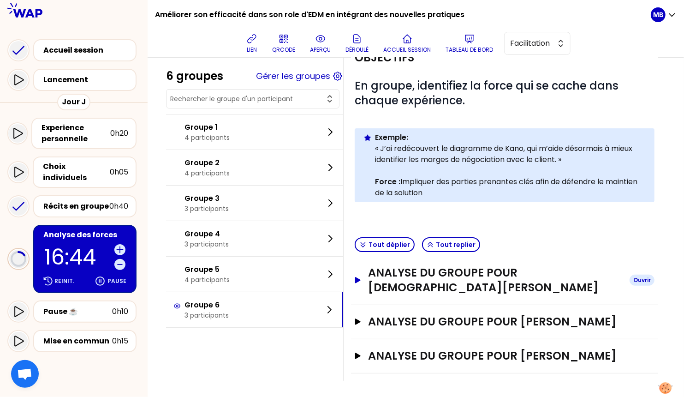
click at [418, 279] on h3 "Analyse du groupe pour Islam BOUGUIR" at bounding box center [496, 280] width 254 height 30
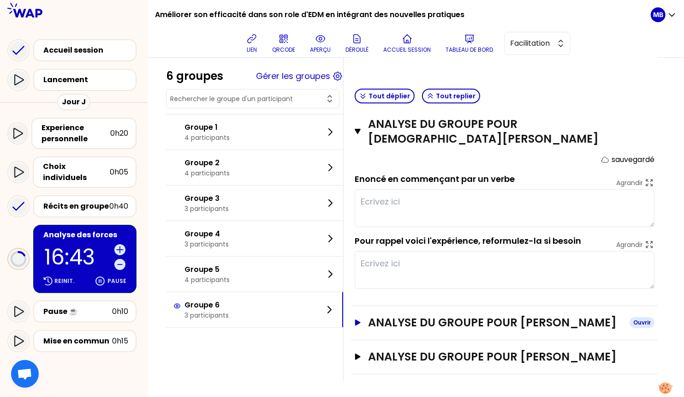
click at [410, 315] on h3 "Analyse du groupe pour Melanie KAUFFMANN" at bounding box center [496, 322] width 254 height 15
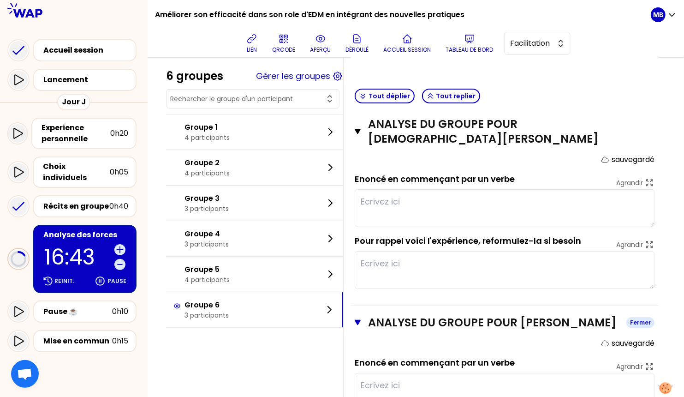
scroll to position [358, 0]
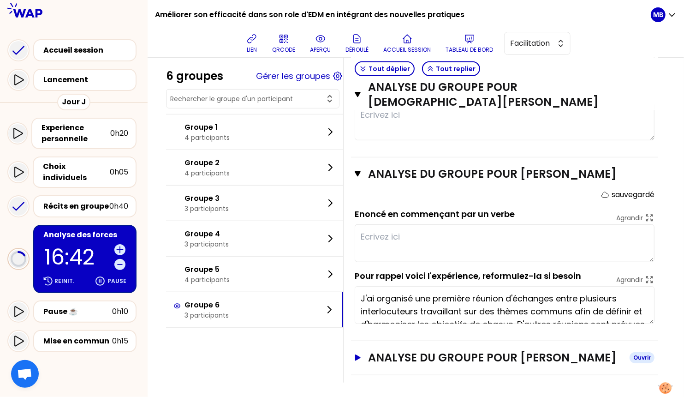
click at [408, 353] on h3 "Analyse du groupe pour Philippe BRUEL" at bounding box center [496, 357] width 254 height 15
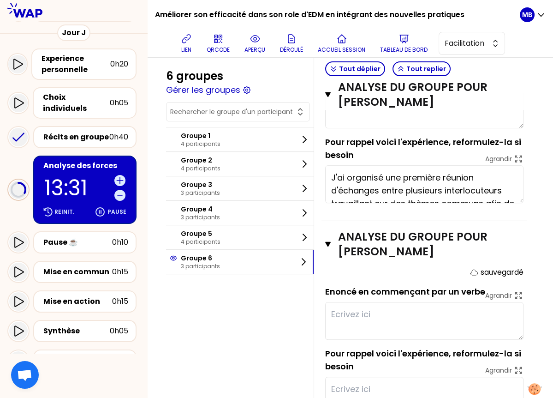
scroll to position [133, 0]
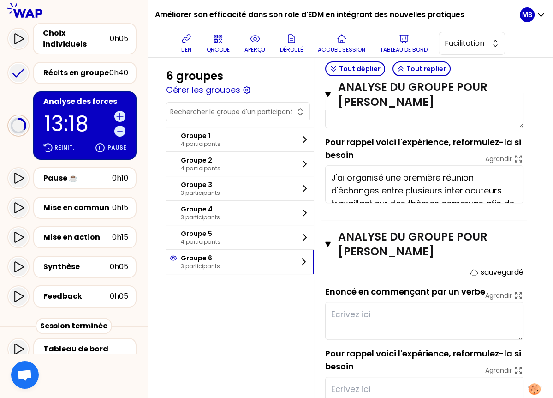
type textarea "Evoluer dans un contexte multiprojets avec nécessité de mettre en place des pra…"
click at [119, 126] on icon at bounding box center [119, 130] width 9 height 9
type textarea "D"
type textarea "Islam"
click at [219, 126] on div "6 groupes Gérer les groupes Groupe 1 4 participants Groupe 2 4 participants Gro…" at bounding box center [240, 171] width 148 height 205
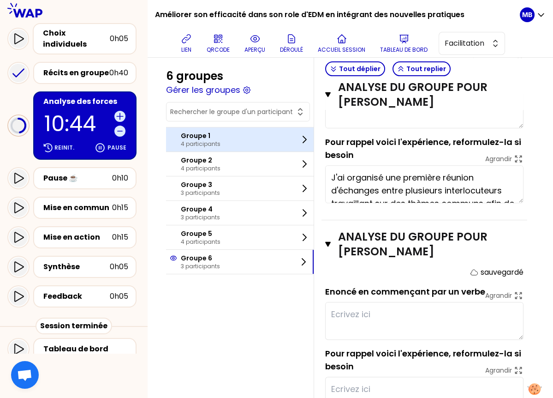
click at [220, 135] on div "Groupe 1 4 participants" at bounding box center [240, 139] width 148 height 24
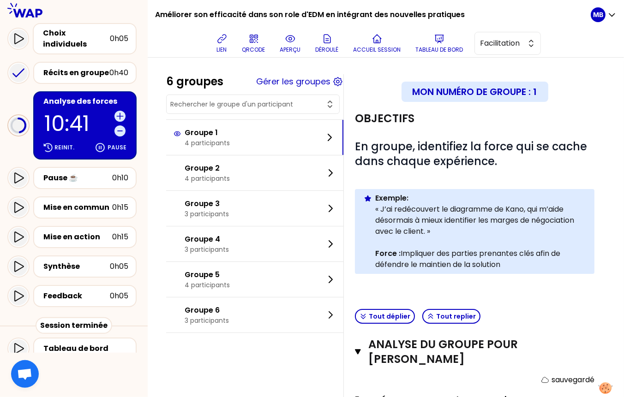
scroll to position [161, 0]
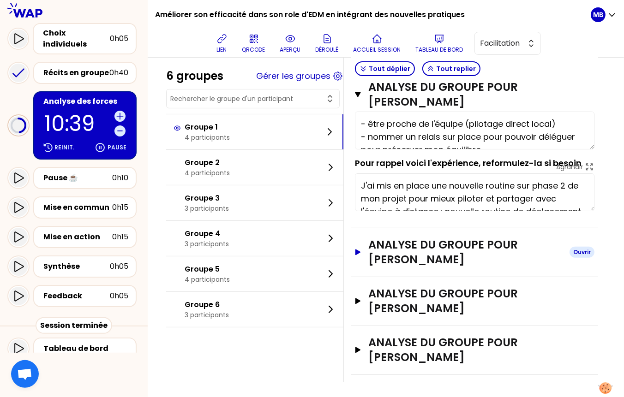
click at [372, 256] on h3 "Analyse du groupe pour Nicolas MECHOUK" at bounding box center [465, 253] width 194 height 30
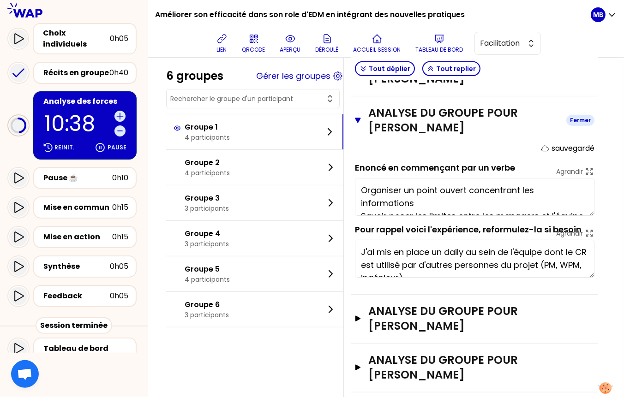
scroll to position [12, 0]
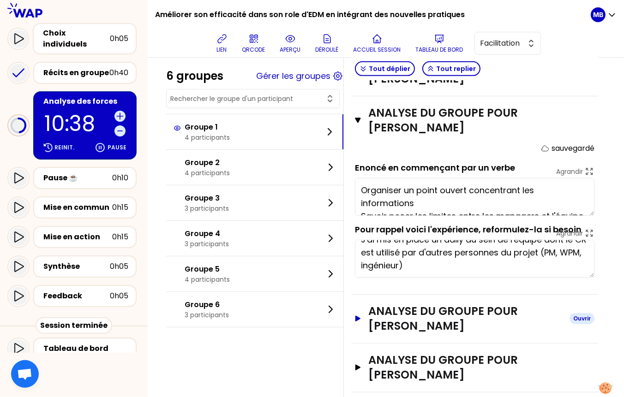
click at [373, 312] on h3 "Analyse du groupe pour Julie AUDARD" at bounding box center [465, 319] width 194 height 30
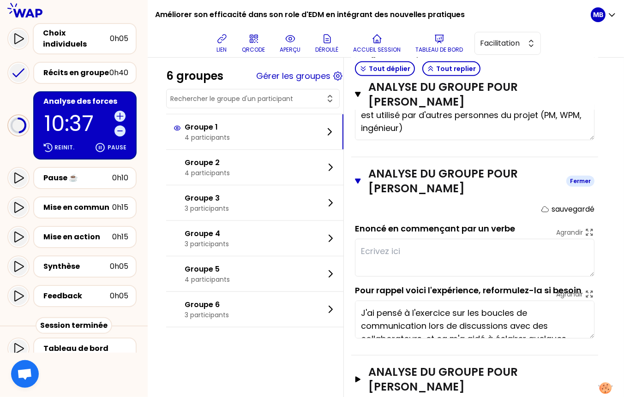
scroll to position [26, 0]
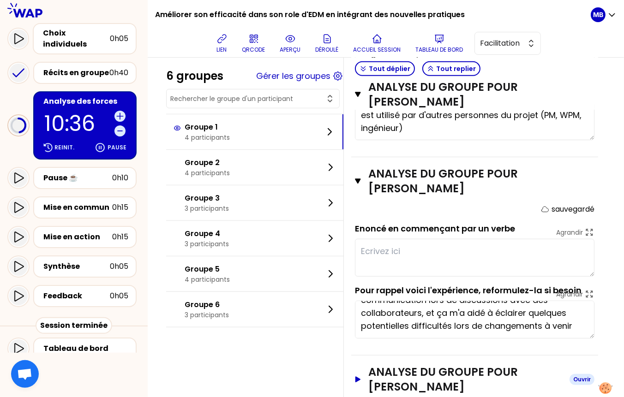
click at [378, 370] on h3 "Analyse du groupe pour Henri SOHIER" at bounding box center [465, 380] width 194 height 30
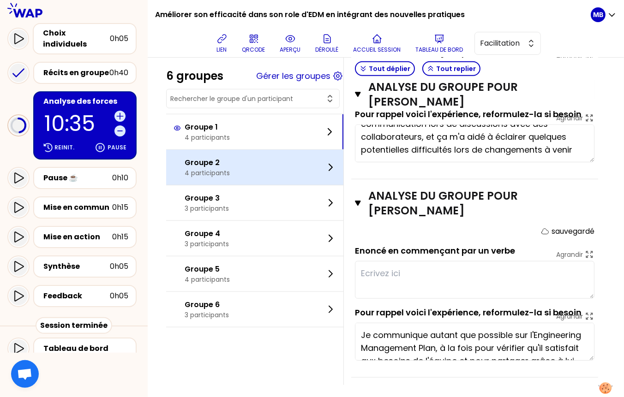
click at [229, 174] on p "4 participants" at bounding box center [207, 172] width 45 height 9
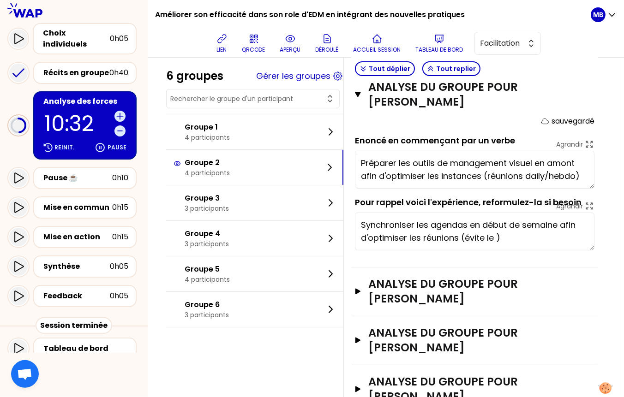
scroll to position [298, 0]
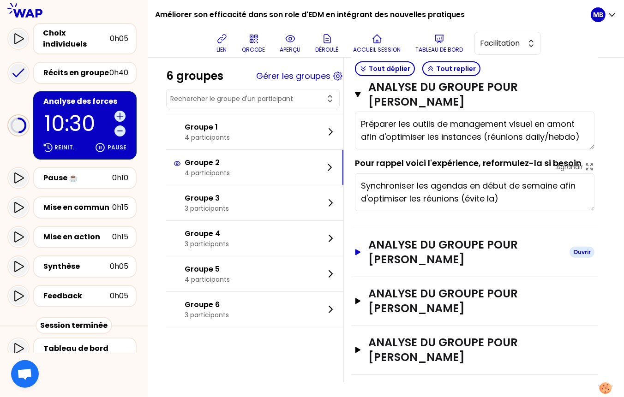
click at [381, 257] on h3 "Analyse du groupe pour Guillaume DE FERRON DU CHESNE" at bounding box center [465, 253] width 194 height 30
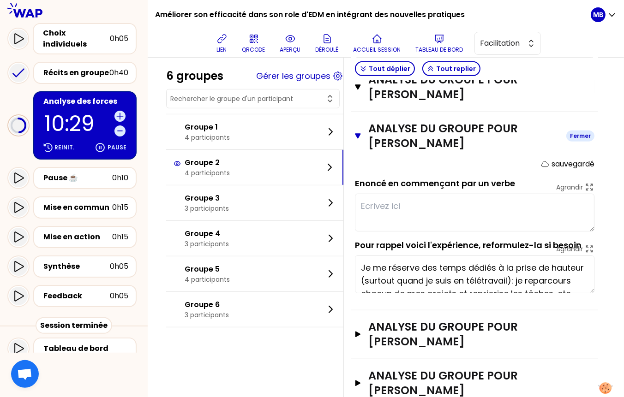
scroll to position [447, 0]
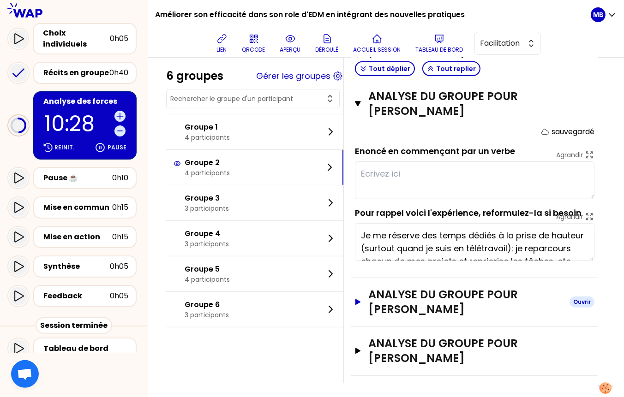
click at [383, 293] on h3 "Analyse du groupe pour Adrien HINGANT" at bounding box center [465, 302] width 194 height 30
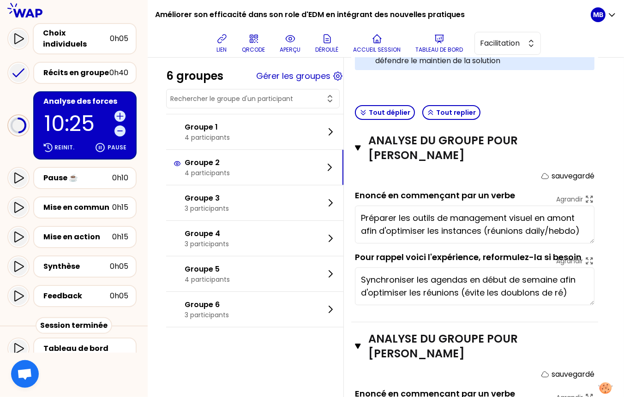
scroll to position [170, 0]
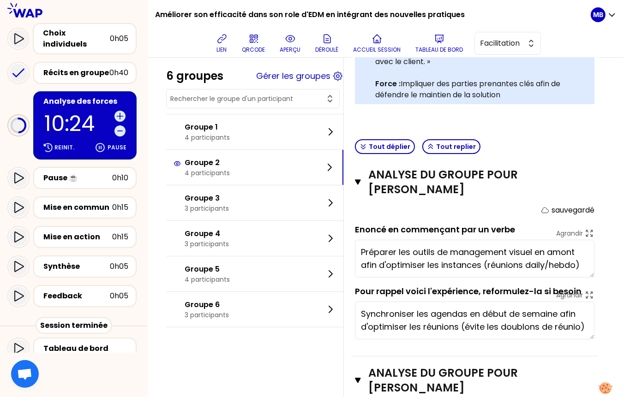
type textarea "Synchroniser les agendas en début de semaine afin d'optimiser les réunions (évi…"
click at [357, 187] on button "Analyse du groupe pour Gregoire CHATAING Fermer" at bounding box center [474, 183] width 239 height 30
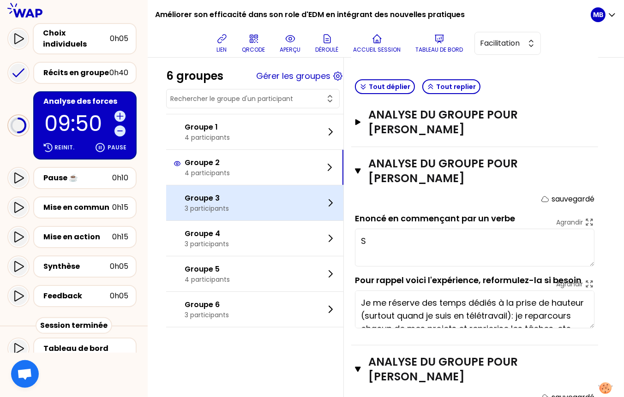
scroll to position [239, 0]
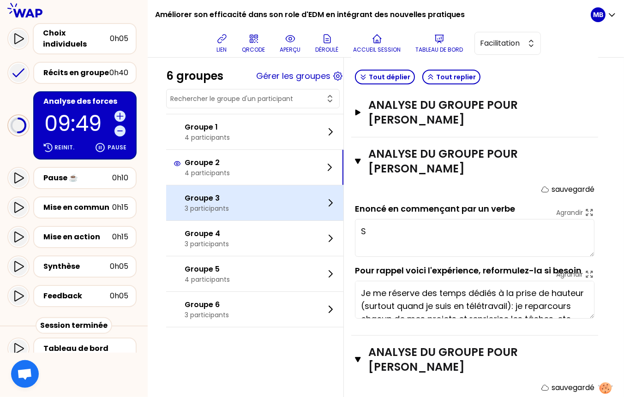
type textarea "Sa"
click at [215, 204] on p "3 participants" at bounding box center [207, 208] width 44 height 9
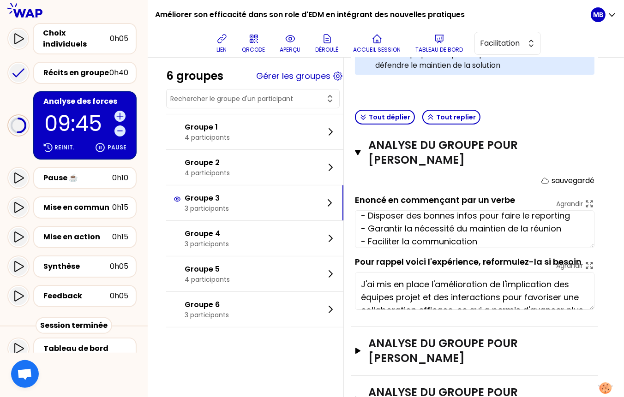
scroll to position [65, 0]
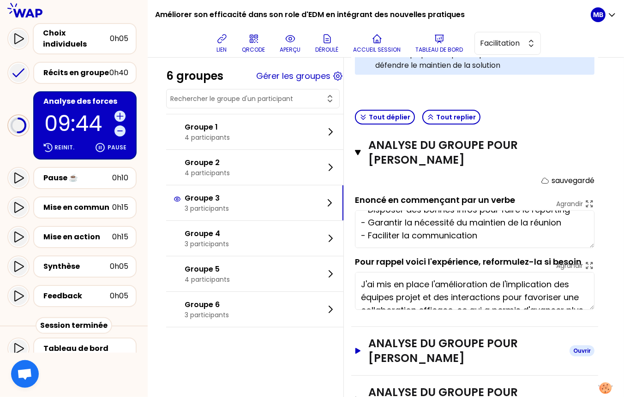
click at [417, 347] on h3 "Analyse du groupe pour Philippe BARBE" at bounding box center [465, 351] width 194 height 30
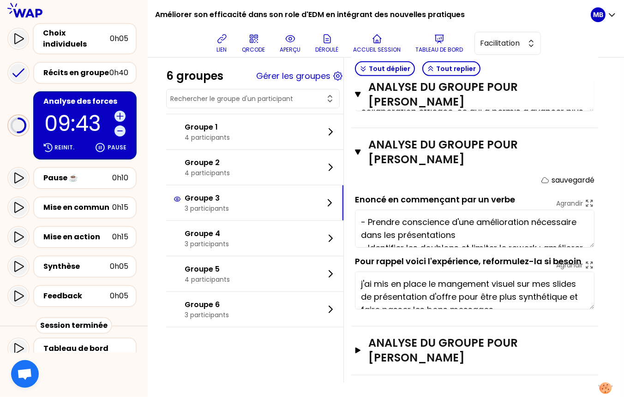
scroll to position [12, 0]
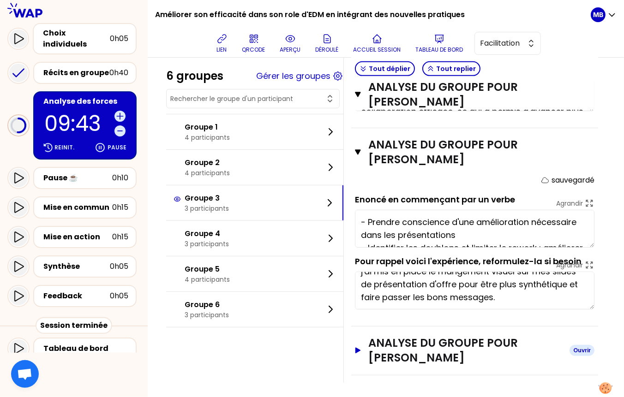
click at [407, 353] on h3 "Analyse du groupe pour Fabienne LAGE" at bounding box center [465, 351] width 194 height 30
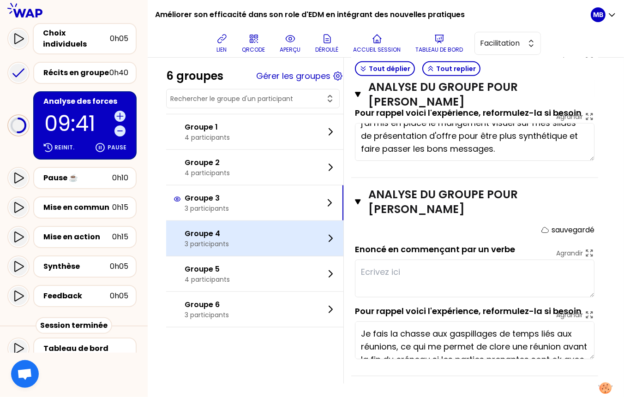
click at [244, 234] on div "Groupe 4 3 participants" at bounding box center [254, 238] width 177 height 35
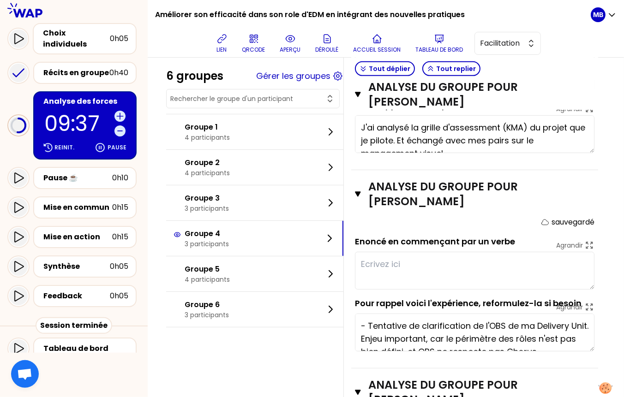
scroll to position [323, 0]
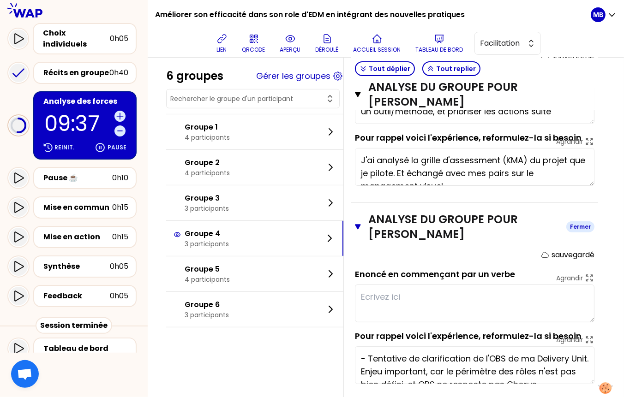
click at [359, 231] on button "Analyse du groupe pour Frederic OUSSET Fermer" at bounding box center [474, 227] width 239 height 30
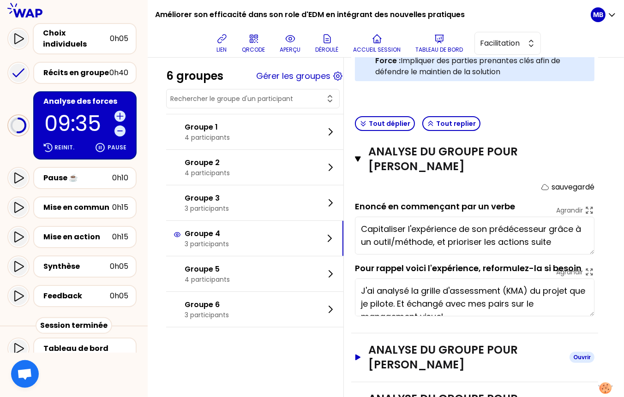
scroll to position [398, 0]
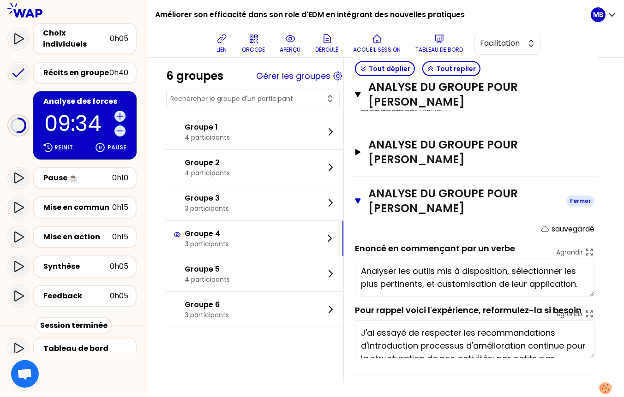
click at [359, 201] on icon "button" at bounding box center [358, 201] width 6 height 7
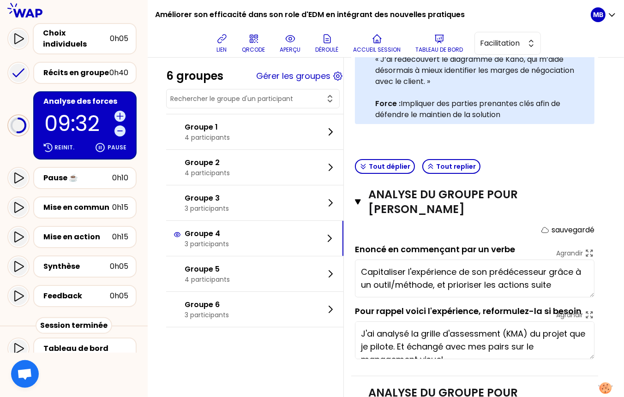
scroll to position [250, 0]
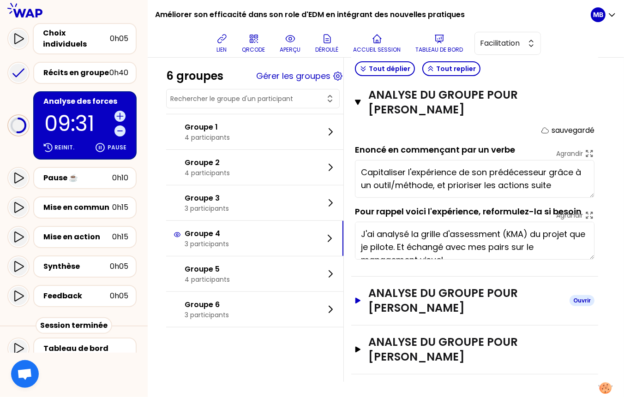
click at [359, 304] on button "Analyse du groupe pour Frederic OUSSET Ouvrir" at bounding box center [474, 301] width 239 height 30
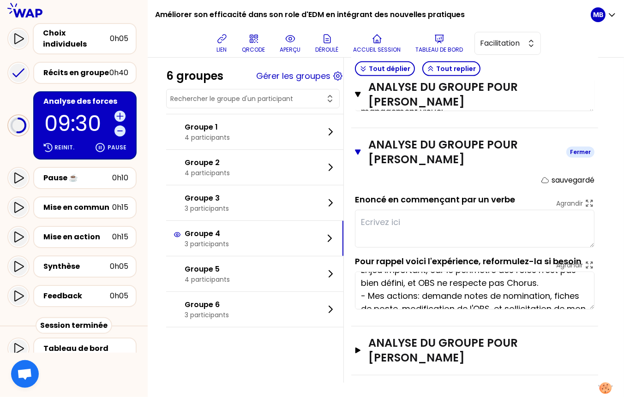
scroll to position [65, 0]
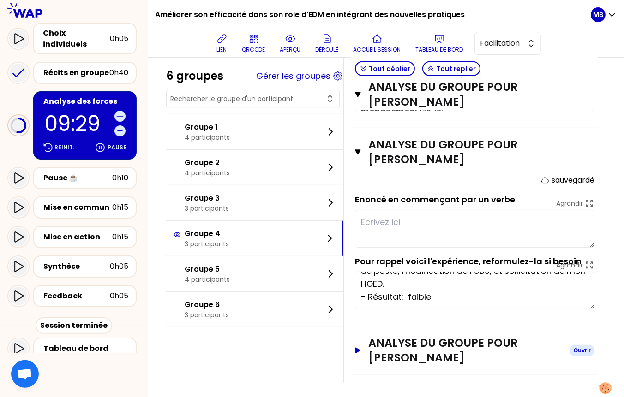
click at [362, 355] on button "Analyse du groupe pour Marjorie THARY Ouvrir" at bounding box center [474, 351] width 239 height 30
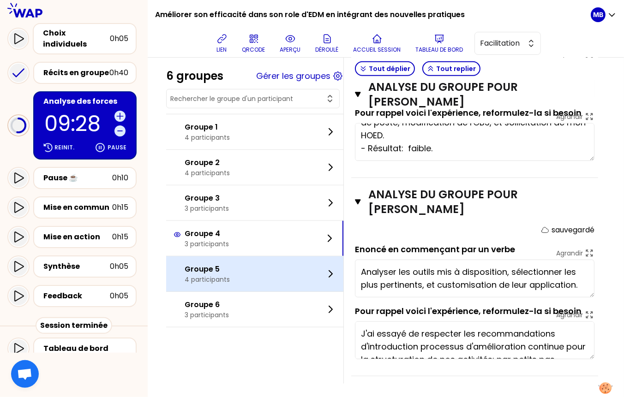
click at [196, 272] on p "Groupe 5" at bounding box center [207, 269] width 45 height 11
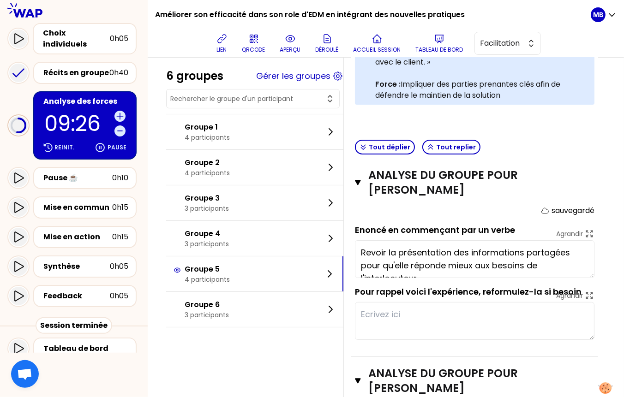
scroll to position [132, 0]
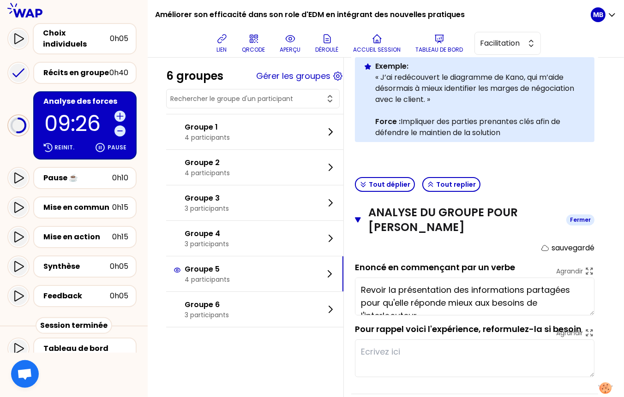
click at [360, 222] on icon "button" at bounding box center [358, 219] width 6 height 7
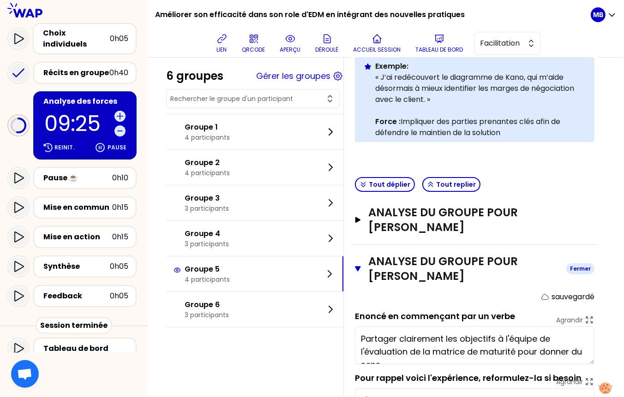
click at [358, 270] on icon "button" at bounding box center [358, 268] width 6 height 7
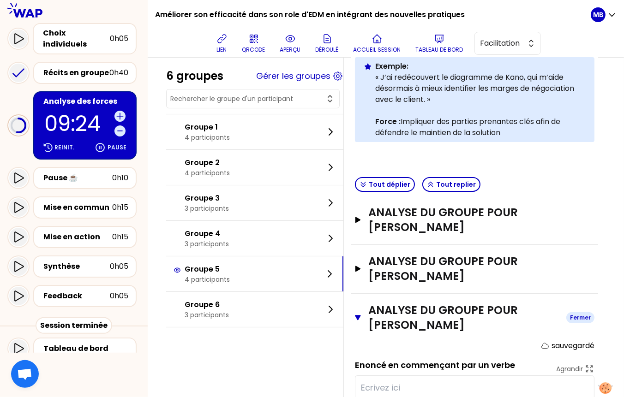
click at [361, 317] on button "Analyse du groupe pour Claire LAME Fermer" at bounding box center [474, 318] width 239 height 30
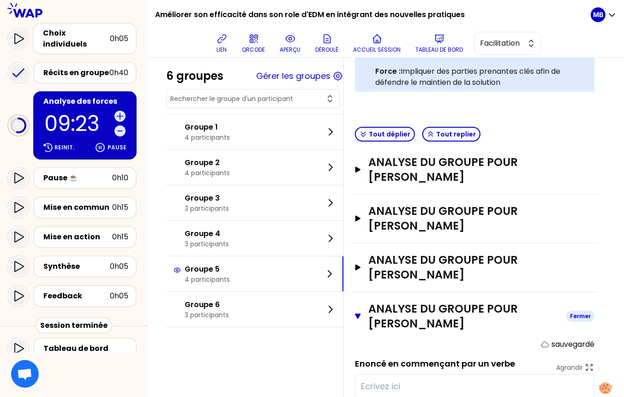
click at [358, 321] on button "Analyse du groupe pour Isabelle MOYNET Fermer" at bounding box center [474, 317] width 239 height 30
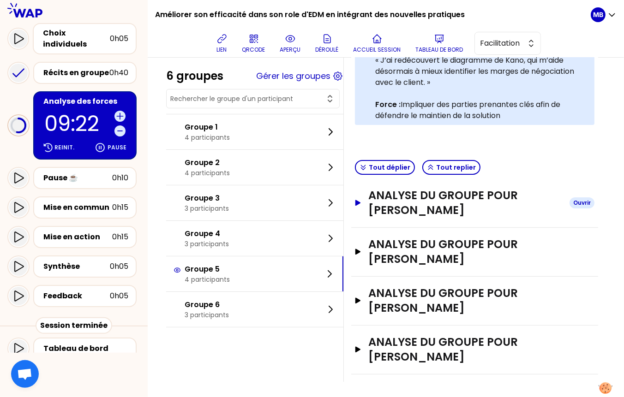
click at [372, 205] on h3 "Analyse du groupe pour Clement SAVERGNE" at bounding box center [465, 203] width 194 height 30
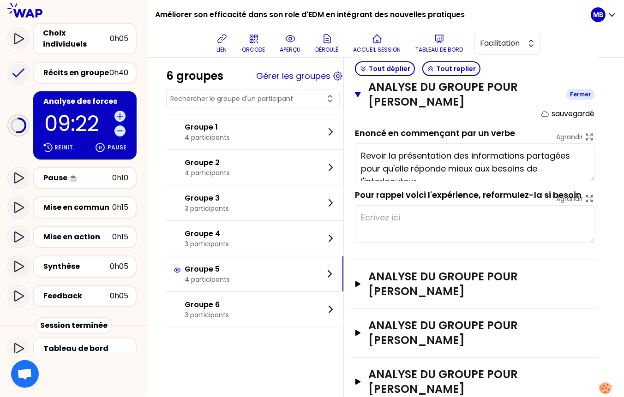
scroll to position [294, 0]
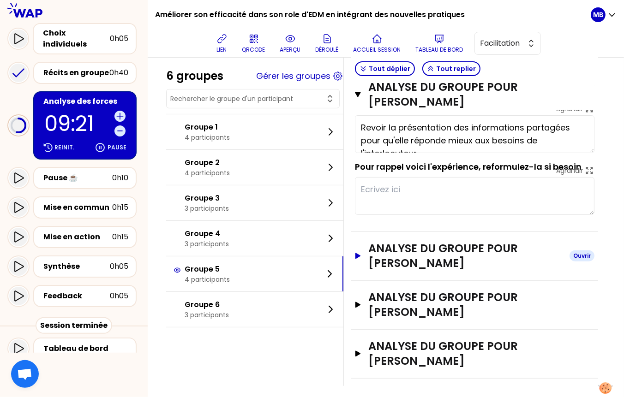
click at [382, 268] on h3 "Analyse du groupe pour Mathilde CAPRON" at bounding box center [465, 256] width 194 height 30
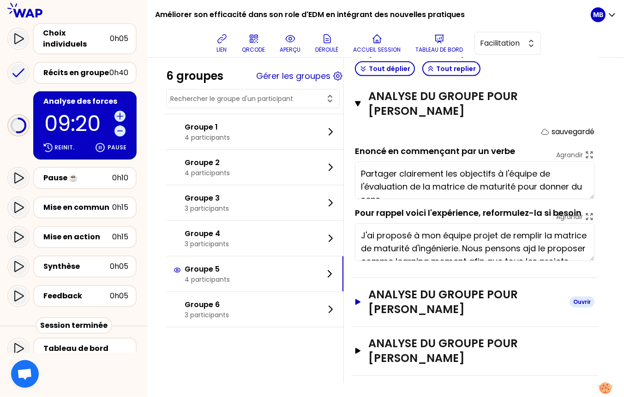
click at [380, 295] on h3 "Analyse du groupe pour Claire LAME" at bounding box center [465, 302] width 194 height 30
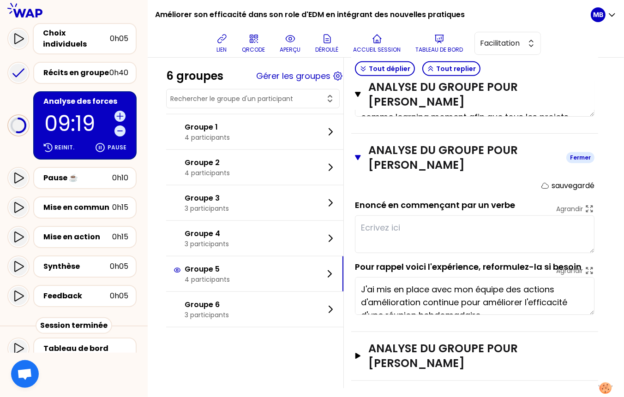
scroll to position [12, 0]
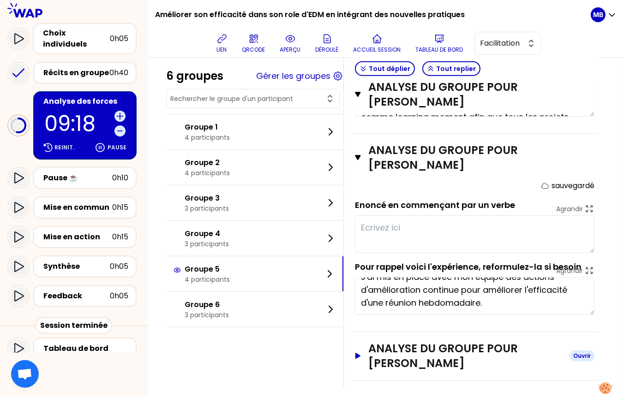
click at [380, 345] on h3 "Analyse du groupe pour Isabelle MOYNET" at bounding box center [465, 356] width 194 height 30
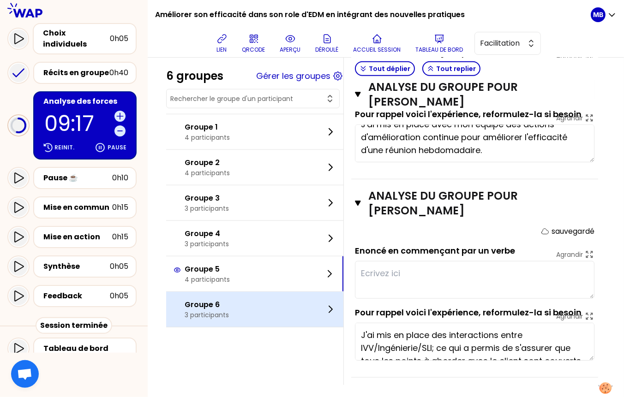
click at [227, 311] on p "3 participants" at bounding box center [207, 315] width 44 height 9
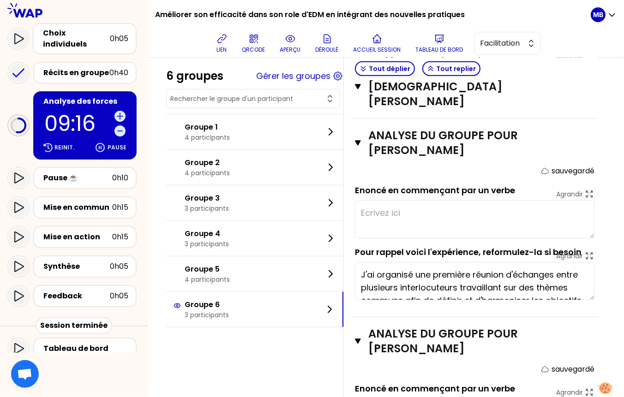
scroll to position [396, 0]
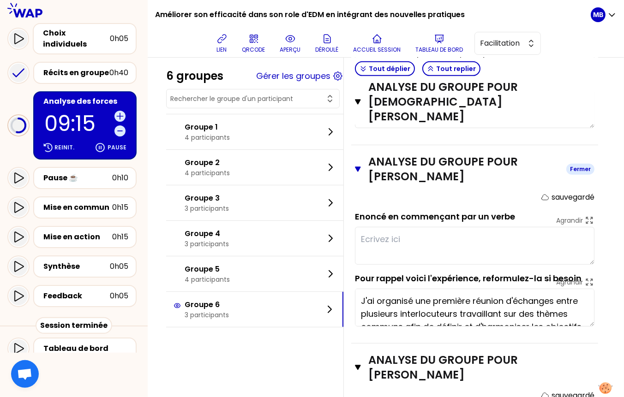
click at [359, 166] on icon "button" at bounding box center [358, 169] width 6 height 7
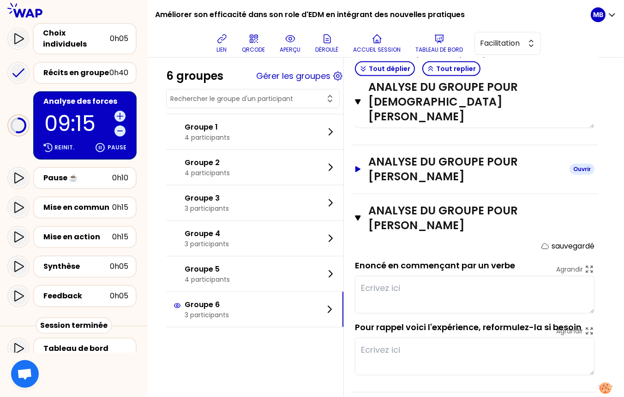
type textarea "Islam reprend une activité sur un nouveau périmètre et sur un cœur de métier di…"
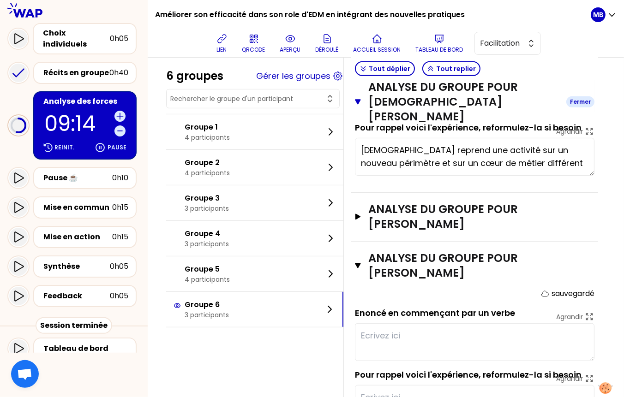
click at [357, 99] on icon "button" at bounding box center [358, 101] width 6 height 5
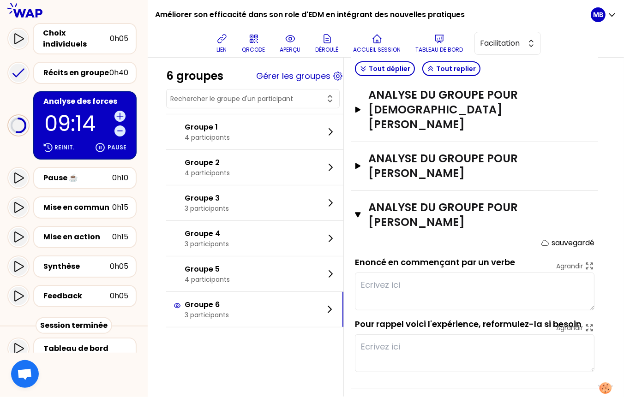
scroll to position [180, 0]
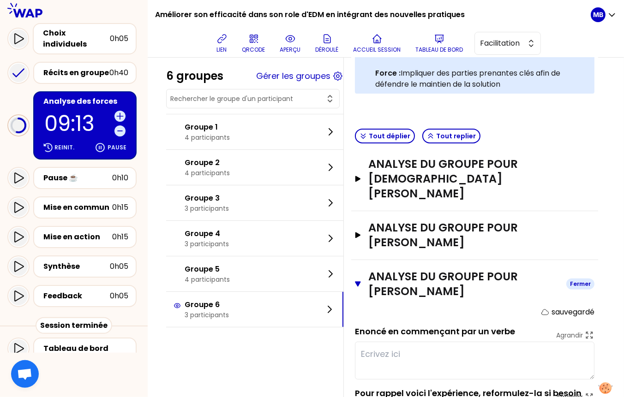
click at [357, 281] on icon "button" at bounding box center [358, 283] width 6 height 5
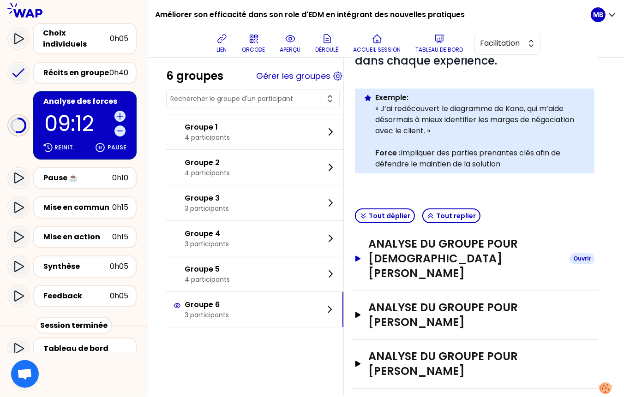
click at [376, 254] on h3 "Analyse du groupe pour Islam BOUGUIR" at bounding box center [465, 259] width 194 height 44
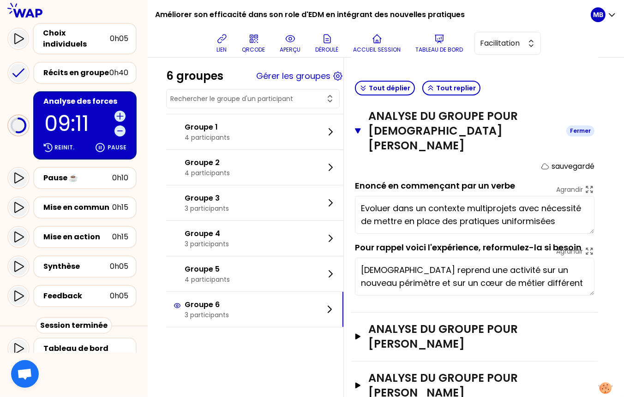
scroll to position [0, 0]
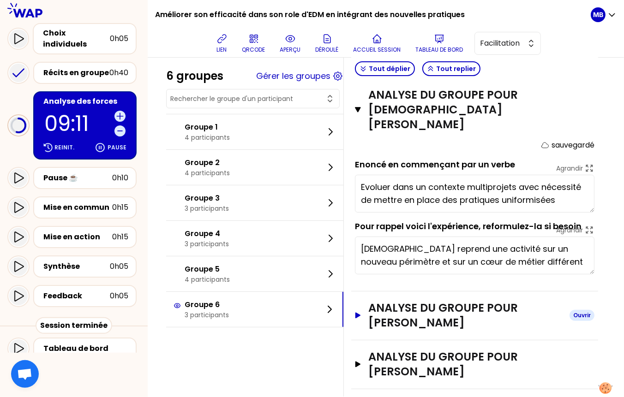
click at [375, 311] on h3 "Analyse du groupe pour Melanie KAUFFMANN" at bounding box center [465, 316] width 194 height 30
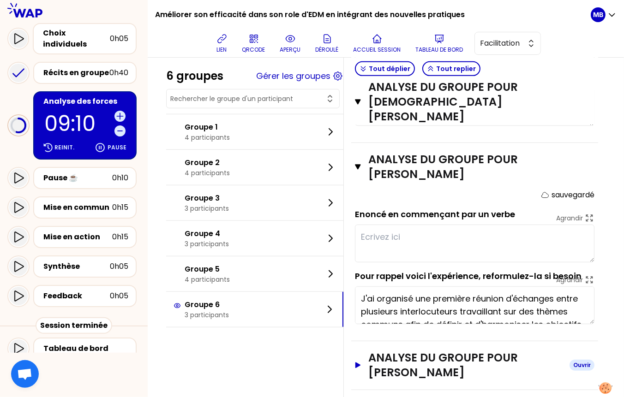
click at [381, 351] on h3 "Analyse du groupe pour Philippe BRUEL" at bounding box center [465, 366] width 194 height 30
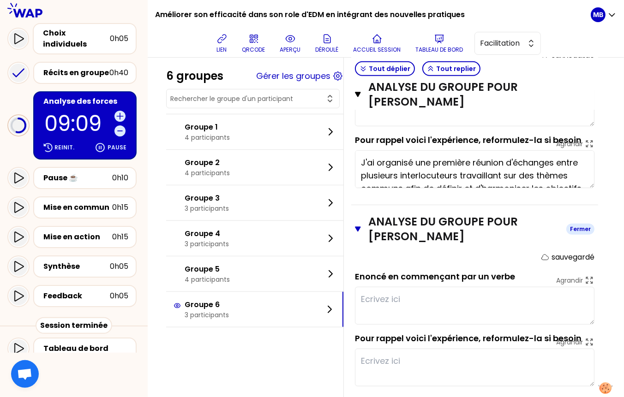
scroll to position [547, 0]
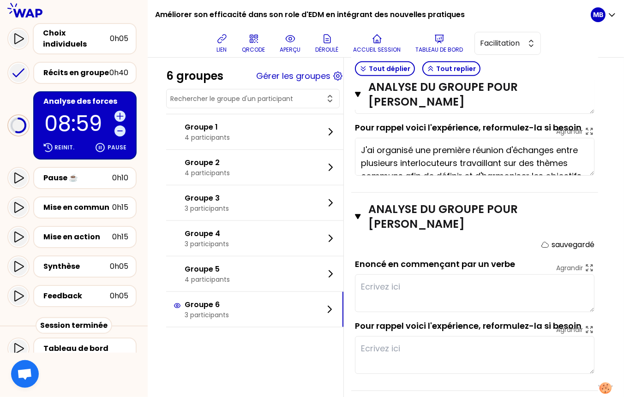
type textarea "Islam reprend une activité sur un nouveau périmètre et sur un cœur de métier di…"
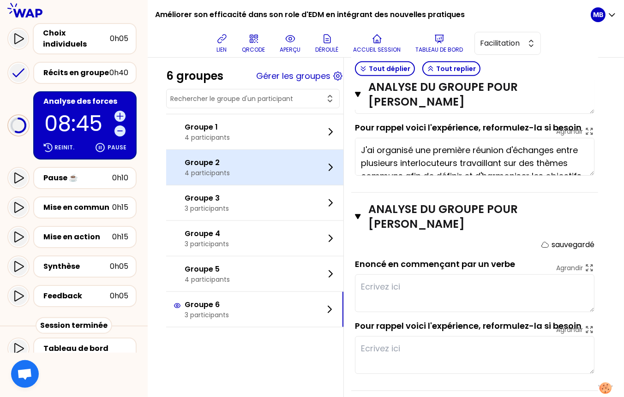
click at [205, 159] on p "Groupe 2" at bounding box center [207, 162] width 45 height 11
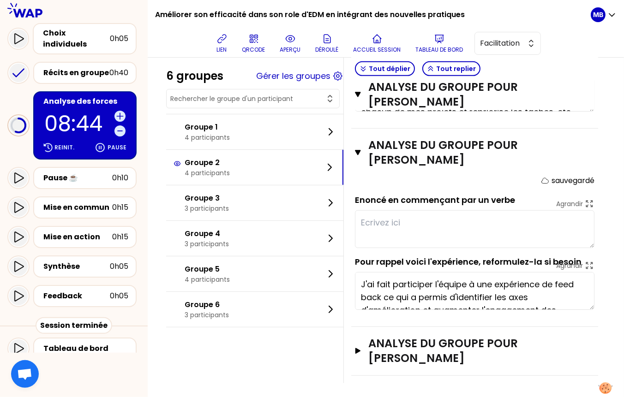
scroll to position [38, 0]
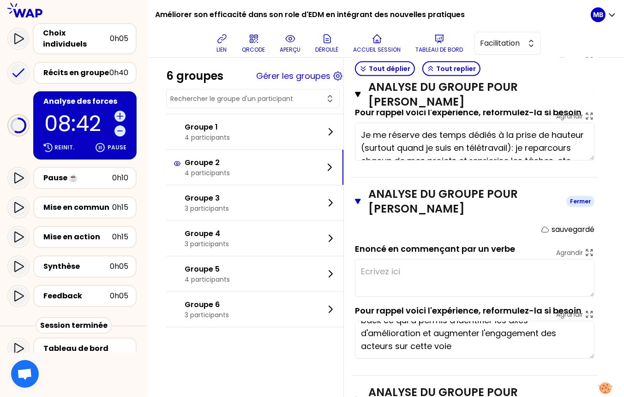
click at [358, 203] on button "Analyse du groupe pour Adrien HINGANT Fermer" at bounding box center [474, 202] width 239 height 30
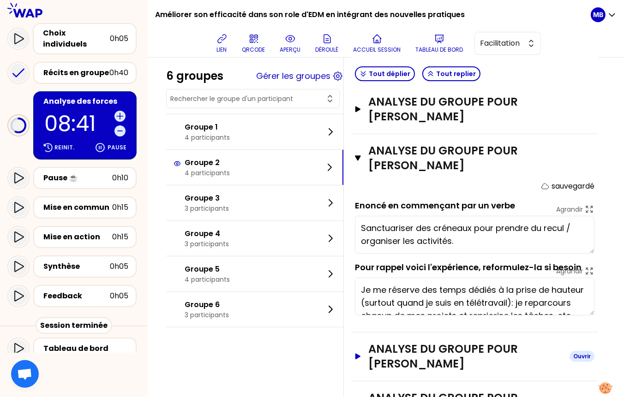
scroll to position [213, 0]
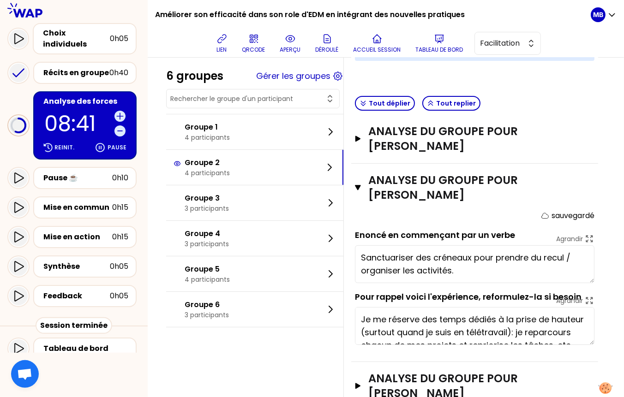
click at [354, 190] on div "Analyse du groupe pour Guillaume DE FERRON DU CHESNE Fermer sauvegardé Enoncé e…" at bounding box center [474, 263] width 247 height 198
click at [363, 188] on button "Analyse du groupe pour Guillaume DE FERRON DU CHESNE Fermer" at bounding box center [474, 188] width 239 height 30
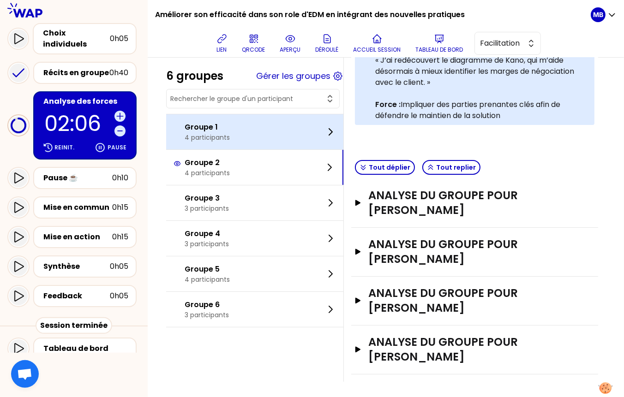
click at [230, 130] on div "Groupe 1 4 participants" at bounding box center [254, 131] width 177 height 35
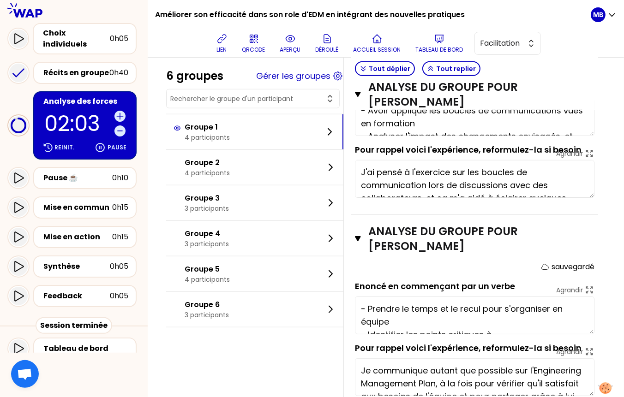
scroll to position [744, 0]
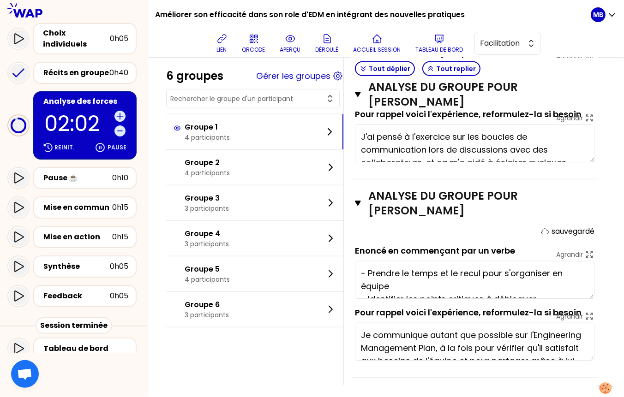
type textarea "- Prendre le temps et le recul pour s'organiser en équipe - Identifier les poin…"
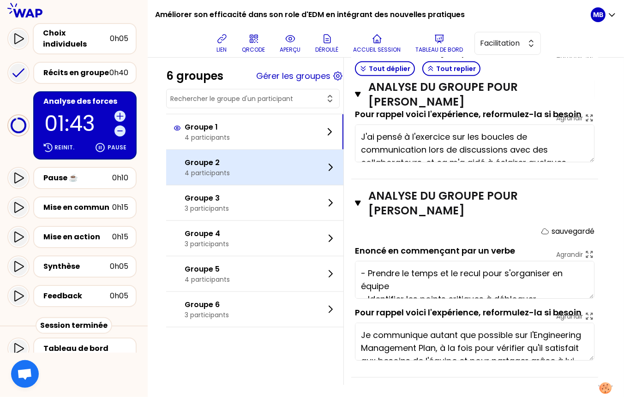
click at [239, 166] on div "Groupe 2 4 participants" at bounding box center [254, 167] width 177 height 35
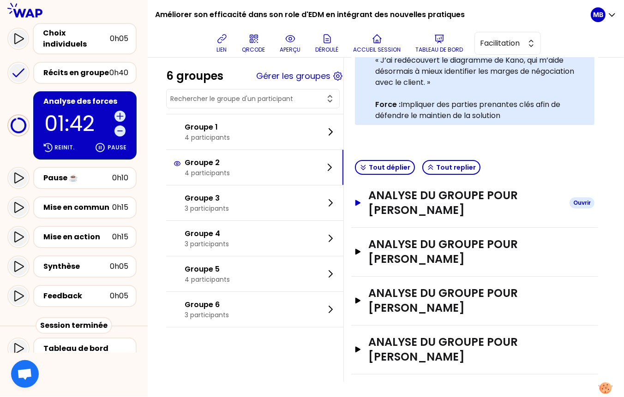
click at [383, 205] on h3 "Analyse du groupe pour Gregoire CHATAING" at bounding box center [465, 203] width 194 height 30
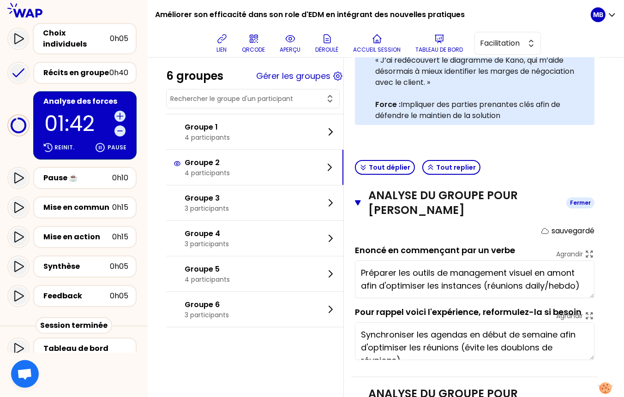
scroll to position [298, 0]
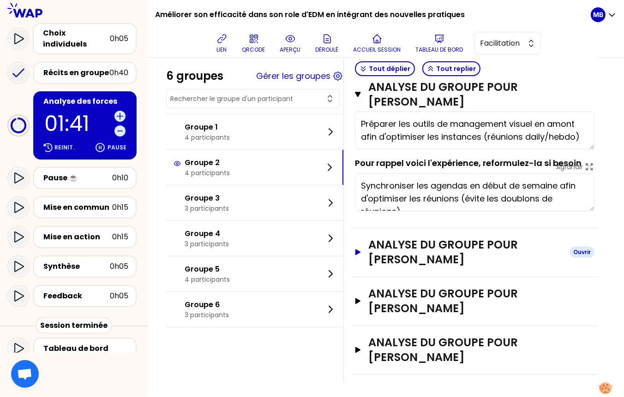
click at [388, 254] on h3 "Analyse du groupe pour Guillaume DE FERRON DU CHESNE" at bounding box center [465, 253] width 194 height 30
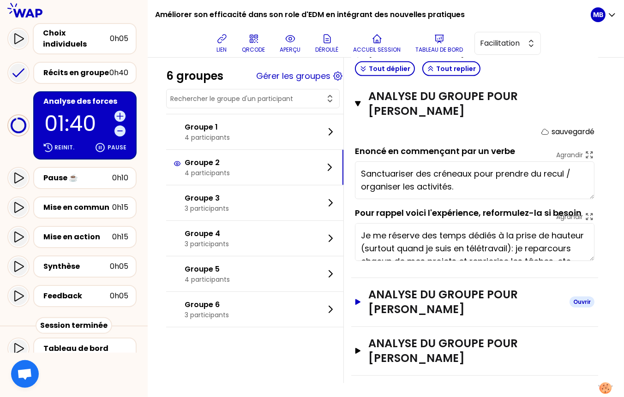
click at [392, 305] on h3 "Analyse du groupe pour Adrien HINGANT" at bounding box center [465, 302] width 194 height 30
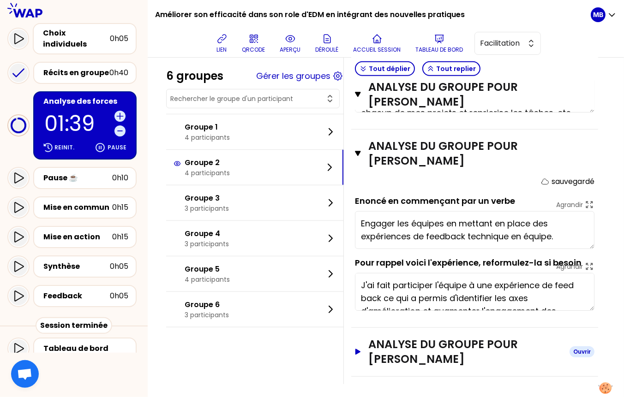
click at [388, 342] on h3 "Analyse du groupe pour Nizar RAJABALY" at bounding box center [465, 352] width 194 height 30
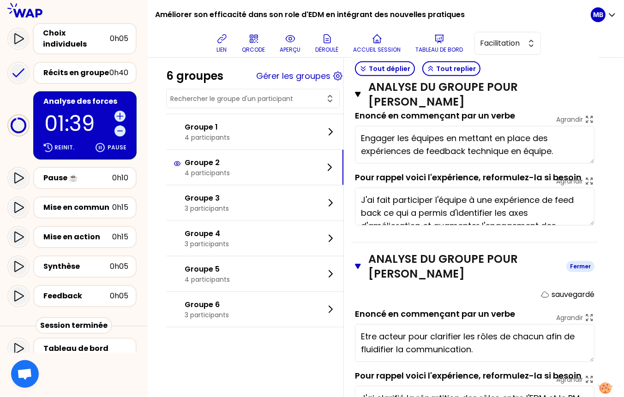
scroll to position [744, 0]
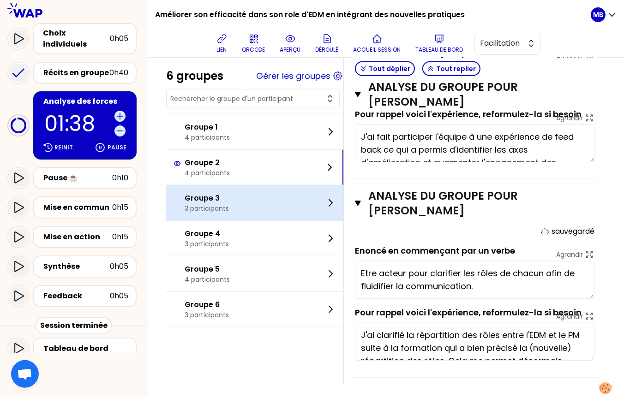
click at [241, 200] on div "Groupe 3 3 participants" at bounding box center [254, 203] width 177 height 35
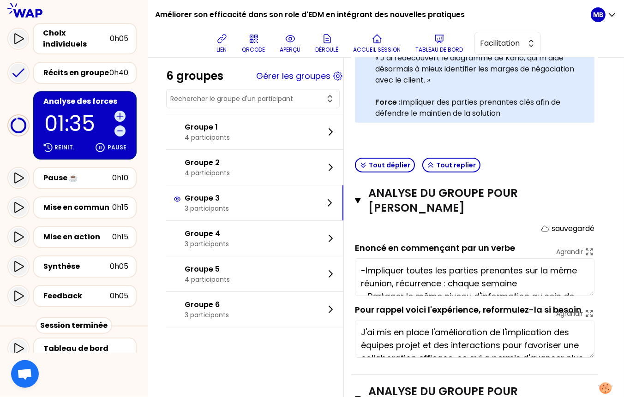
scroll to position [26, 0]
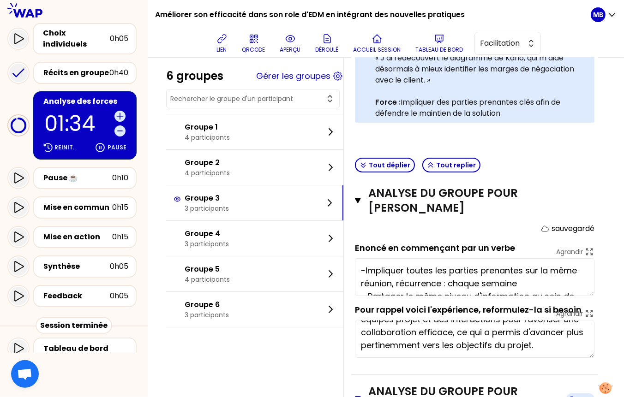
click at [397, 391] on h3 "Analyse du groupe pour Philippe BARBE" at bounding box center [463, 399] width 191 height 30
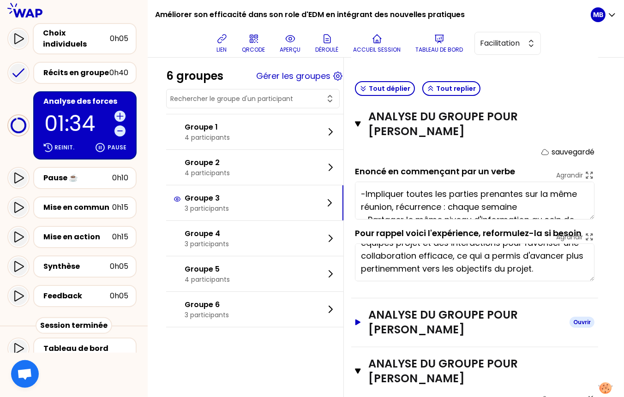
scroll to position [398, 0]
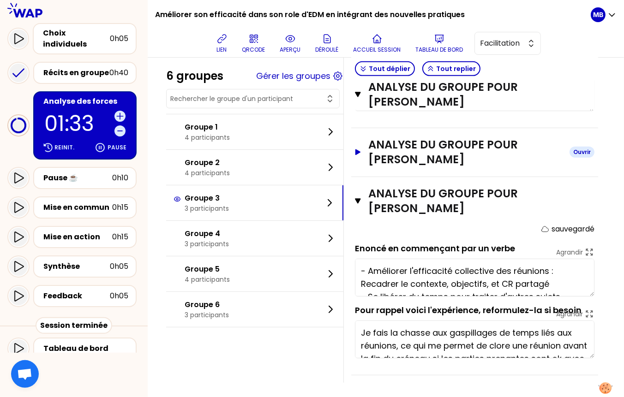
click at [379, 146] on h3 "Analyse du groupe pour Philippe BARBE" at bounding box center [465, 153] width 194 height 30
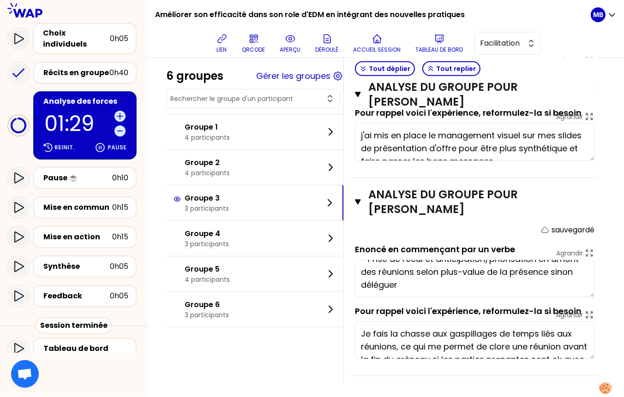
scroll to position [26, 0]
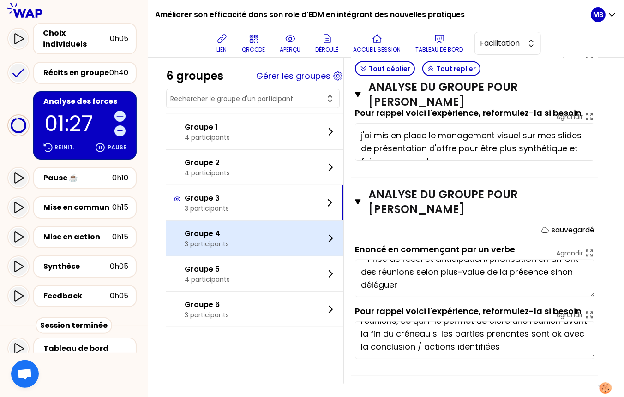
click at [202, 230] on p "Groupe 4" at bounding box center [207, 233] width 44 height 11
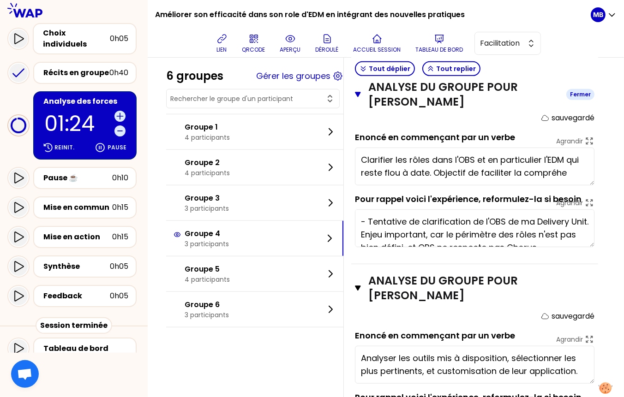
scroll to position [547, 0]
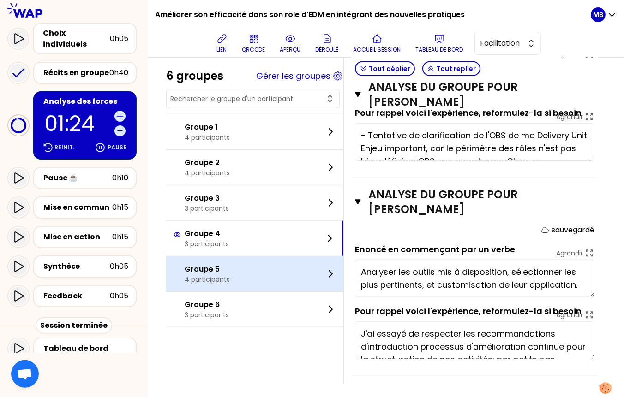
type textarea "Clarifier les rôles dans l'OBS et en particulier l'EDM qui reste flou à date. O…"
click at [227, 281] on p "4 participants" at bounding box center [207, 279] width 45 height 9
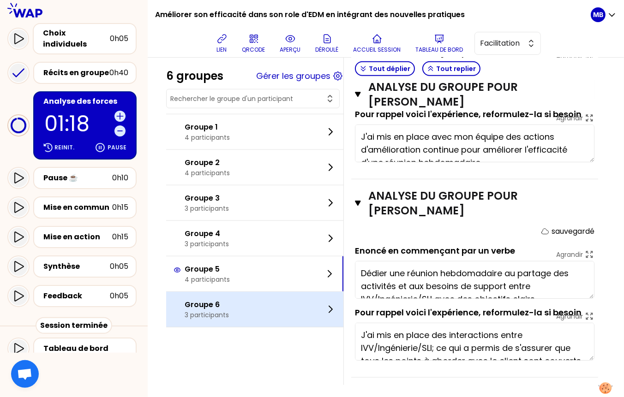
click at [204, 319] on div "Groupe 6 3 participants" at bounding box center [254, 309] width 177 height 35
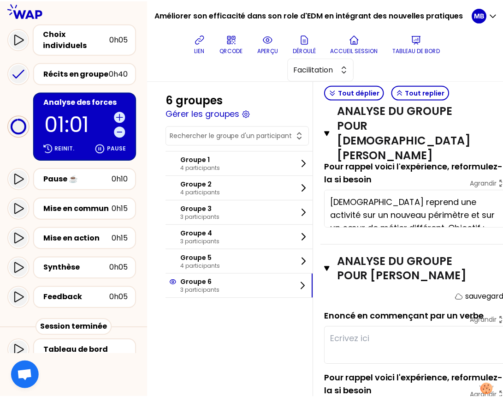
scroll to position [400, 0]
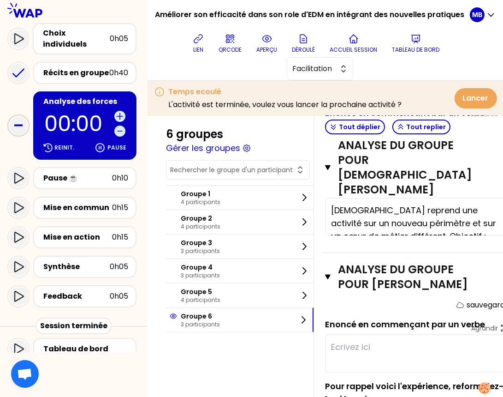
type textarea "M"
type textarea "Mettre en places des outils de partage virtualisés pour les équipes de dev et i…"
click at [20, 173] on icon at bounding box center [18, 178] width 11 height 11
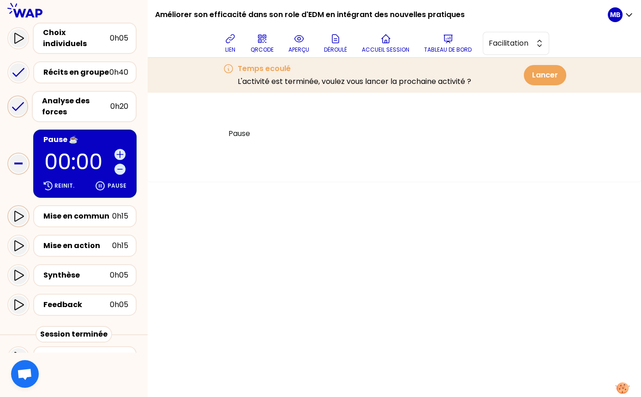
click at [16, 211] on icon at bounding box center [18, 216] width 11 height 11
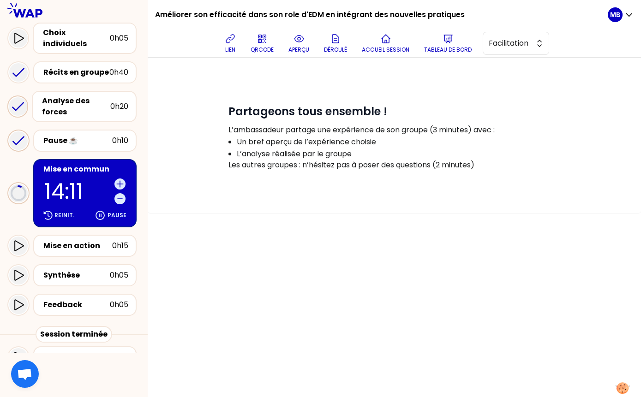
click at [65, 164] on div "Mise en commun" at bounding box center [85, 169] width 85 height 11
click at [92, 98] on div "Analyse des forces" at bounding box center [76, 107] width 68 height 22
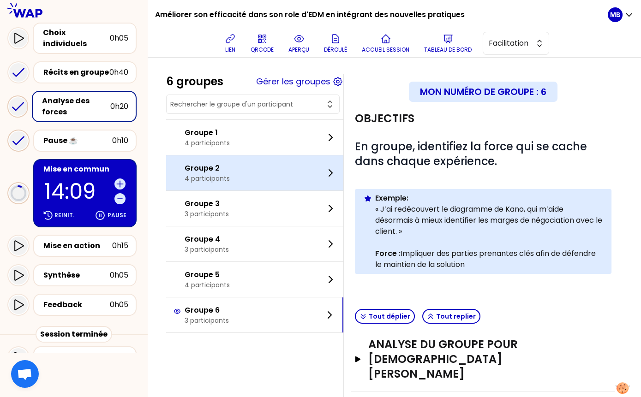
click at [227, 182] on div "Groupe 2 4 participants" at bounding box center [254, 173] width 177 height 35
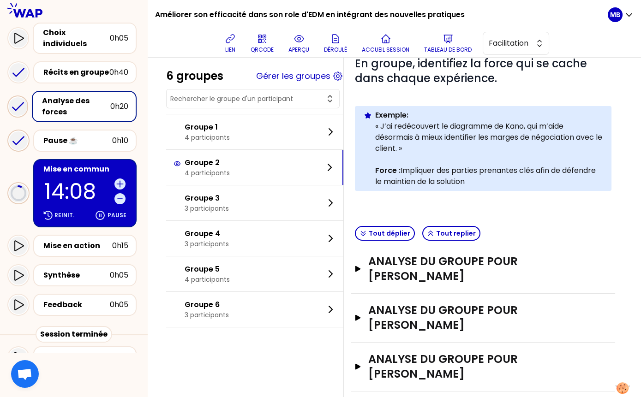
scroll to position [149, 0]
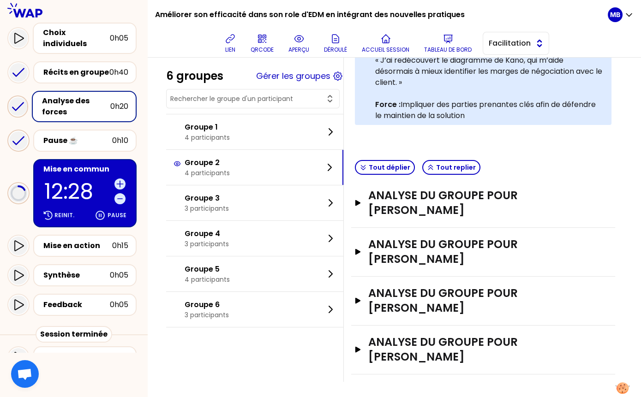
click at [519, 51] on button "Facilitation" at bounding box center [516, 43] width 66 height 23
click at [514, 69] on span "Conception" at bounding box center [522, 66] width 40 height 11
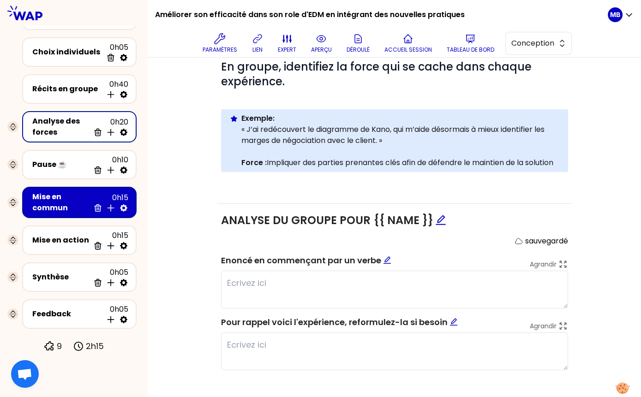
scroll to position [43, 0]
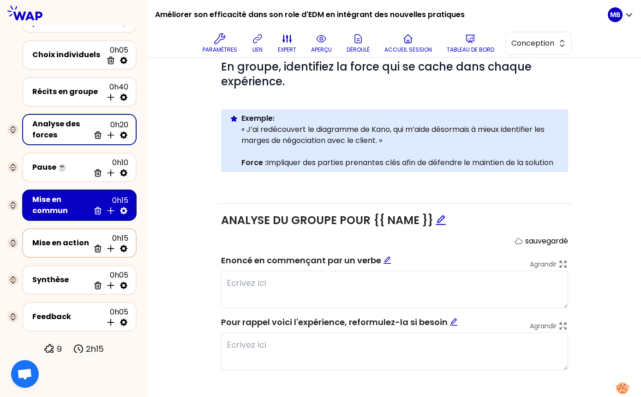
click at [122, 245] on icon at bounding box center [123, 248] width 7 height 7
select select "same_as"
select select "share"
select select "false"
select select "Each"
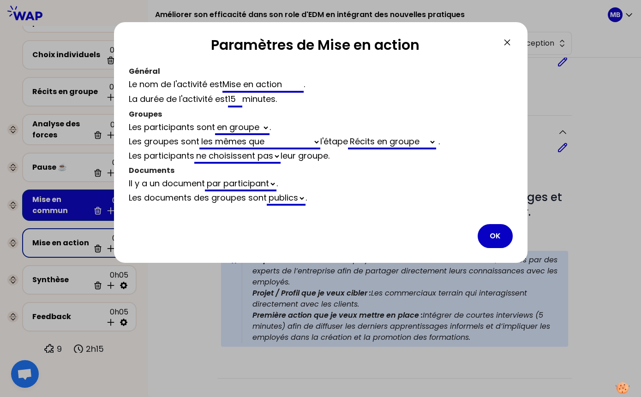
scroll to position [149, 0]
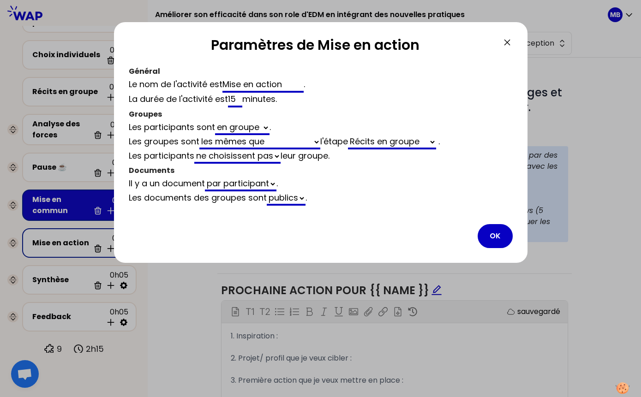
click at [365, 137] on select "Analyse des forces Récits en groupe" at bounding box center [392, 142] width 88 height 14
select select "same_as"
select select "false"
click at [488, 231] on button "OK" at bounding box center [495, 236] width 35 height 24
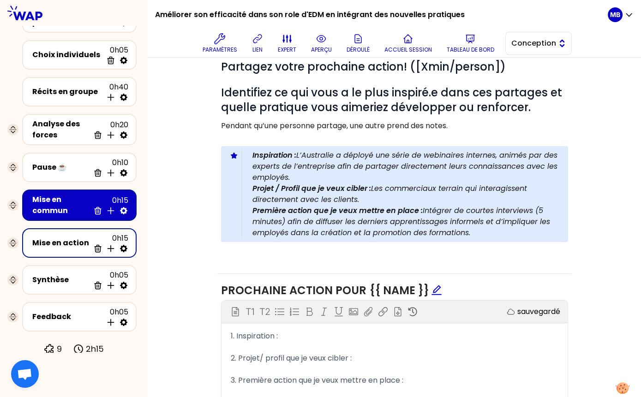
click at [522, 43] on span "Conception" at bounding box center [532, 43] width 42 height 11
click at [524, 79] on span "Facilitation" at bounding box center [544, 81] width 40 height 11
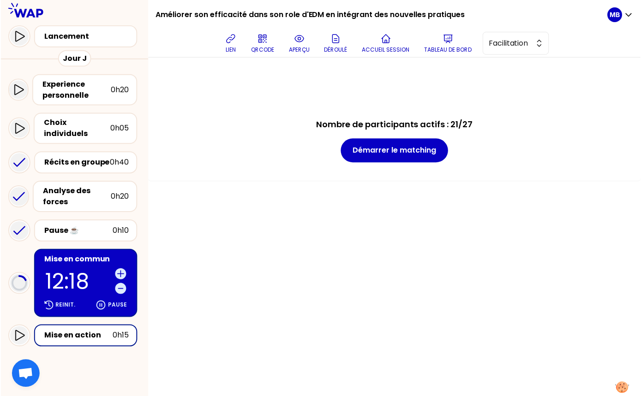
scroll to position [142, 0]
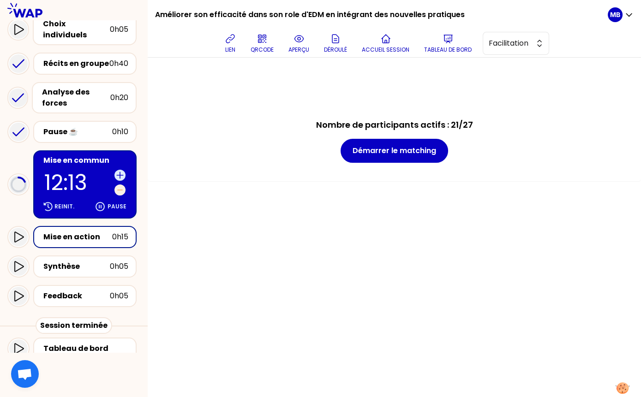
click at [121, 186] on icon at bounding box center [119, 190] width 9 height 9
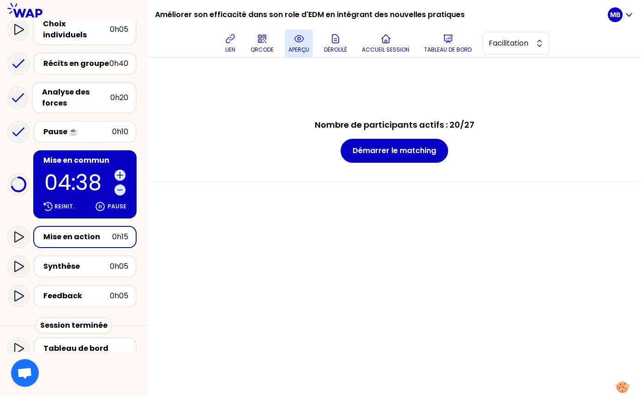
click at [298, 51] on p "aperçu" at bounding box center [298, 49] width 21 height 7
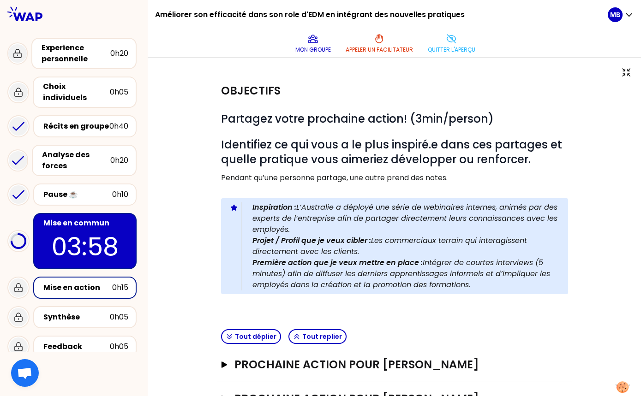
click at [72, 282] on div "Mise en action" at bounding box center [77, 287] width 69 height 11
click at [466, 43] on button "Quitter l'aperçu" at bounding box center [451, 44] width 55 height 28
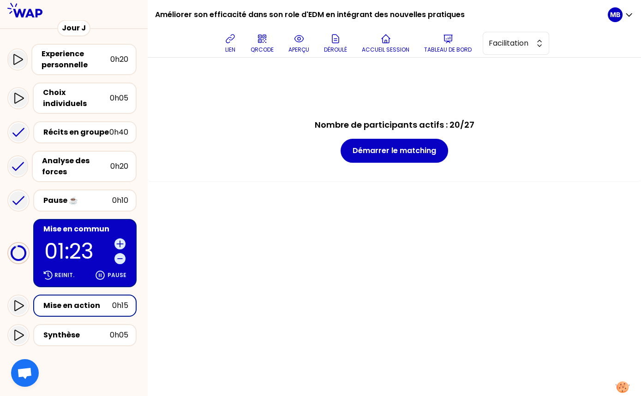
scroll to position [143, 0]
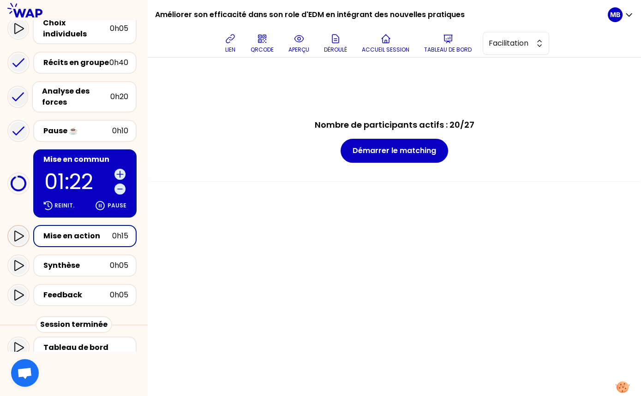
click at [15, 232] on div at bounding box center [18, 236] width 18 height 18
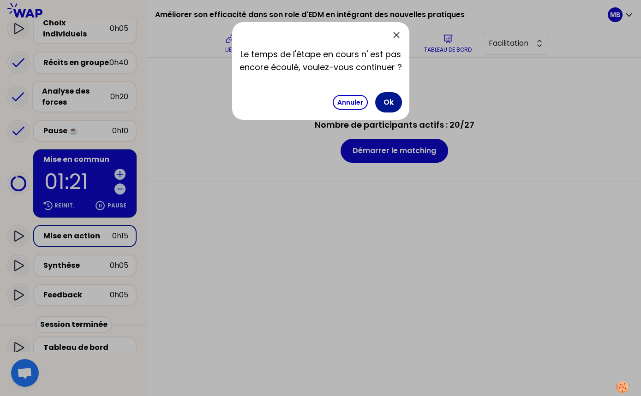
click at [387, 101] on button "Ok" at bounding box center [388, 102] width 27 height 20
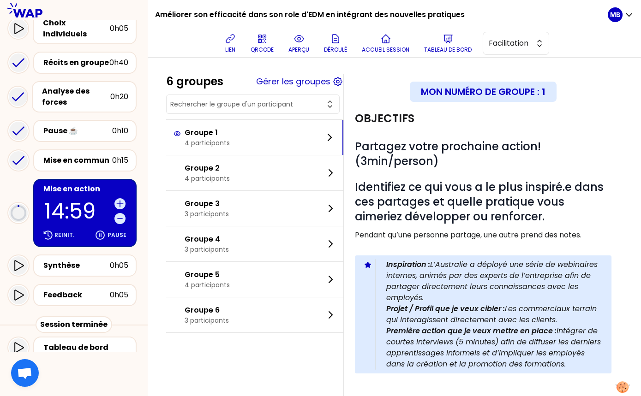
click at [254, 334] on div "6 groupes Gérer les groupes Groupe 1 4 participants Groupe 2 4 participants Gro…" at bounding box center [394, 352] width 456 height 557
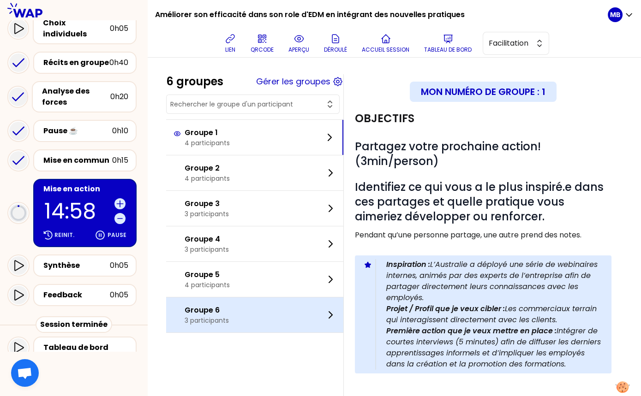
click at [254, 315] on div "Groupe 6 3 participants" at bounding box center [254, 315] width 177 height 35
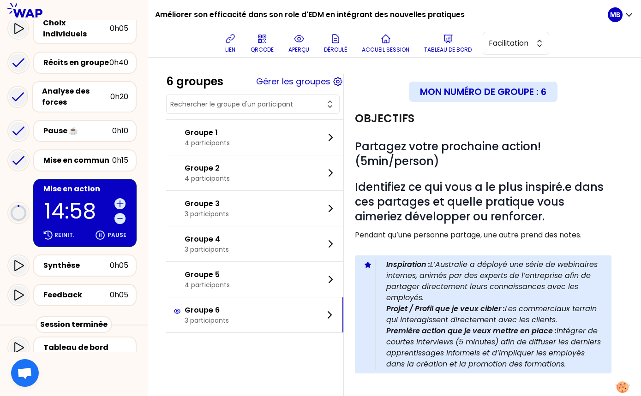
scroll to position [202, 0]
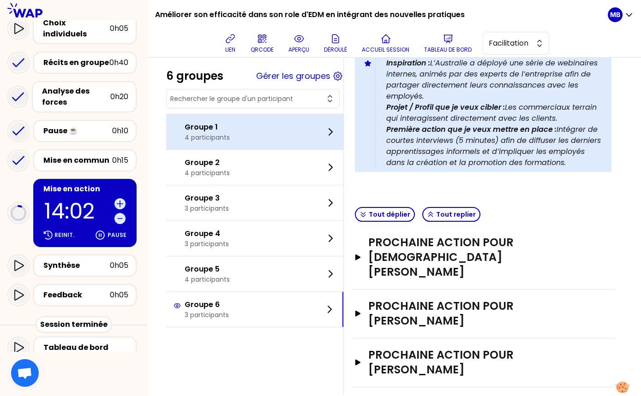
click at [238, 141] on div "Groupe 1 4 participants" at bounding box center [254, 131] width 177 height 35
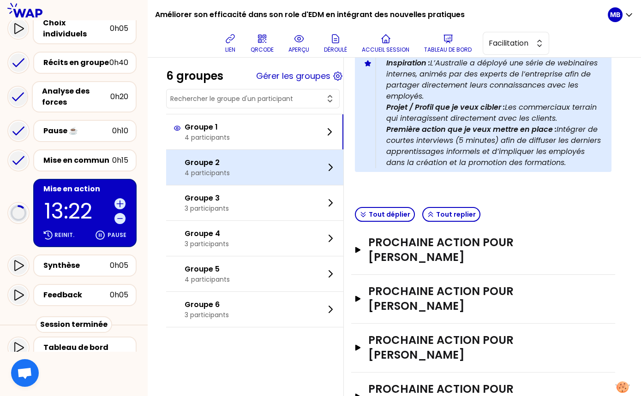
click at [267, 168] on div "Groupe 2 4 participants" at bounding box center [254, 167] width 177 height 35
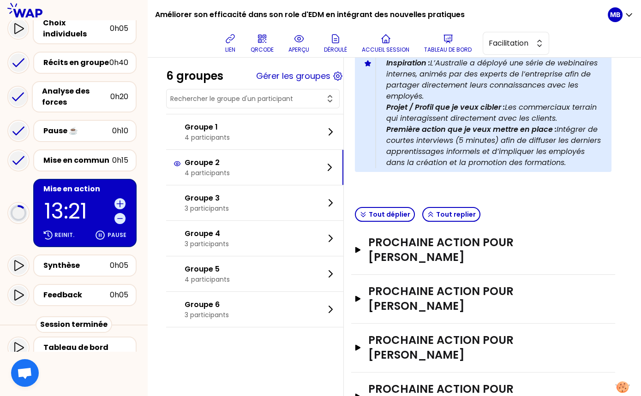
scroll to position [250, 0]
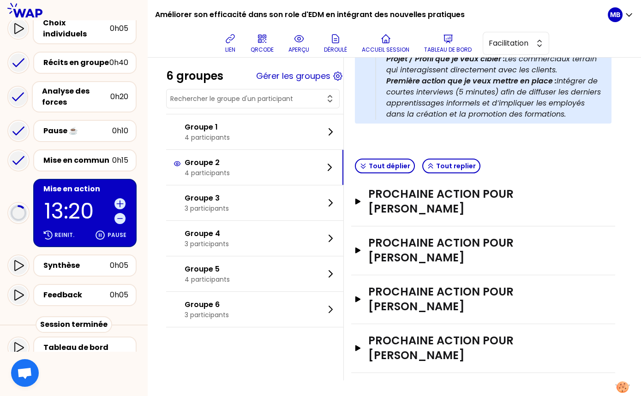
click at [401, 223] on div "Prochaine action pour Gregoire CHATAING Ouvrir" at bounding box center [483, 202] width 264 height 49
click at [394, 212] on h3 "Prochaine action pour Gregoire CHATAING" at bounding box center [473, 202] width 211 height 30
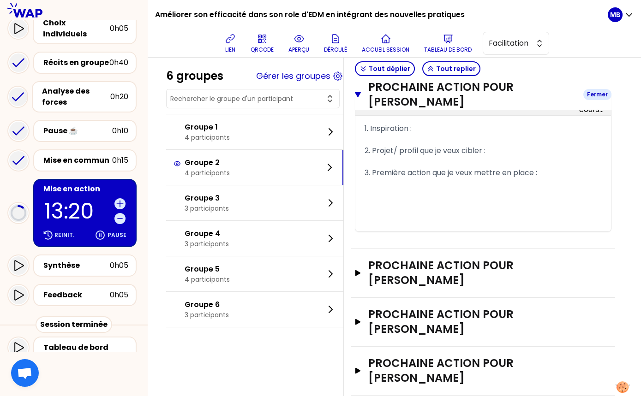
scroll to position [389, 0]
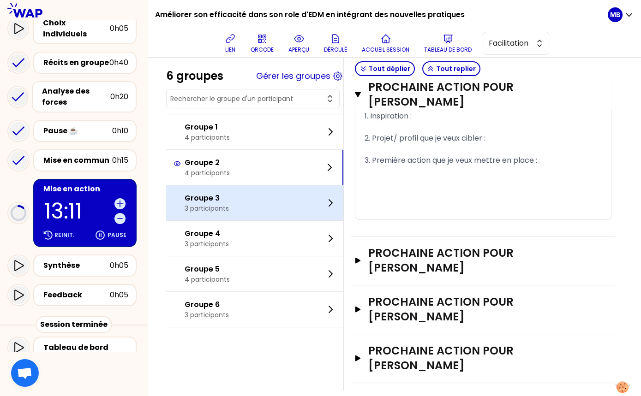
click at [195, 194] on p "Groupe 3" at bounding box center [207, 198] width 44 height 11
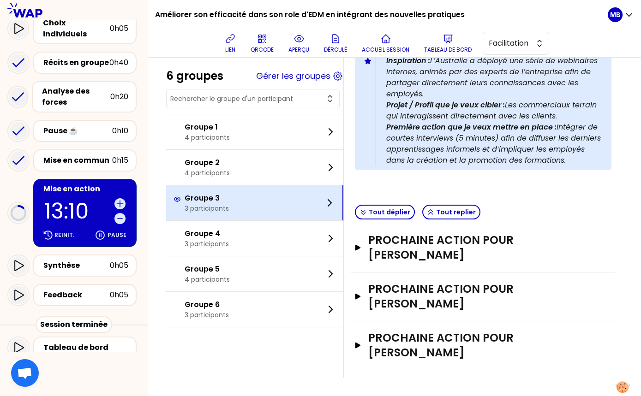
scroll to position [202, 0]
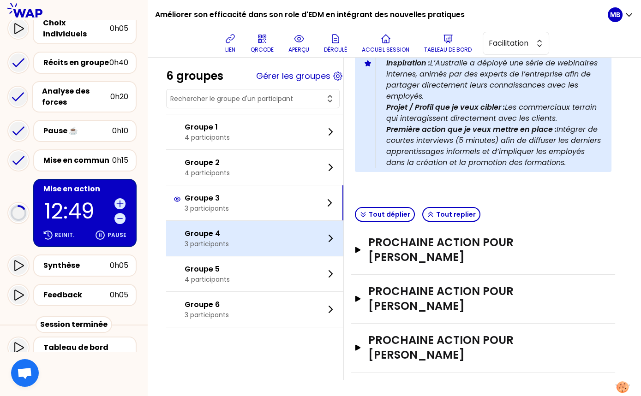
click at [209, 233] on p "Groupe 4" at bounding box center [207, 233] width 44 height 11
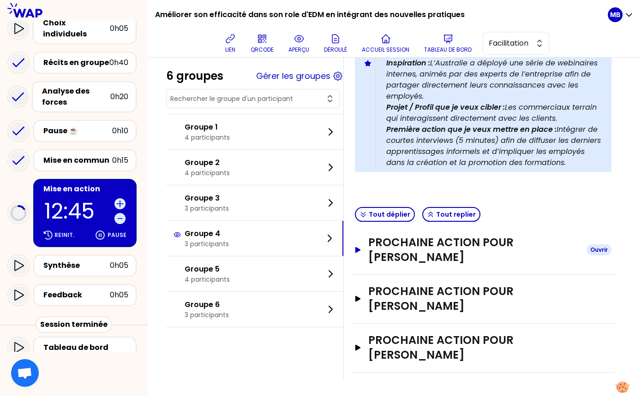
click at [379, 253] on h3 "Prochaine action pour Mathieu HERRY" at bounding box center [473, 250] width 211 height 30
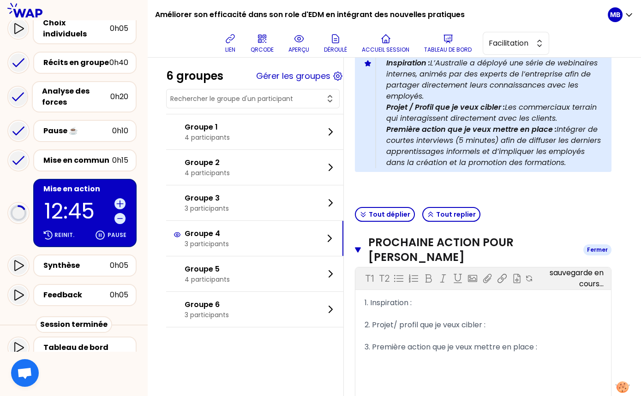
scroll to position [350, 0]
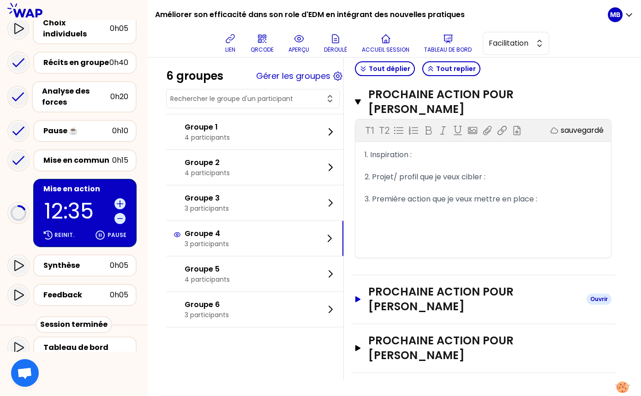
click at [383, 293] on h3 "Prochaine action pour Frederic OUSSET" at bounding box center [473, 300] width 211 height 30
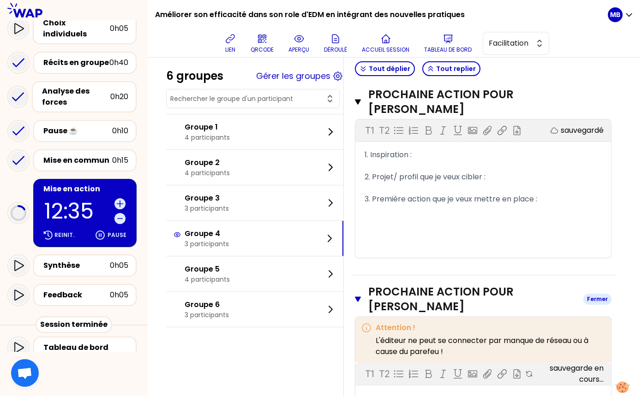
scroll to position [498, 0]
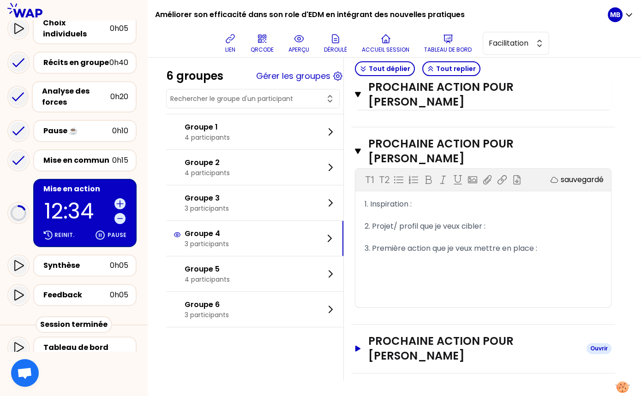
click at [389, 347] on h3 "Prochaine action pour Marjorie THARY" at bounding box center [473, 349] width 211 height 30
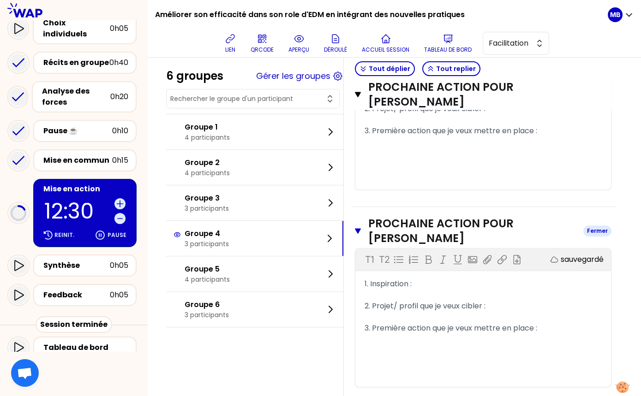
scroll to position [646, 0]
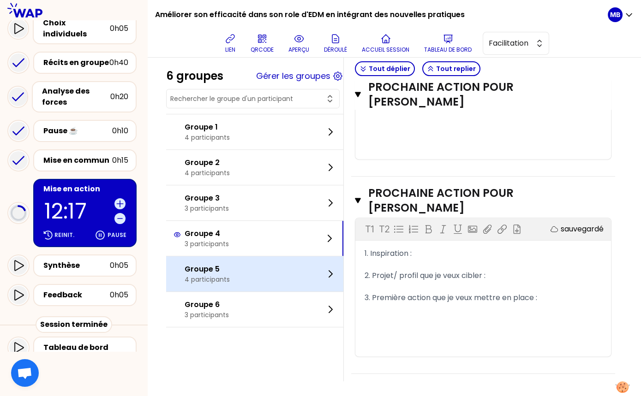
click at [198, 268] on p "Groupe 5" at bounding box center [207, 269] width 45 height 11
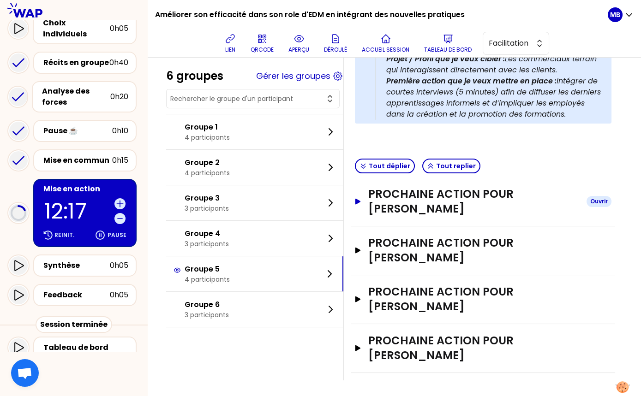
click at [393, 214] on h3 "Prochaine action pour Clement SAVERGNE" at bounding box center [473, 202] width 211 height 30
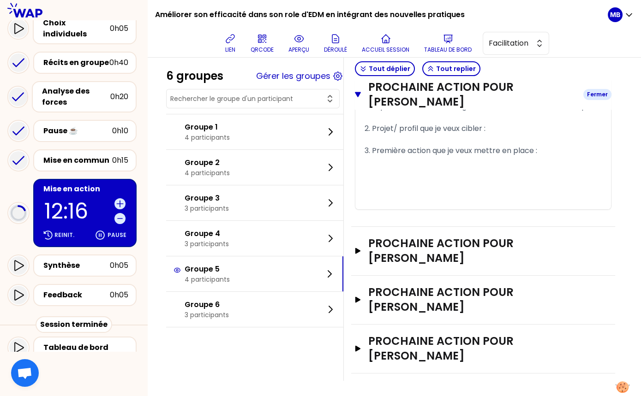
scroll to position [312, 0]
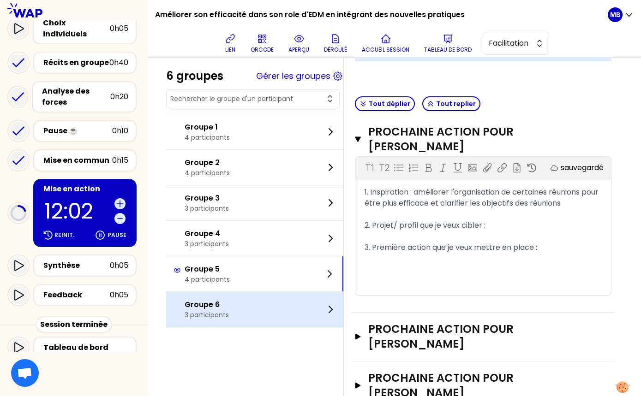
click at [241, 314] on div "Groupe 6 3 participants" at bounding box center [254, 309] width 177 height 35
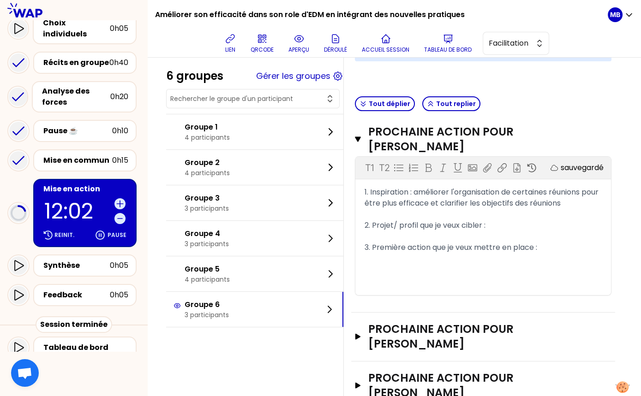
scroll to position [202, 0]
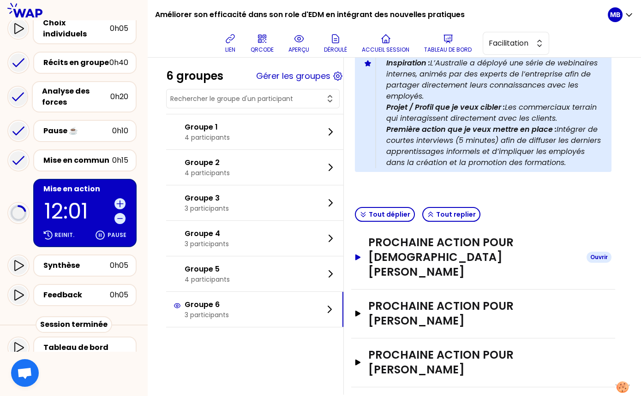
click at [388, 245] on h3 "Prochaine action pour Islam BOUGUIR" at bounding box center [473, 257] width 211 height 44
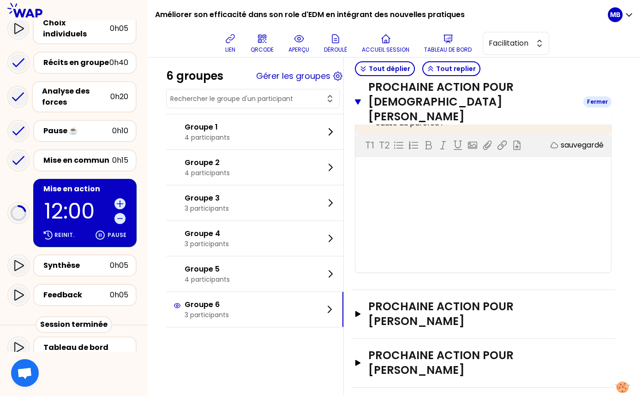
scroll to position [350, 0]
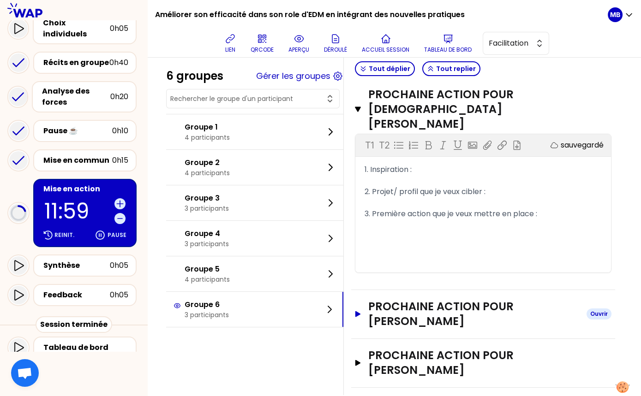
click at [391, 302] on h3 "Prochaine action pour Melanie KAUFFMANN" at bounding box center [473, 314] width 211 height 30
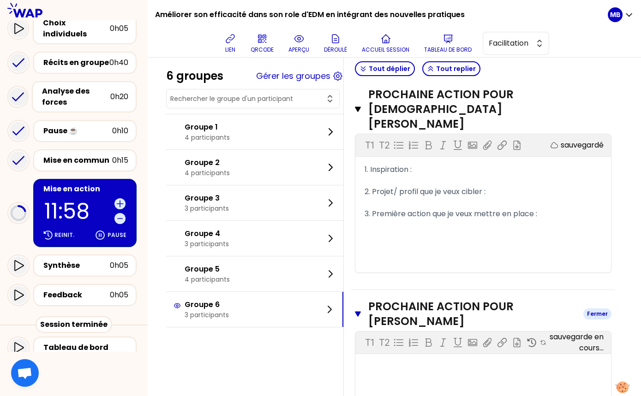
scroll to position [498, 0]
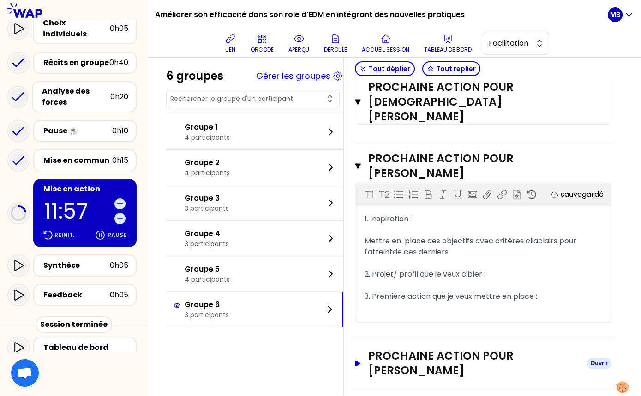
click at [391, 350] on h3 "Prochaine action pour Philippe BRUEL" at bounding box center [473, 364] width 211 height 30
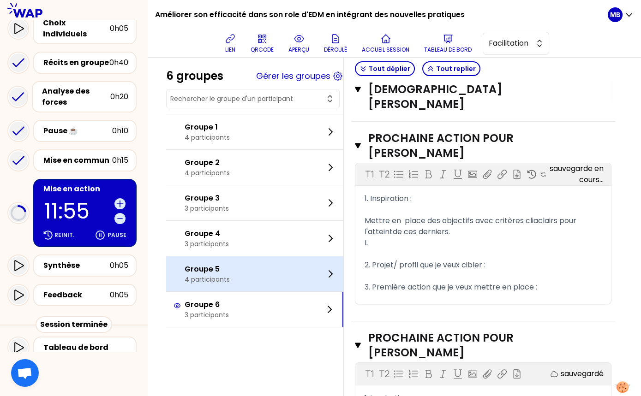
scroll to position [518, 0]
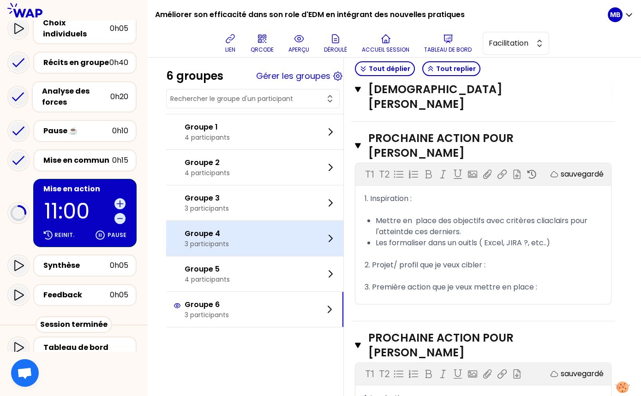
click at [207, 241] on p "3 participants" at bounding box center [207, 243] width 44 height 9
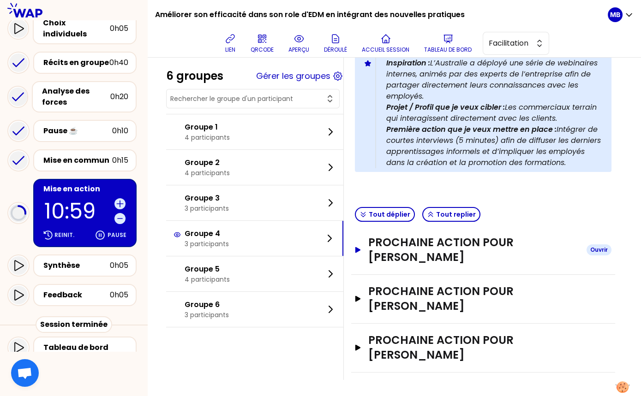
click at [431, 250] on h3 "Prochaine action pour Mathieu HERRY" at bounding box center [473, 250] width 211 height 30
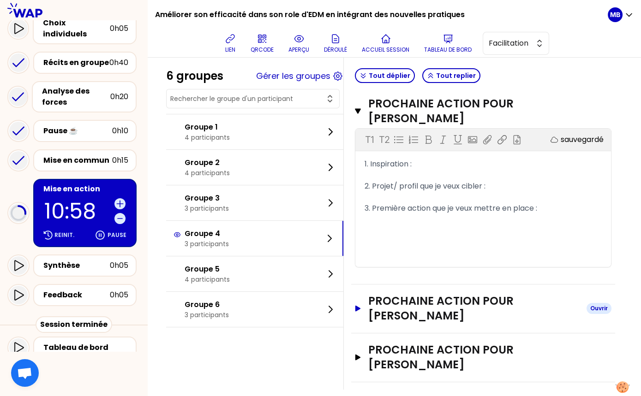
click at [431, 320] on h3 "Prochaine action pour Frederic OUSSET" at bounding box center [473, 309] width 211 height 30
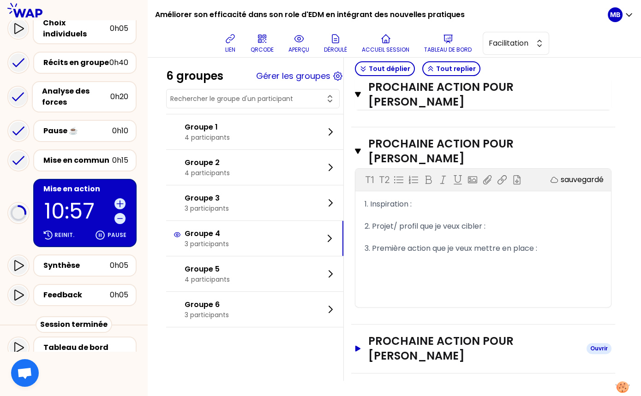
click at [426, 356] on h3 "Prochaine action pour Marjorie THARY" at bounding box center [473, 349] width 211 height 30
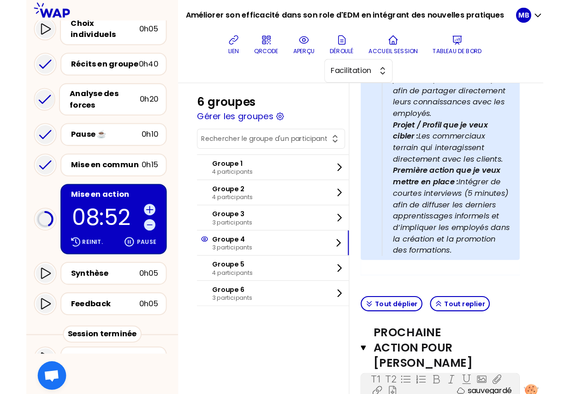
scroll to position [327, 0]
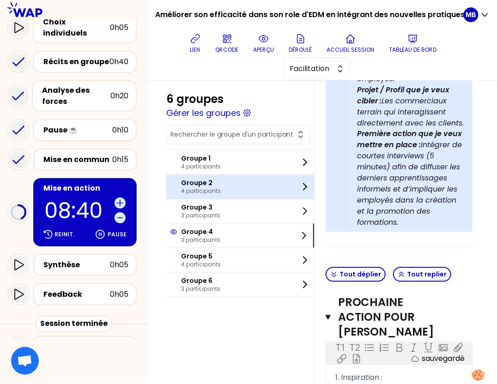
click at [173, 184] on div at bounding box center [175, 187] width 11 height 15
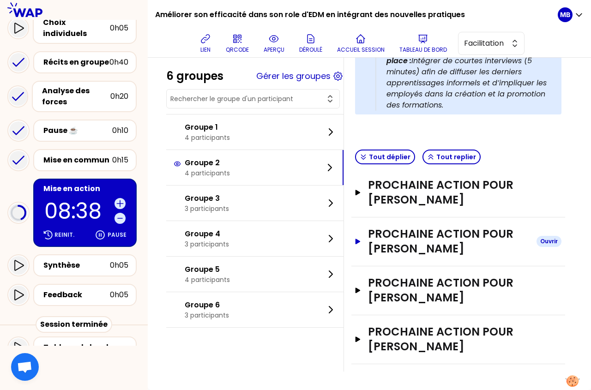
scroll to position [341, 0]
click at [430, 241] on h3 "Prochaine action pour Guillaume DE FERRON DU CHESNE" at bounding box center [448, 242] width 161 height 30
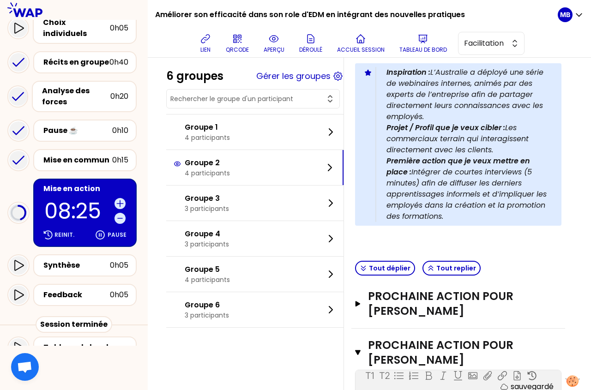
scroll to position [238, 0]
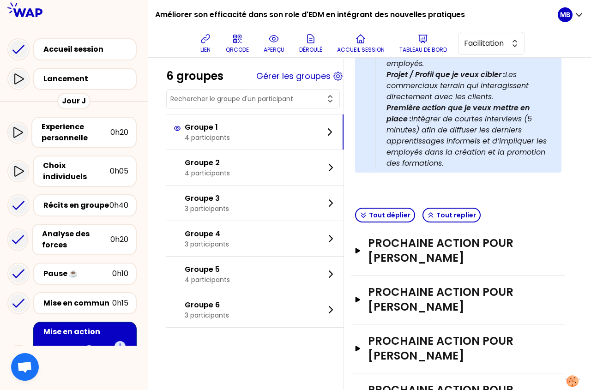
scroll to position [326, 0]
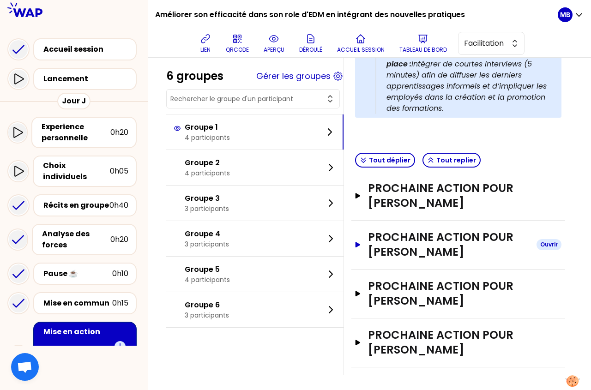
click at [407, 253] on h3 "Prochaine action pour [PERSON_NAME]" at bounding box center [448, 245] width 161 height 30
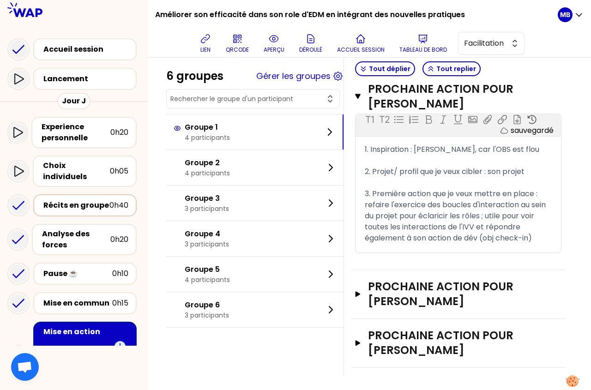
scroll to position [149, 0]
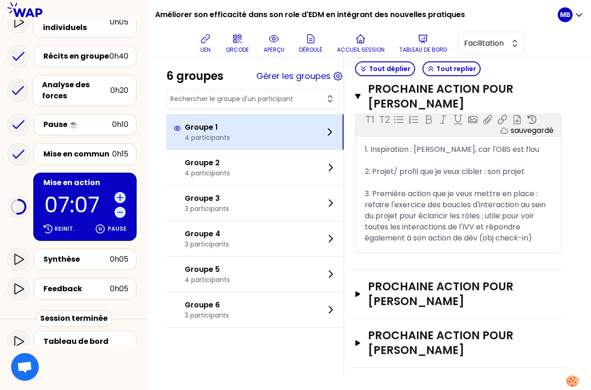
click at [192, 128] on p "Groupe 1" at bounding box center [207, 127] width 45 height 11
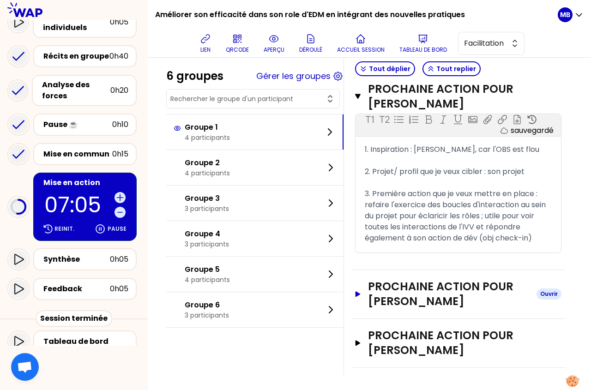
click at [405, 282] on h3 "Prochaine action pour [PERSON_NAME]" at bounding box center [448, 294] width 161 height 30
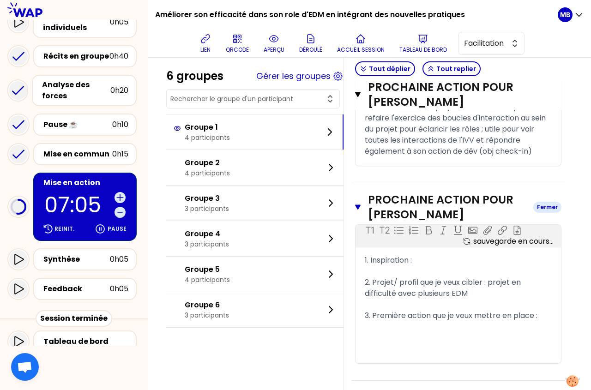
scroll to position [623, 0]
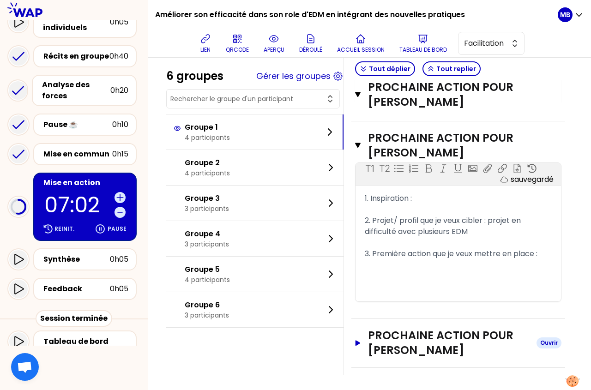
click at [395, 342] on h3 "Prochaine action pour [PERSON_NAME]" at bounding box center [448, 343] width 161 height 30
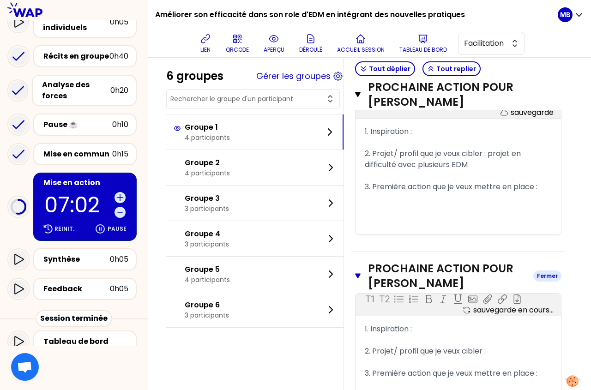
scroll to position [771, 0]
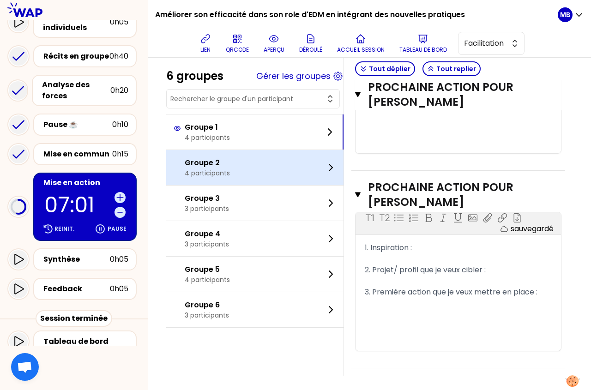
click at [209, 160] on p "Groupe 2" at bounding box center [207, 162] width 45 height 11
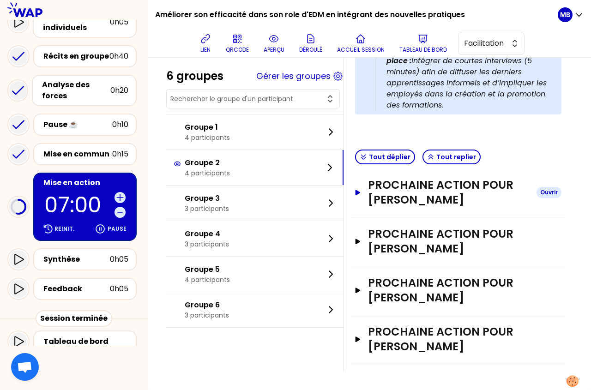
click at [406, 178] on h3 "Prochaine action pour [PERSON_NAME]" at bounding box center [448, 193] width 161 height 30
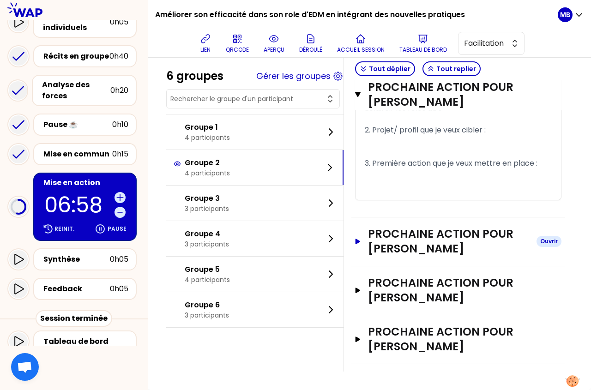
click at [399, 235] on h3 "Prochaine action pour [PERSON_NAME]" at bounding box center [448, 242] width 161 height 30
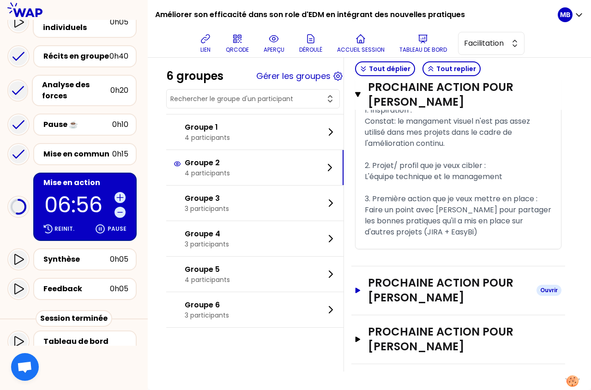
click at [401, 288] on h3 "Prochaine action pour [PERSON_NAME]" at bounding box center [448, 290] width 161 height 30
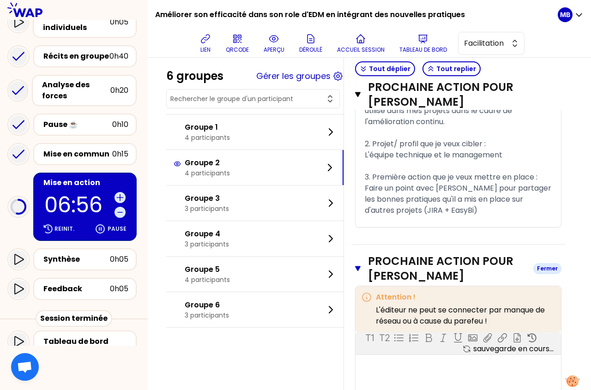
scroll to position [834, 0]
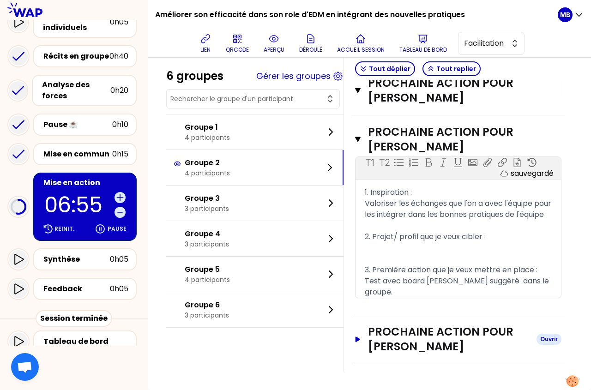
click at [406, 350] on h3 "Prochaine action pour [PERSON_NAME]" at bounding box center [448, 339] width 161 height 30
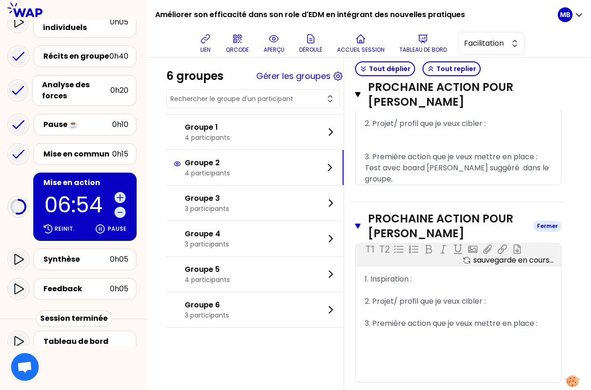
scroll to position [982, 0]
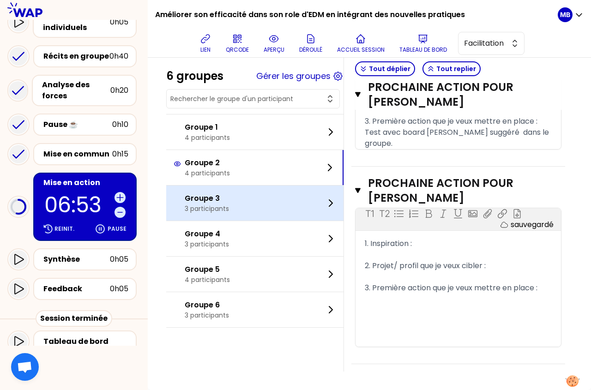
click at [212, 207] on p "3 participants" at bounding box center [207, 208] width 44 height 9
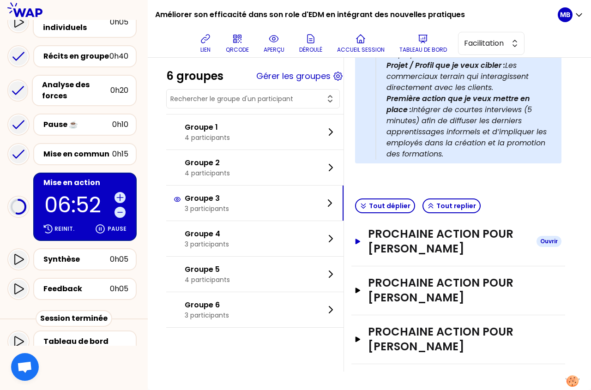
click at [407, 227] on h3 "Prochaine action pour [PERSON_NAME]" at bounding box center [448, 242] width 161 height 30
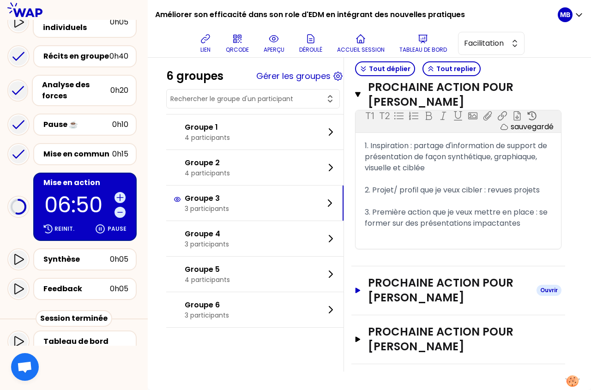
click at [406, 311] on div "Prochaine action pour [PERSON_NAME]" at bounding box center [458, 290] width 214 height 49
click at [405, 289] on h3 "Prochaine action pour [PERSON_NAME]" at bounding box center [448, 290] width 161 height 30
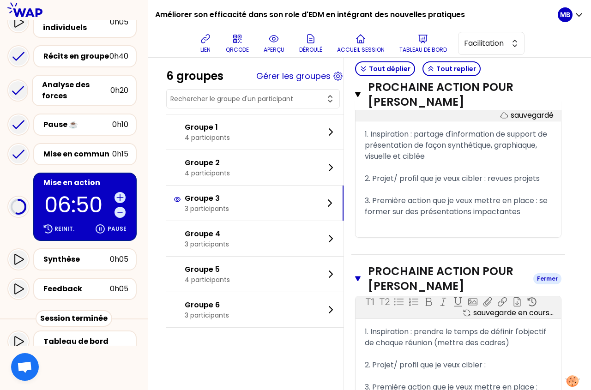
scroll to position [589, 0]
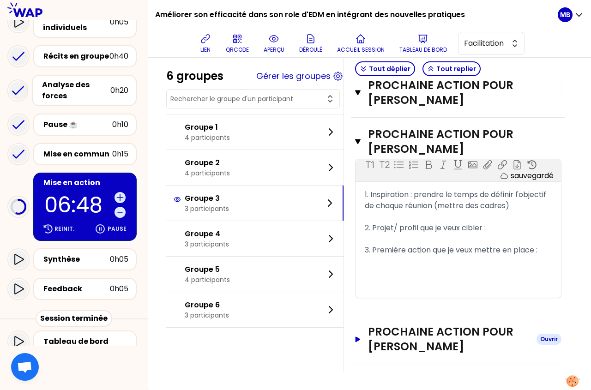
click at [402, 346] on h3 "Prochaine action pour Fabienne LAGE" at bounding box center [448, 339] width 161 height 30
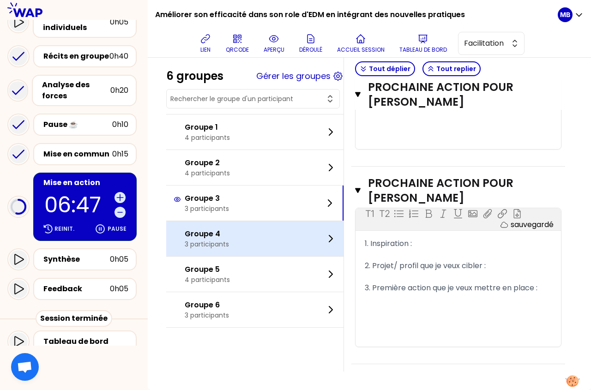
click at [216, 239] on p "3 participants" at bounding box center [207, 243] width 44 height 9
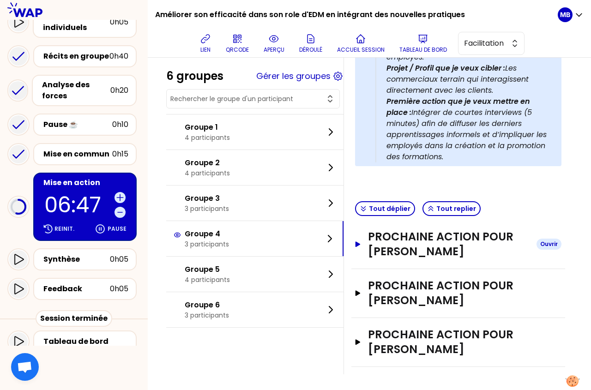
click at [387, 241] on h3 "Prochaine action pour Mathieu HERRY" at bounding box center [448, 244] width 161 height 30
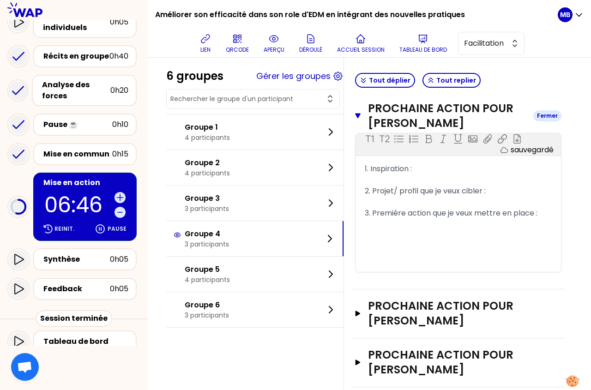
scroll to position [408, 0]
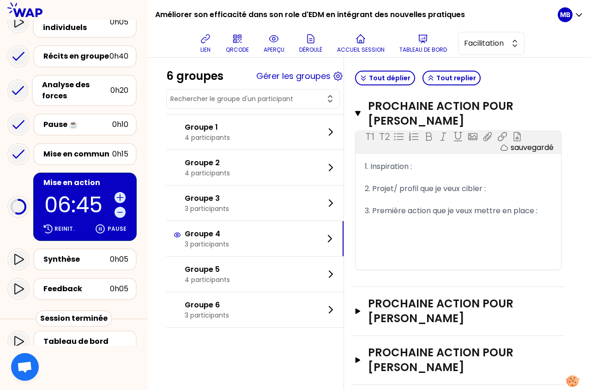
click at [400, 324] on div "Prochaine action pour Frederic OUSSET Ouvrir" at bounding box center [458, 311] width 214 height 49
click at [400, 313] on h3 "Prochaine action pour Frederic OUSSET" at bounding box center [448, 311] width 161 height 30
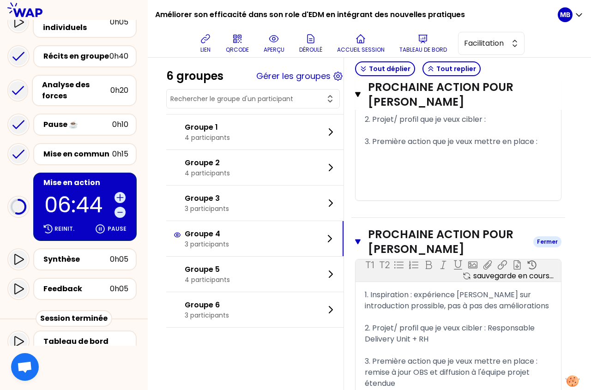
scroll to position [576, 0]
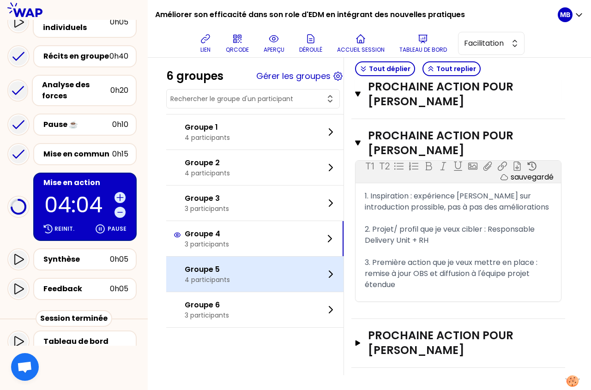
click at [212, 270] on p "Groupe 5" at bounding box center [207, 269] width 45 height 11
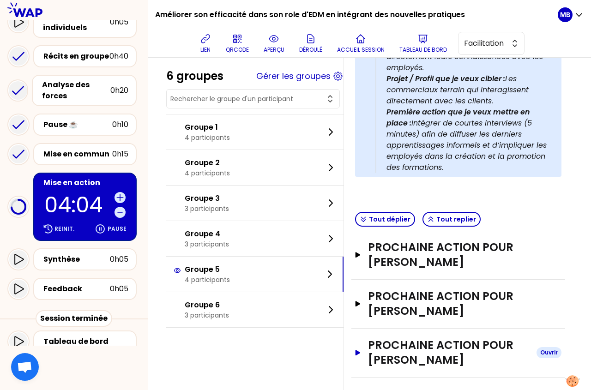
scroll to position [326, 0]
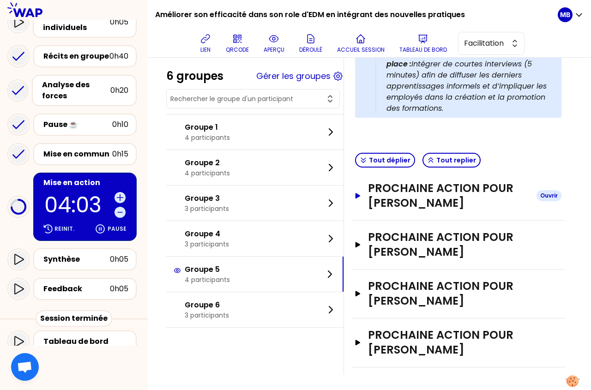
click at [401, 182] on h3 "Prochaine action pour Clement SAVERGNE" at bounding box center [448, 196] width 161 height 30
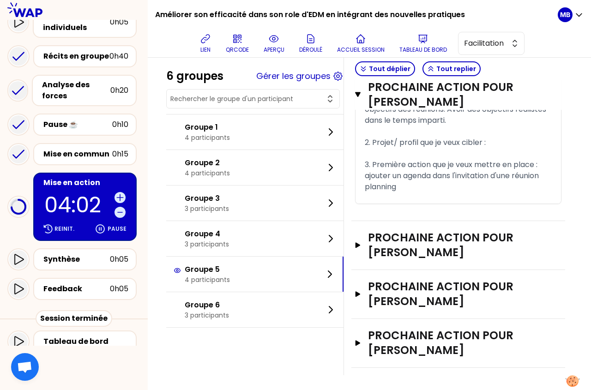
click at [397, 246] on h3 "Prochaine action pour Mathilde CAPRON" at bounding box center [448, 245] width 161 height 30
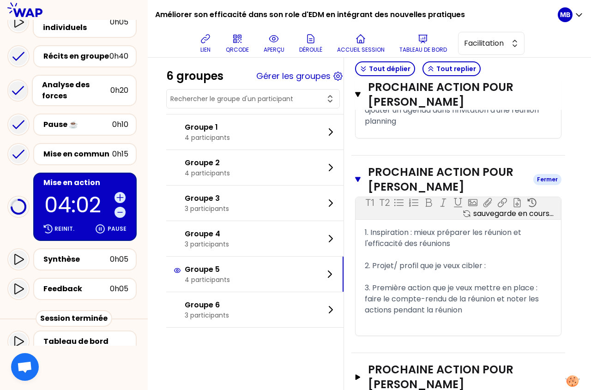
scroll to position [636, 0]
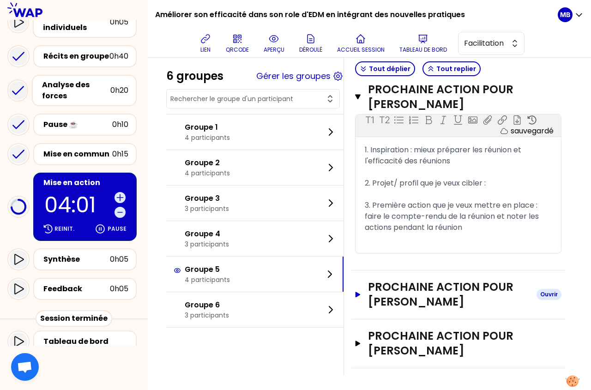
click at [392, 287] on h3 "Prochaine action pour Claire LAME" at bounding box center [448, 295] width 161 height 30
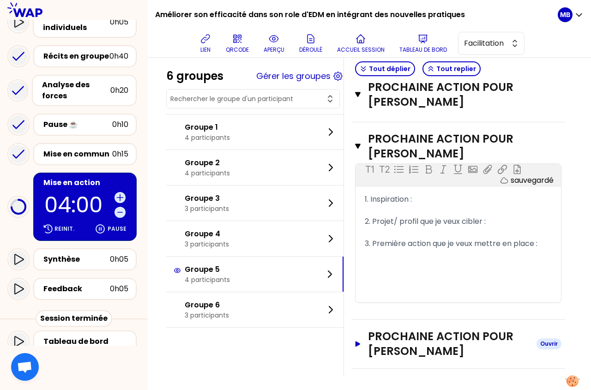
click at [395, 348] on h3 "Prochaine action pour Isabelle MOYNET" at bounding box center [448, 344] width 161 height 30
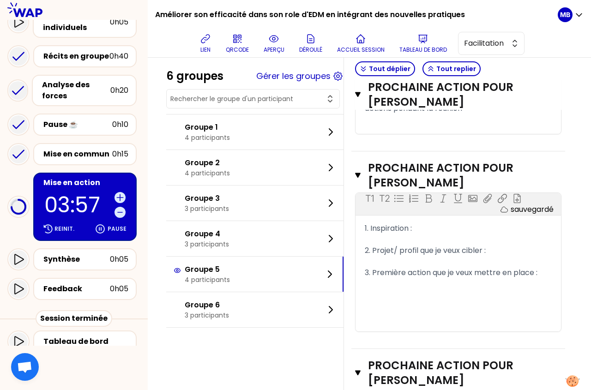
scroll to position [755, 0]
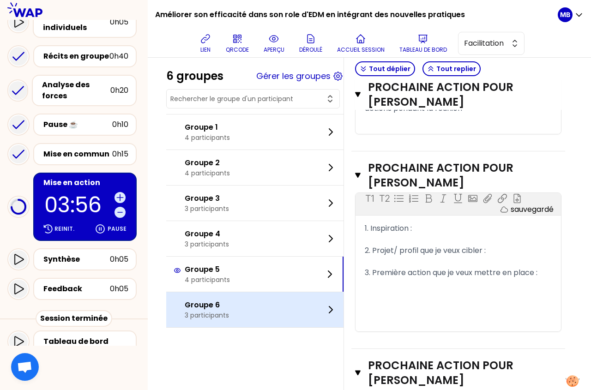
click at [284, 308] on div "Groupe 6 3 participants" at bounding box center [254, 309] width 177 height 35
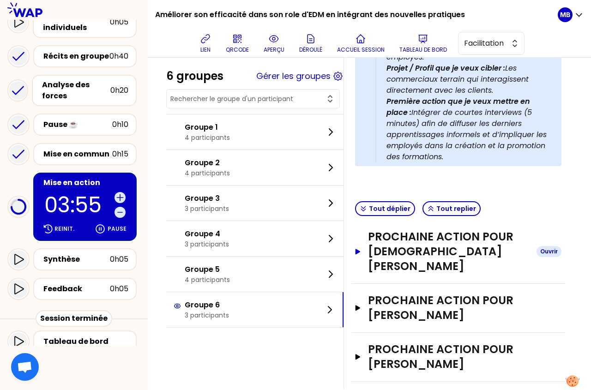
click at [388, 244] on h3 "Prochaine action pour Islam BOUGUIR" at bounding box center [448, 251] width 161 height 44
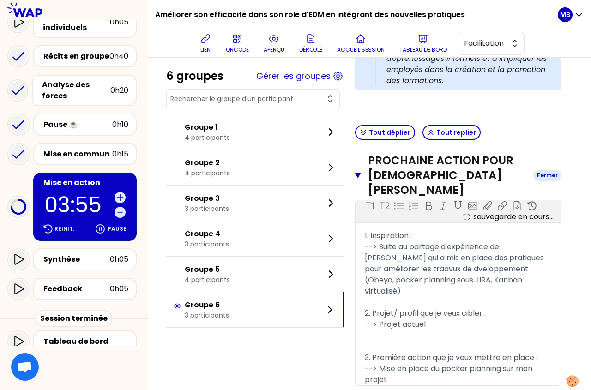
scroll to position [461, 0]
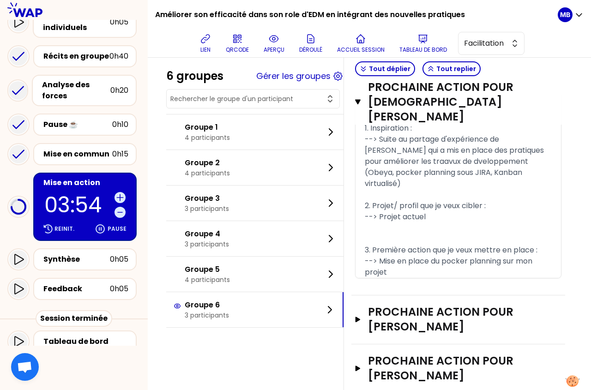
click at [388, 295] on div "Prochaine action pour Melanie KAUFFMANN Ouvrir" at bounding box center [458, 319] width 214 height 49
click at [396, 305] on h3 "Prochaine action pour Melanie KAUFFMANN" at bounding box center [448, 320] width 161 height 30
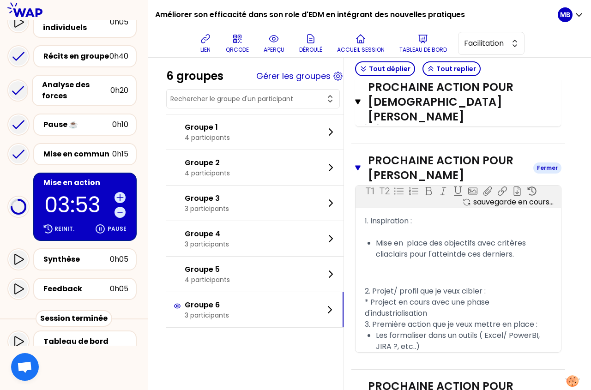
scroll to position [637, 0]
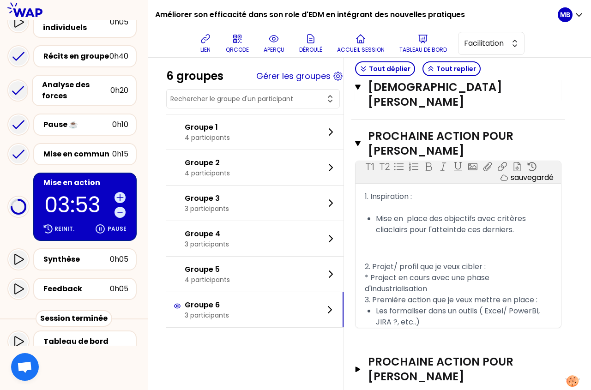
click at [399, 356] on div "Prochaine action pour Philippe BRUEL Ouvrir" at bounding box center [458, 369] width 214 height 49
click at [399, 354] on h3 "Prochaine action pour Philippe BRUEL" at bounding box center [448, 369] width 161 height 30
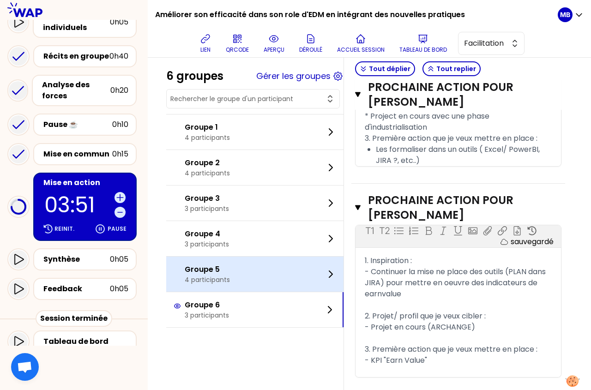
click at [199, 279] on p "4 participants" at bounding box center [207, 279] width 45 height 9
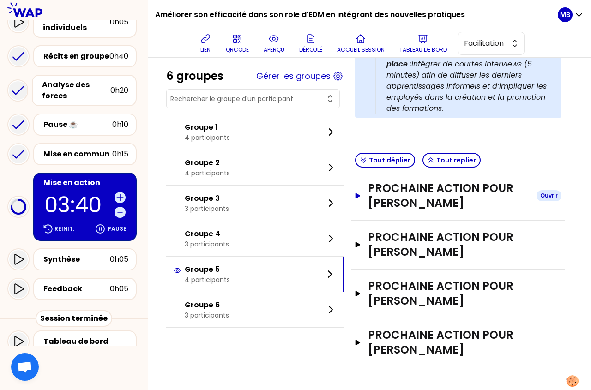
click at [380, 181] on h3 "Prochaine action pour Clement SAVERGNE" at bounding box center [448, 196] width 161 height 30
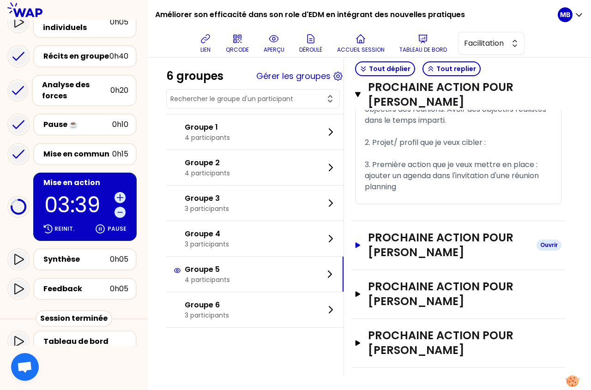
click at [381, 251] on h3 "Prochaine action pour Mathilde CAPRON" at bounding box center [448, 245] width 161 height 30
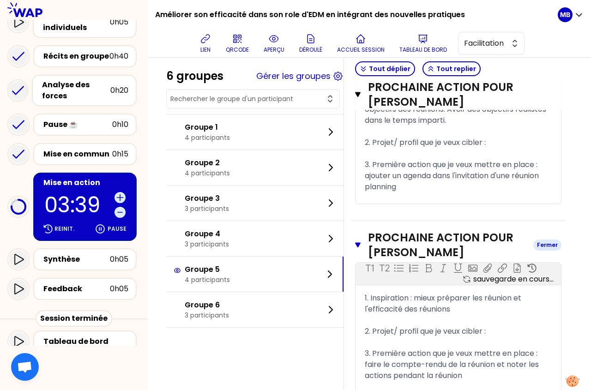
scroll to position [636, 0]
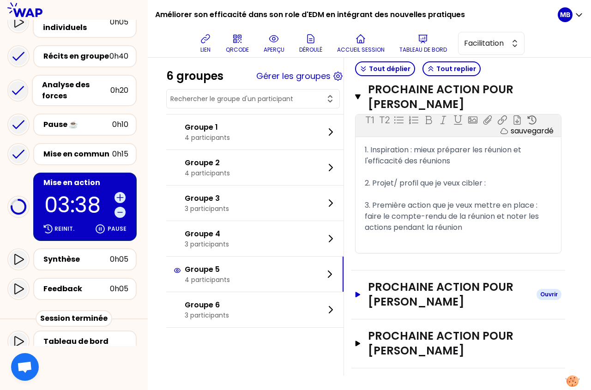
click at [383, 288] on h3 "Prochaine action pour Claire LAME" at bounding box center [448, 295] width 161 height 30
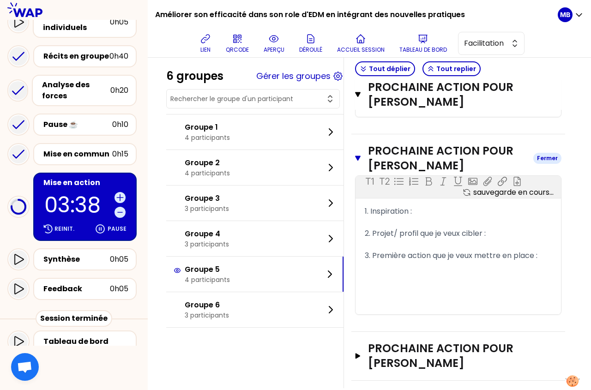
scroll to position [784, 0]
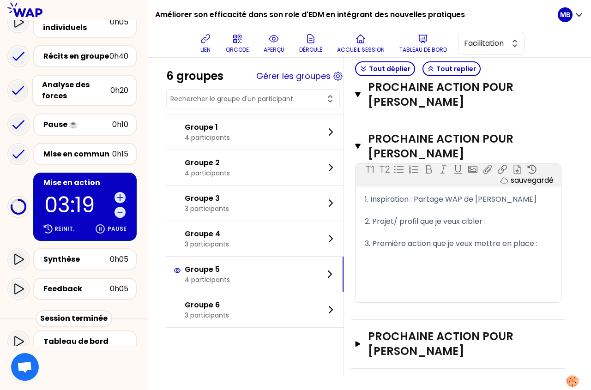
click at [79, 245] on div "Synthèse 0h05" at bounding box center [73, 260] width 133 height 30
click at [82, 254] on div "Synthèse" at bounding box center [76, 259] width 66 height 11
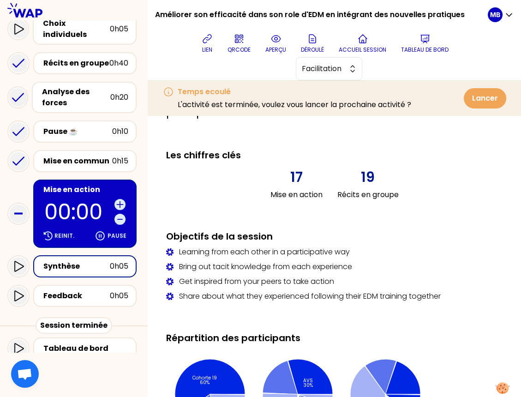
scroll to position [524, 0]
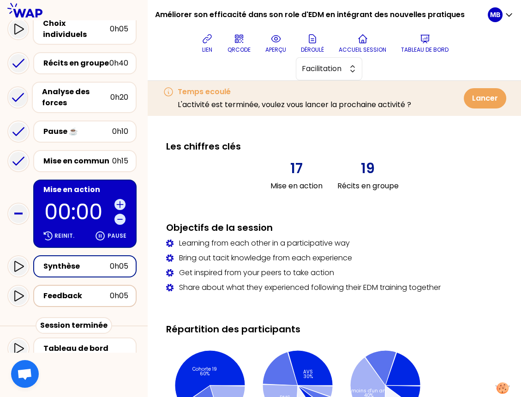
click at [66, 290] on div "Feedback" at bounding box center [76, 295] width 66 height 11
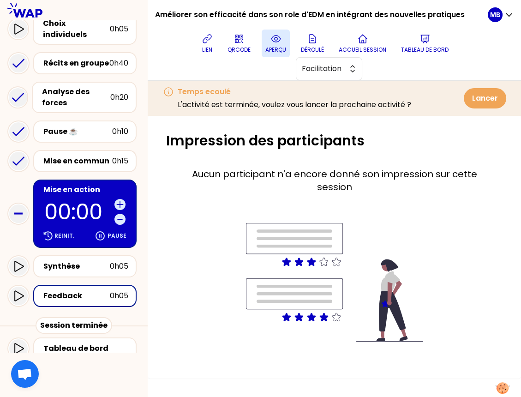
click at [270, 52] on p "aperçu" at bounding box center [275, 49] width 21 height 7
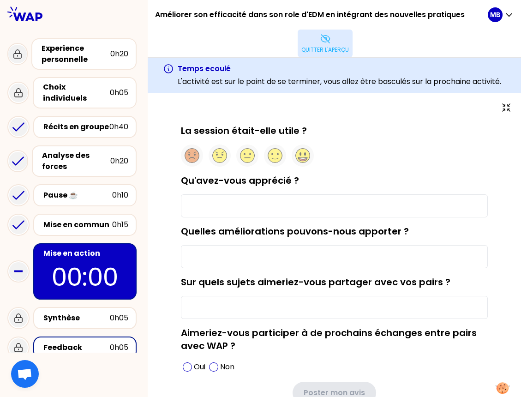
click at [330, 44] on button "Quitter l'aperçu" at bounding box center [325, 44] width 55 height 28
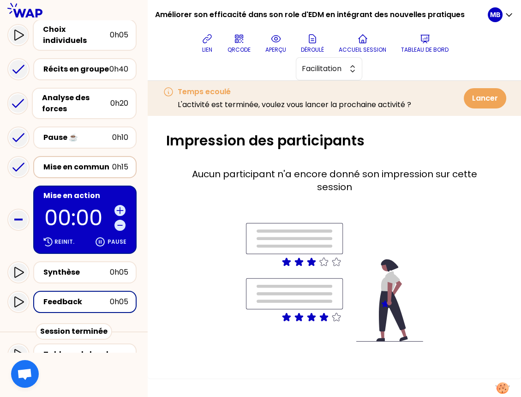
scroll to position [143, 0]
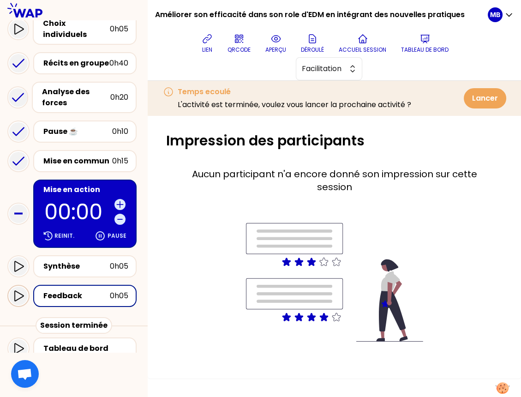
click at [17, 290] on icon at bounding box center [18, 295] width 11 height 11
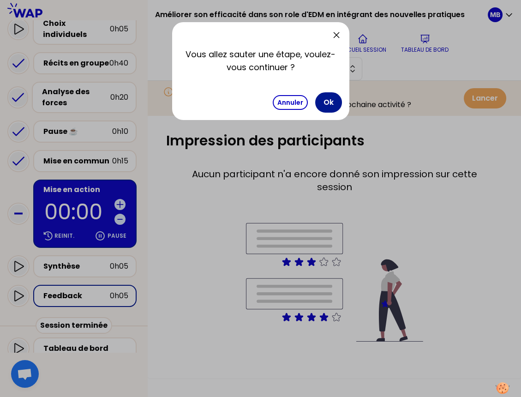
click at [328, 105] on button "Ok" at bounding box center [328, 102] width 27 height 20
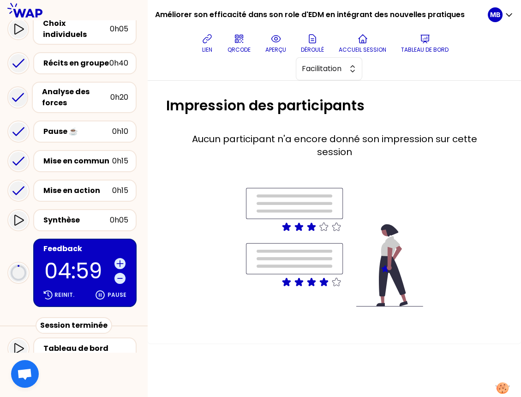
click at [260, 48] on div "lien QRCODE aperçu Déroulé Accueil session Tableau de bord Facilitation" at bounding box center [324, 55] width 325 height 51
click at [278, 46] on p "aperçu" at bounding box center [275, 49] width 21 height 7
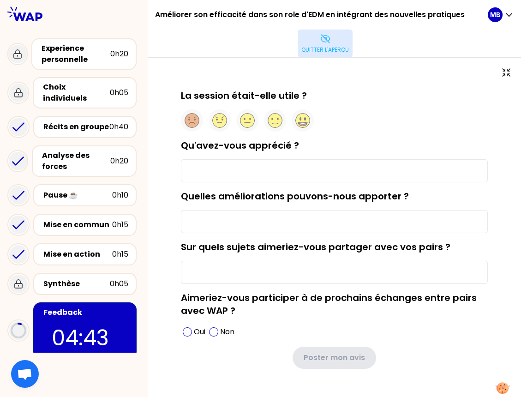
click at [329, 48] on p "Quitter l'aperçu" at bounding box center [325, 49] width 48 height 7
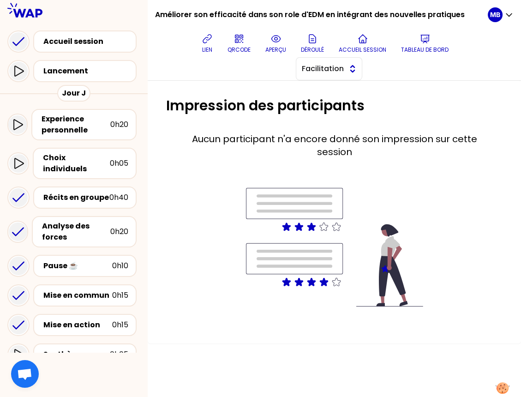
click at [316, 67] on span "Facilitation" at bounding box center [323, 68] width 42 height 11
click at [277, 41] on icon at bounding box center [275, 38] width 11 height 11
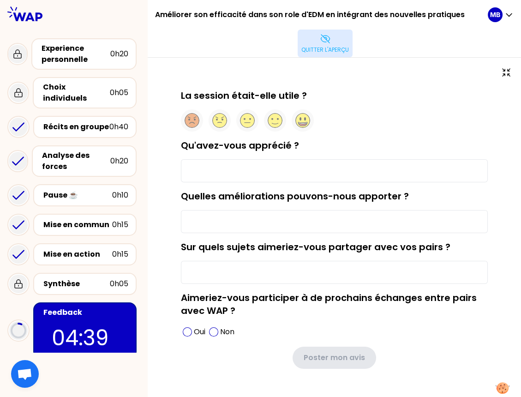
click at [323, 52] on p "Quitter l'aperçu" at bounding box center [325, 49] width 48 height 7
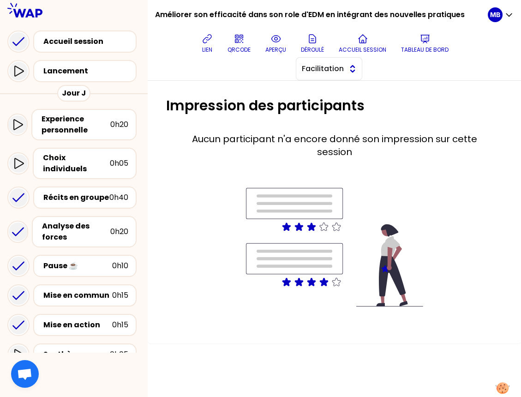
click at [335, 72] on span "Facilitation" at bounding box center [323, 68] width 42 height 11
click at [256, 78] on div "lien QRCODE aperçu Déroulé Accueil session Tableau de bord Facilitation Concept…" at bounding box center [324, 55] width 325 height 51
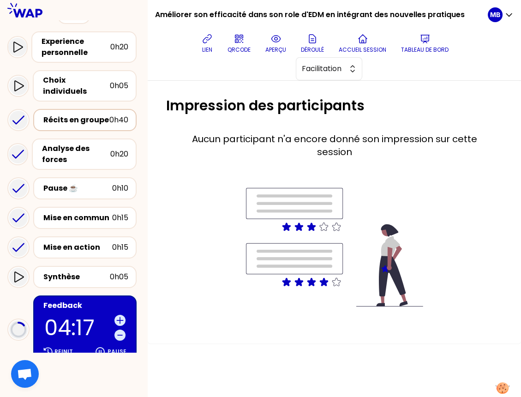
scroll to position [143, 0]
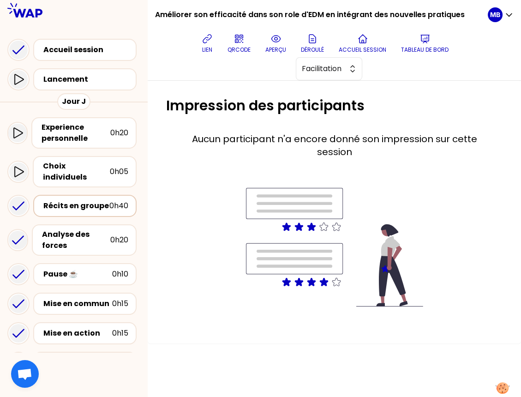
scroll to position [143, 0]
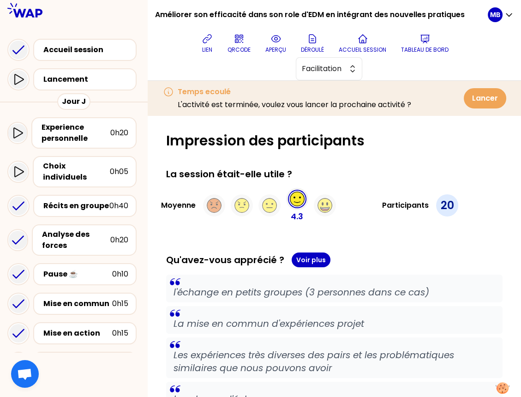
scroll to position [162, 0]
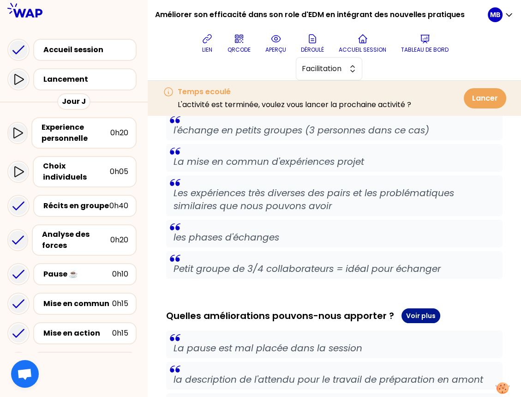
click at [413, 314] on button "Voir plus" at bounding box center [420, 315] width 39 height 15
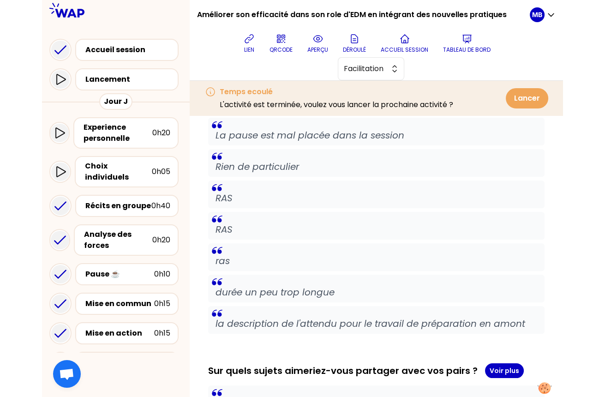
scroll to position [0, 0]
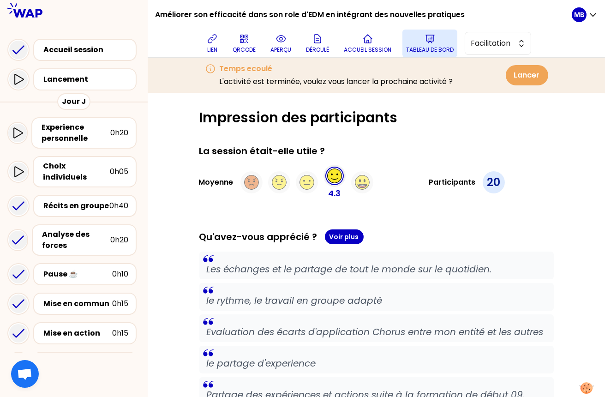
click at [424, 44] on button "Tableau de bord" at bounding box center [429, 44] width 55 height 28
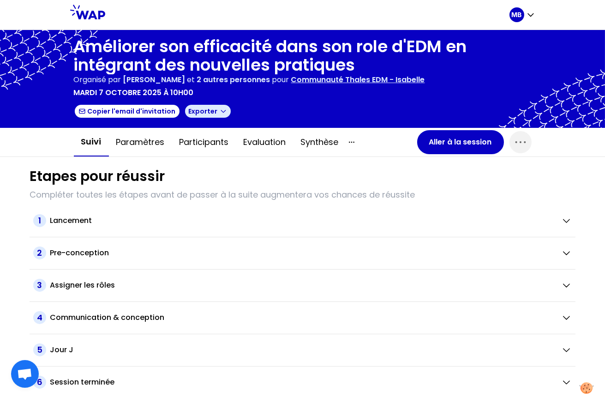
click at [211, 111] on button "Exporter" at bounding box center [208, 111] width 48 height 15
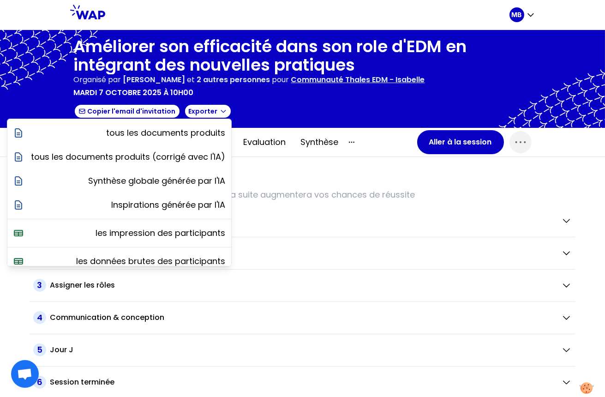
click at [276, 180] on div "Etapes pour réussir" at bounding box center [303, 176] width 546 height 17
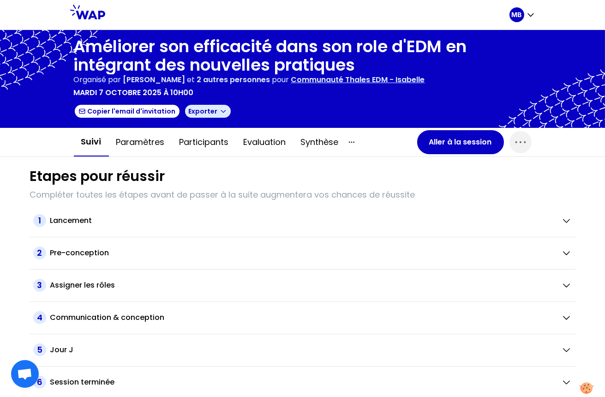
click at [220, 110] on icon "button" at bounding box center [223, 111] width 7 height 7
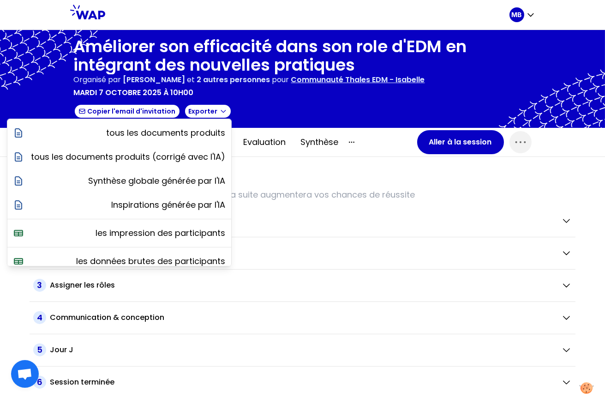
click at [498, 202] on div "Etapes pour réussir Compléter toutes les étapes avant de passer à la suite augm…" at bounding box center [302, 278] width 561 height 242
